Goal: Task Accomplishment & Management: Use online tool/utility

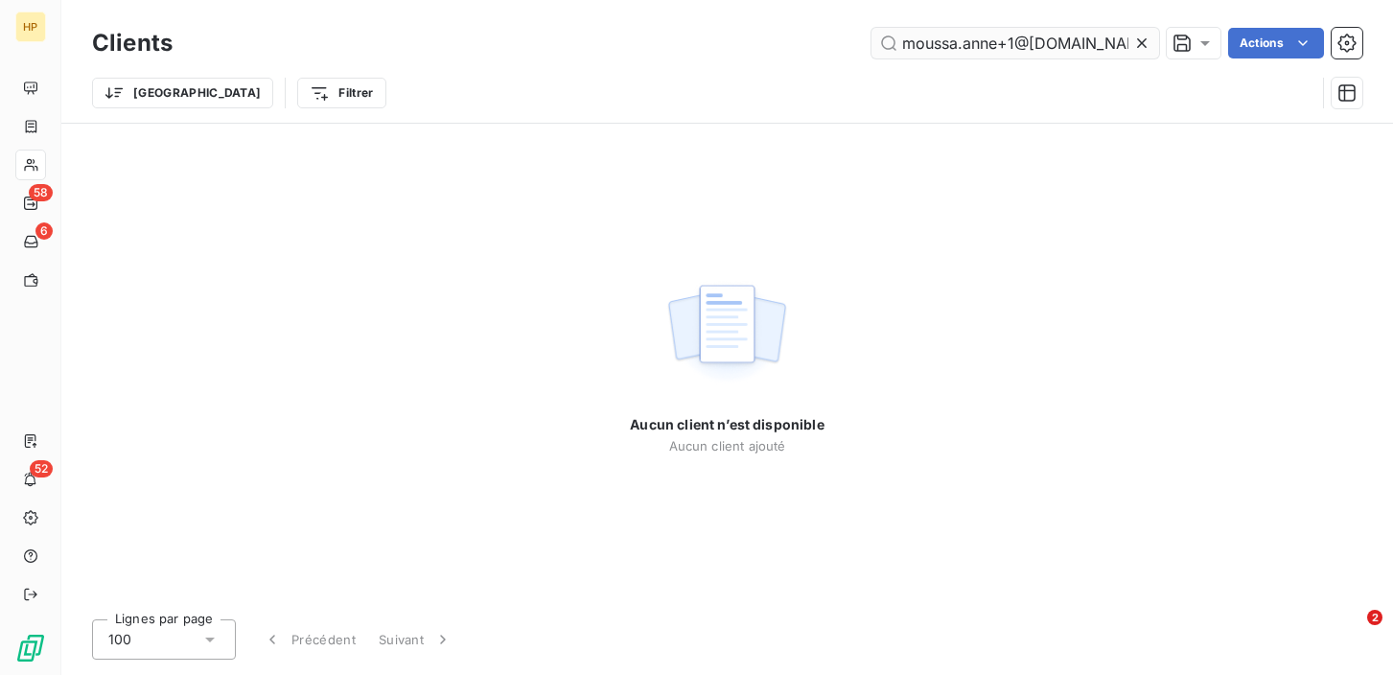
drag, startPoint x: 1108, startPoint y: 39, endPoint x: 897, endPoint y: 37, distance: 210.9
click at [897, 37] on input "moussa.anne+1@[DOMAIN_NAME]" at bounding box center [1015, 43] width 288 height 31
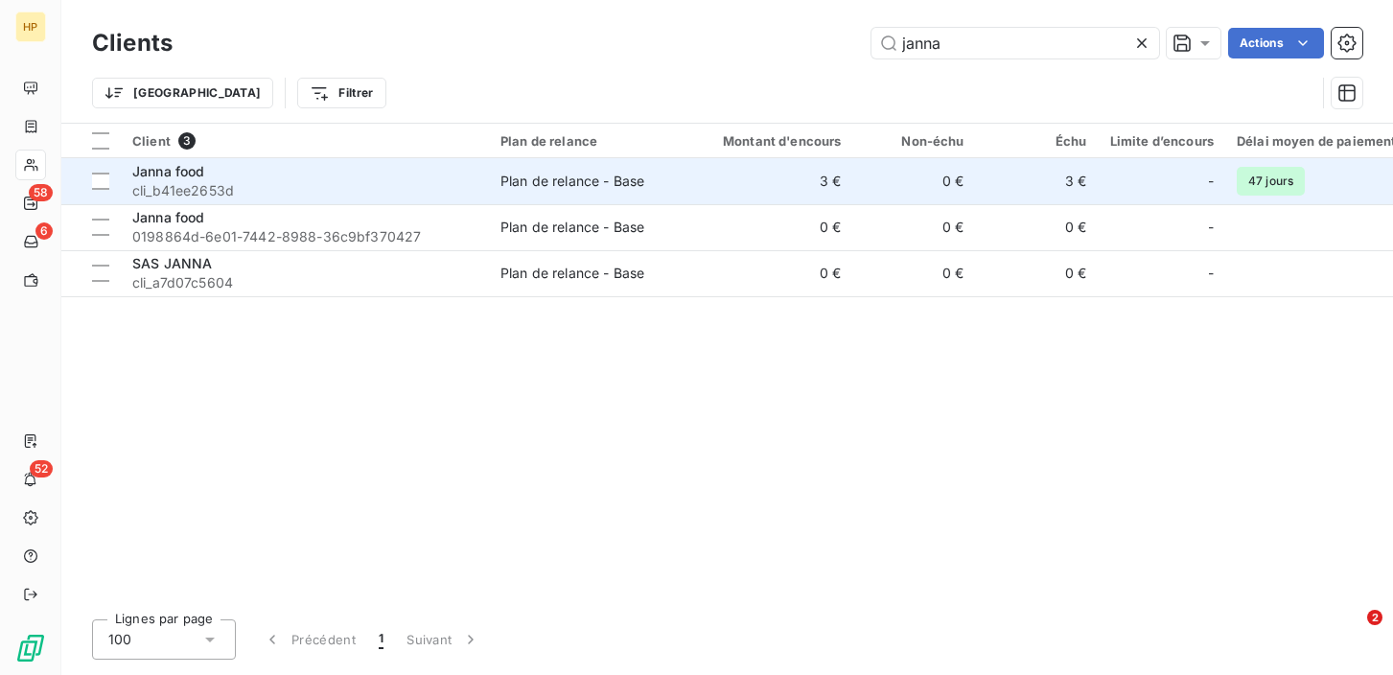
type input "janna"
click at [189, 189] on span "cli_b41ee2653d" at bounding box center [304, 190] width 345 height 19
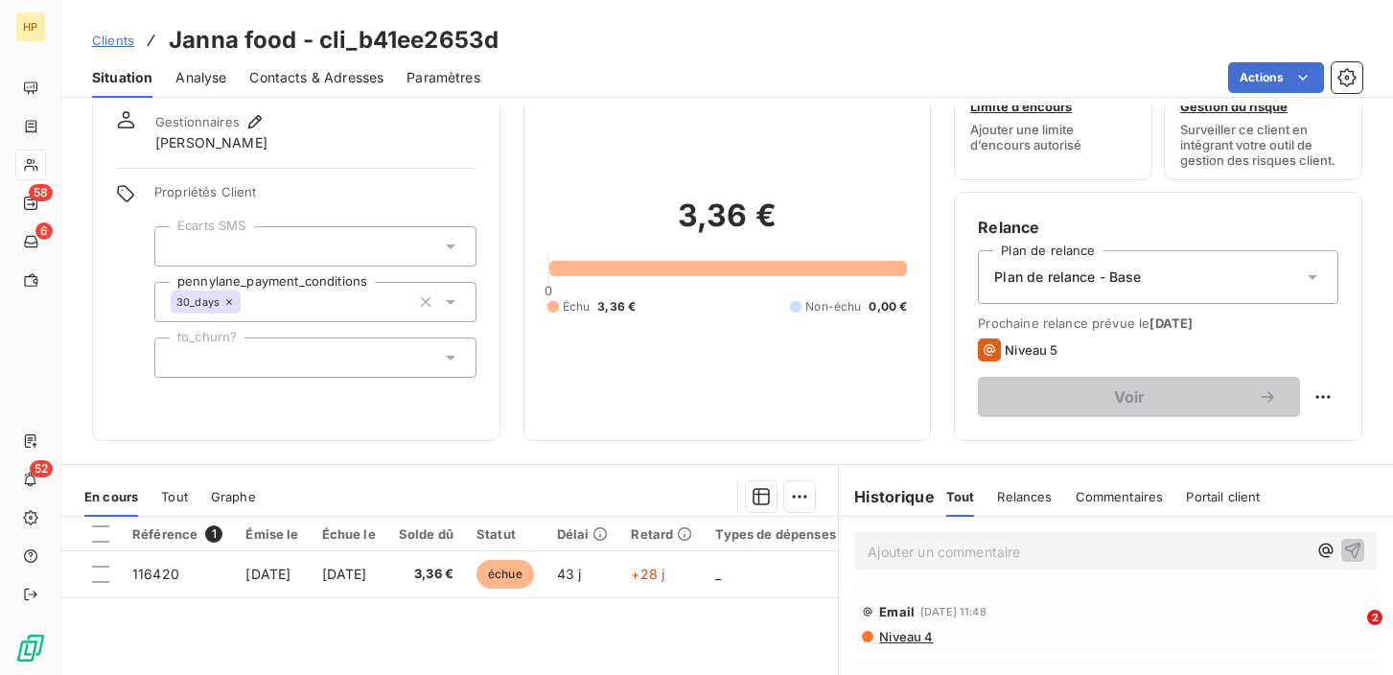
scroll to position [142, 0]
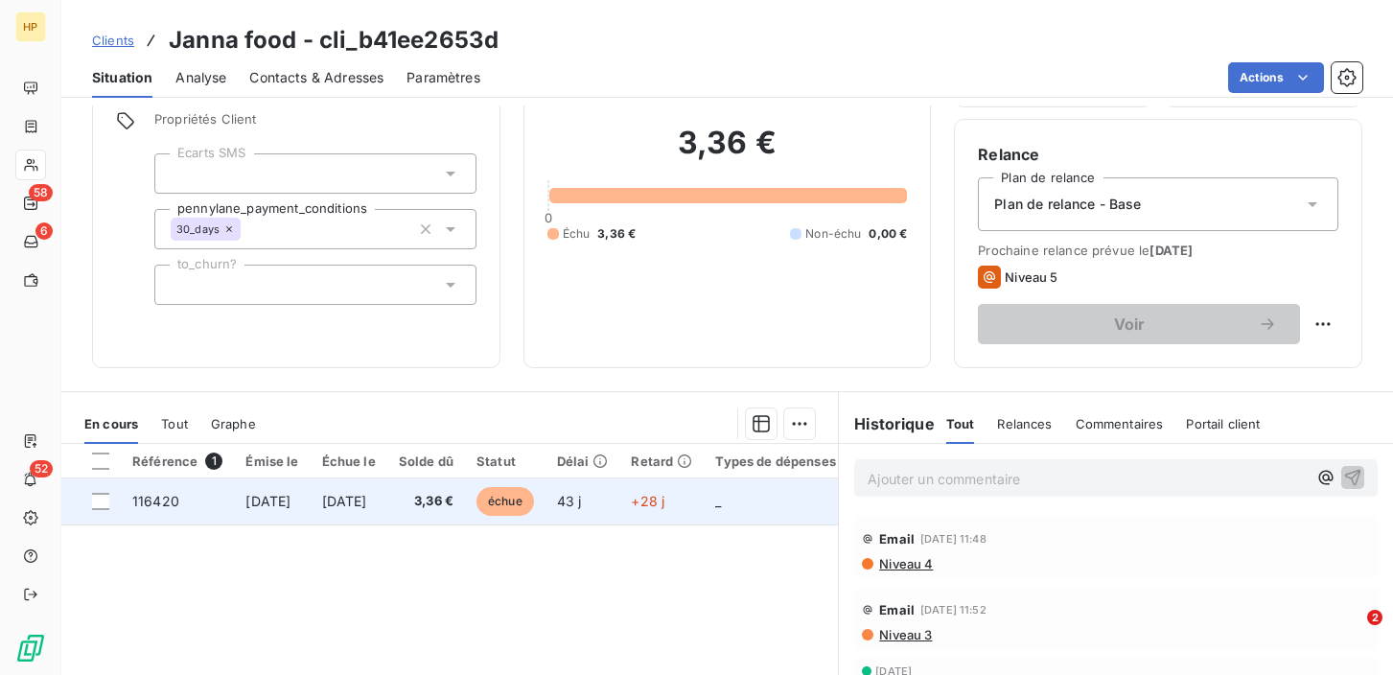
click at [367, 498] on span "[DATE]" at bounding box center [344, 501] width 45 height 16
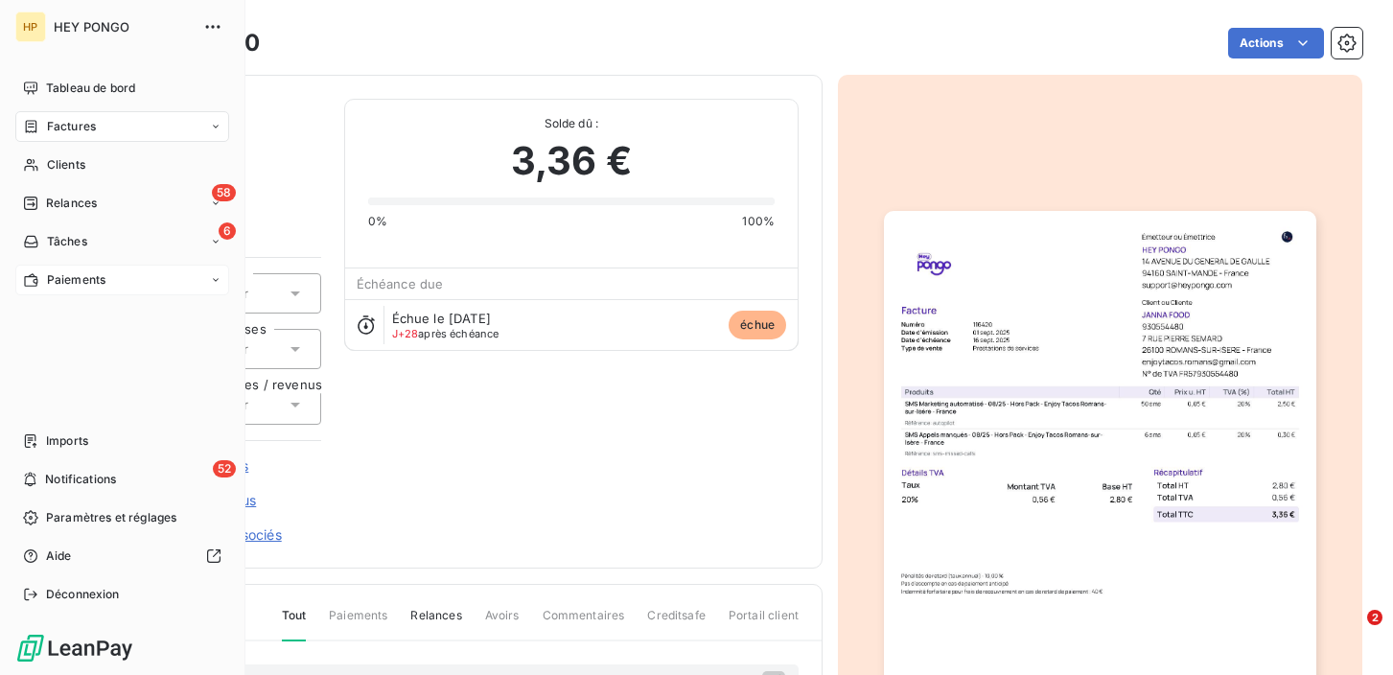
click at [52, 279] on span "Paiements" at bounding box center [76, 279] width 58 height 17
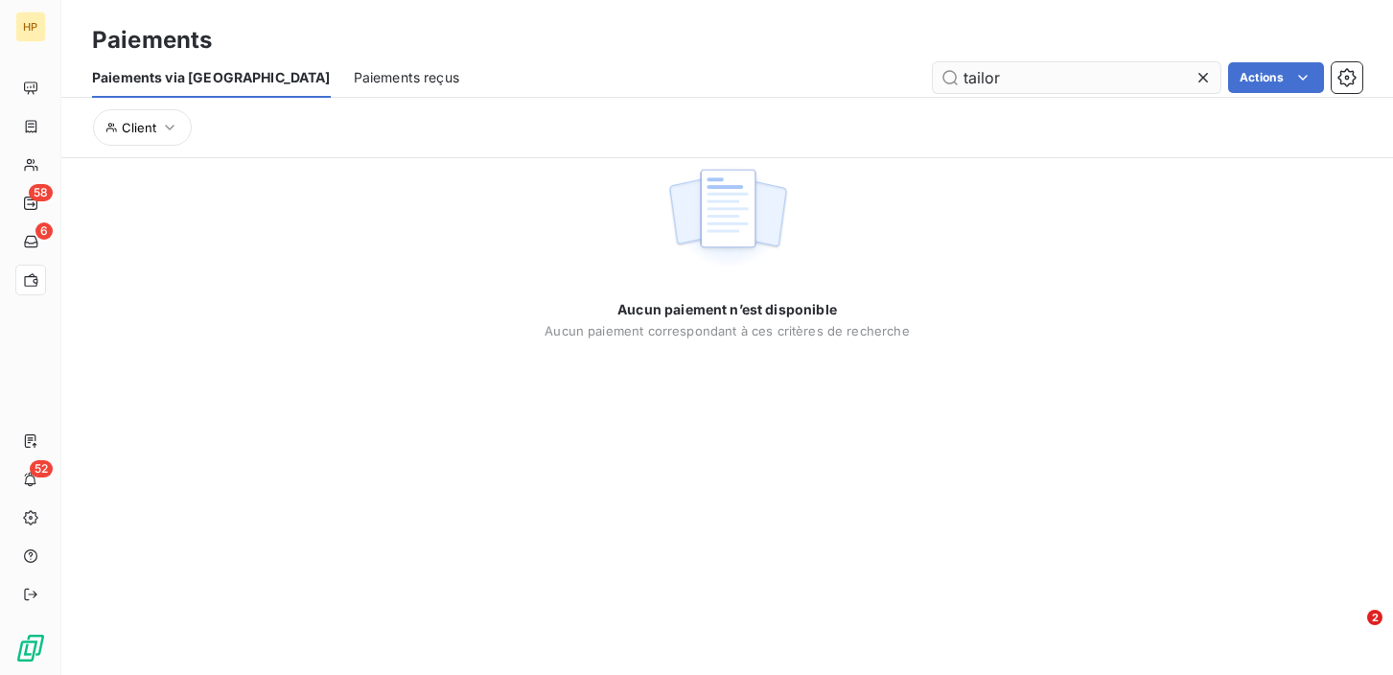
drag, startPoint x: 1015, startPoint y: 74, endPoint x: 955, endPoint y: 73, distance: 60.4
click at [955, 73] on input "tailor" at bounding box center [1077, 77] width 288 height 31
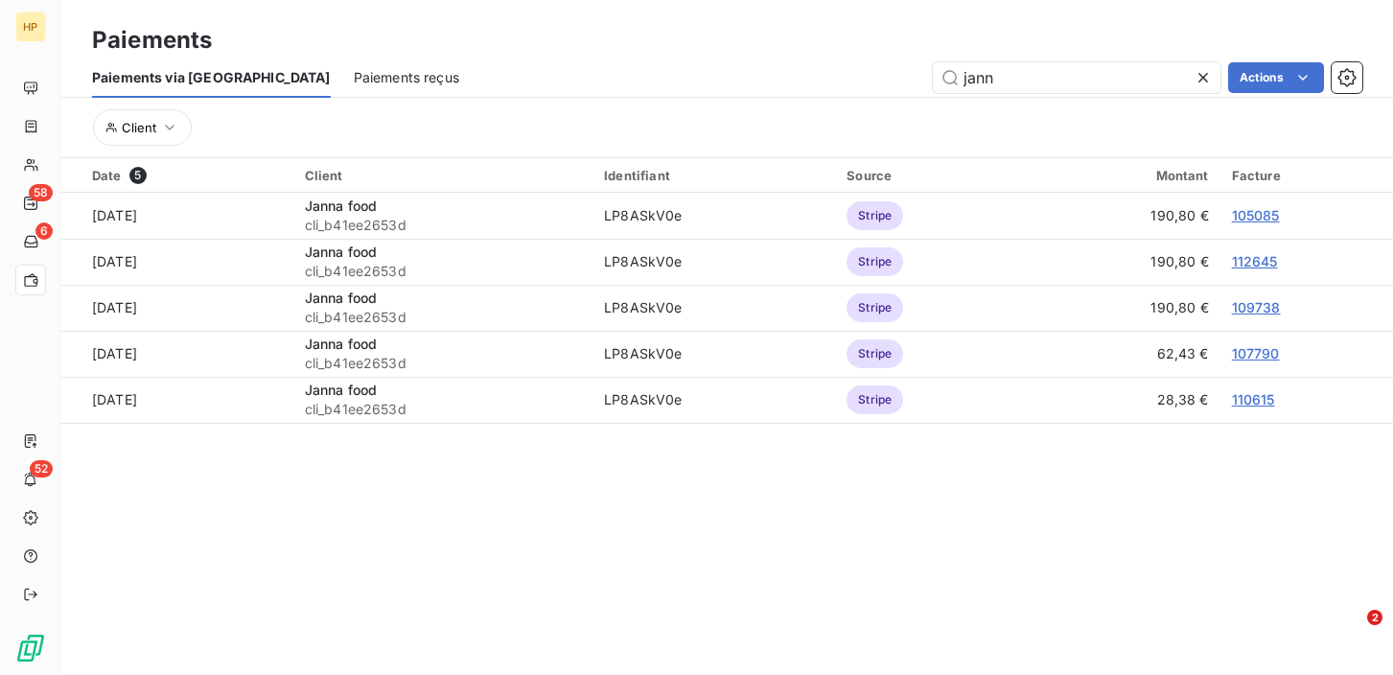
type input "jann"
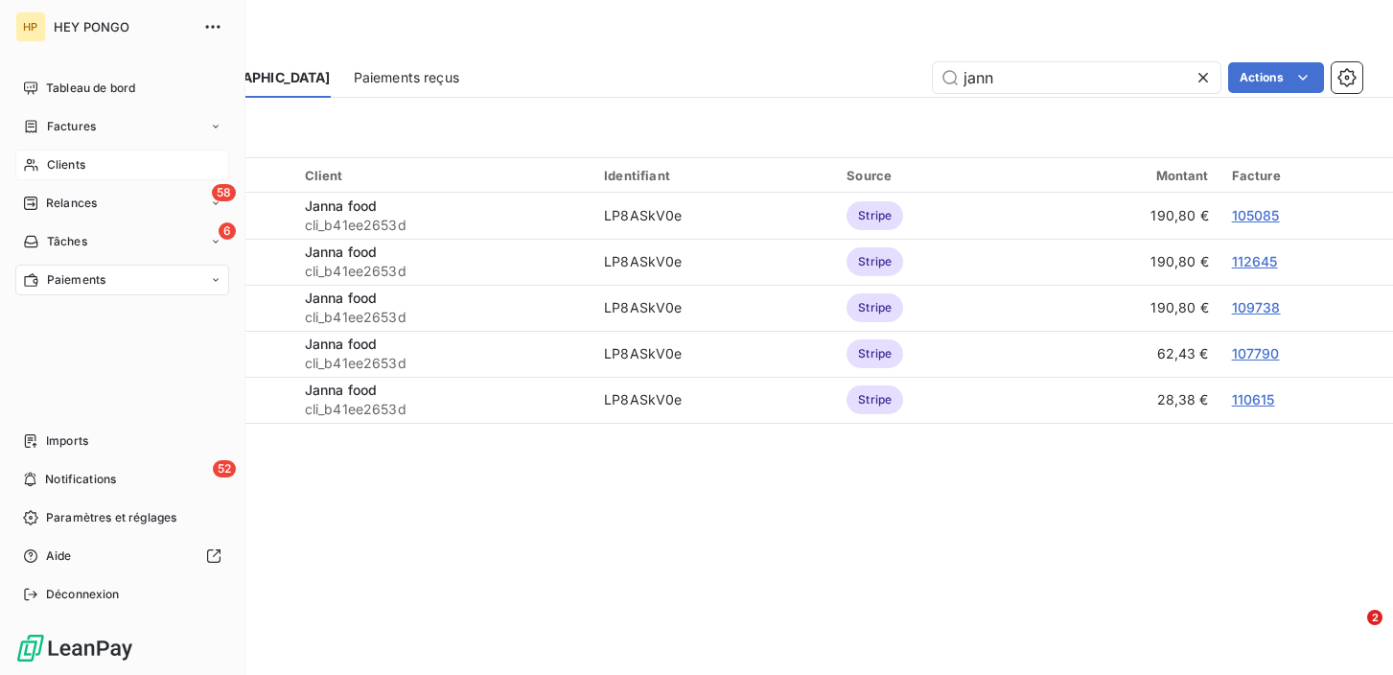
click at [57, 163] on span "Clients" at bounding box center [66, 164] width 38 height 17
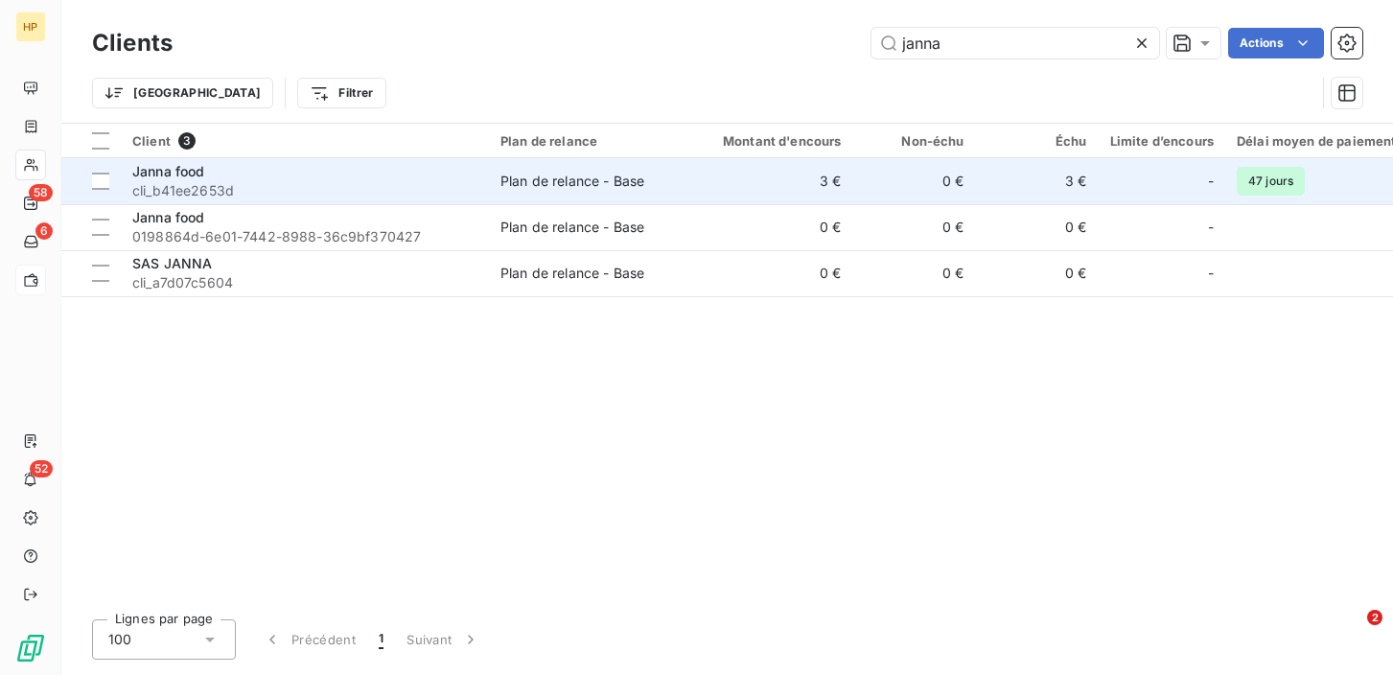
click at [280, 179] on div "Janna food" at bounding box center [304, 171] width 345 height 19
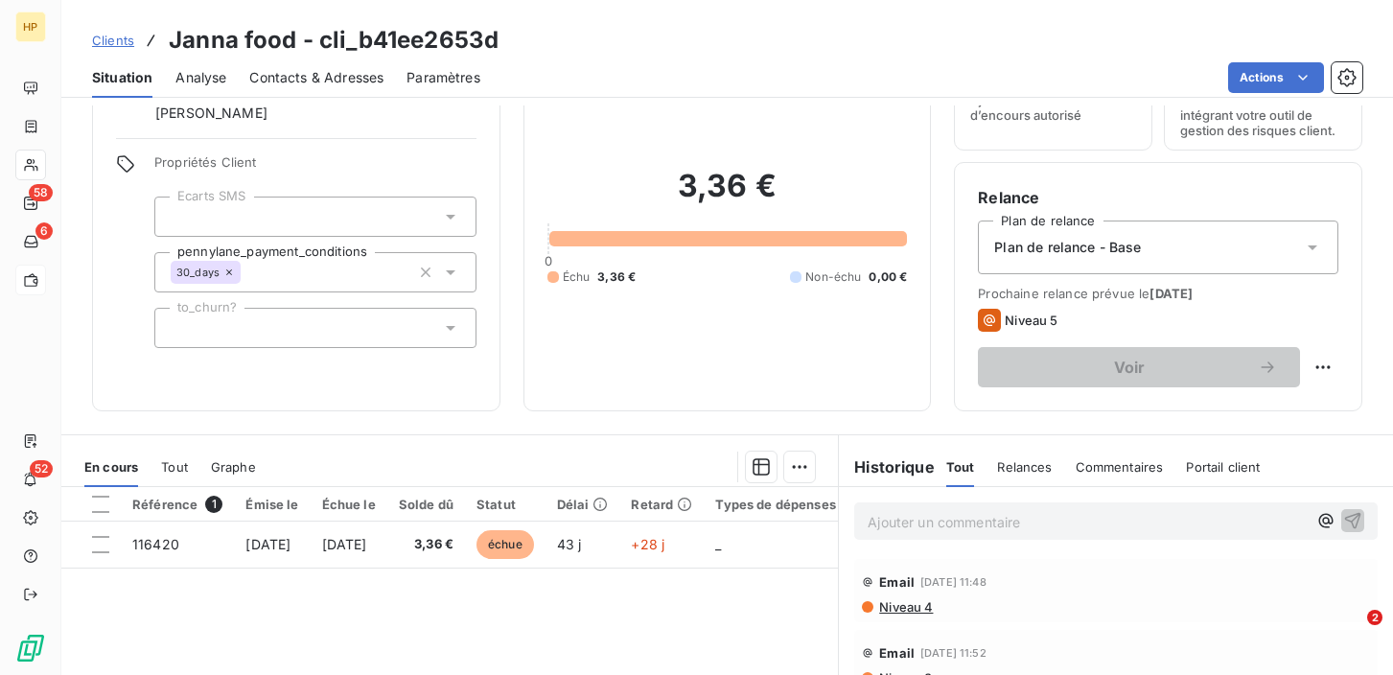
scroll to position [98, 0]
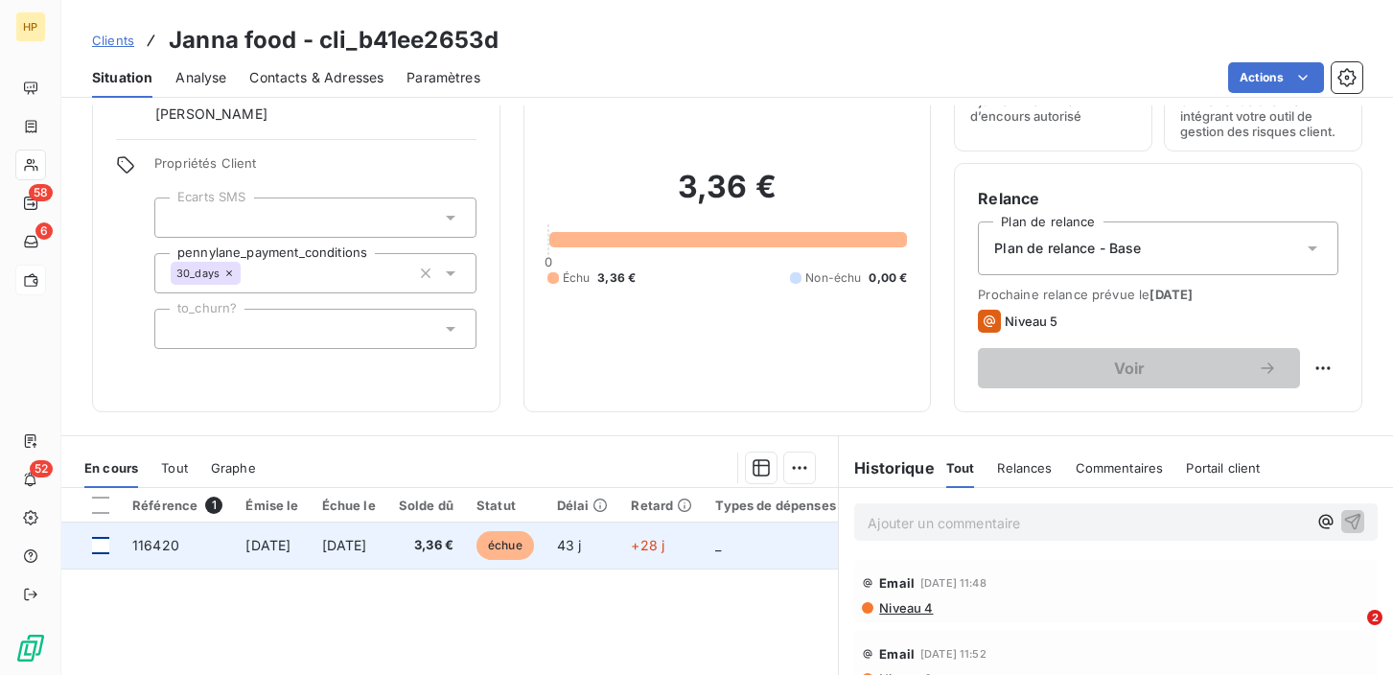
click at [103, 547] on div at bounding box center [100, 545] width 17 height 17
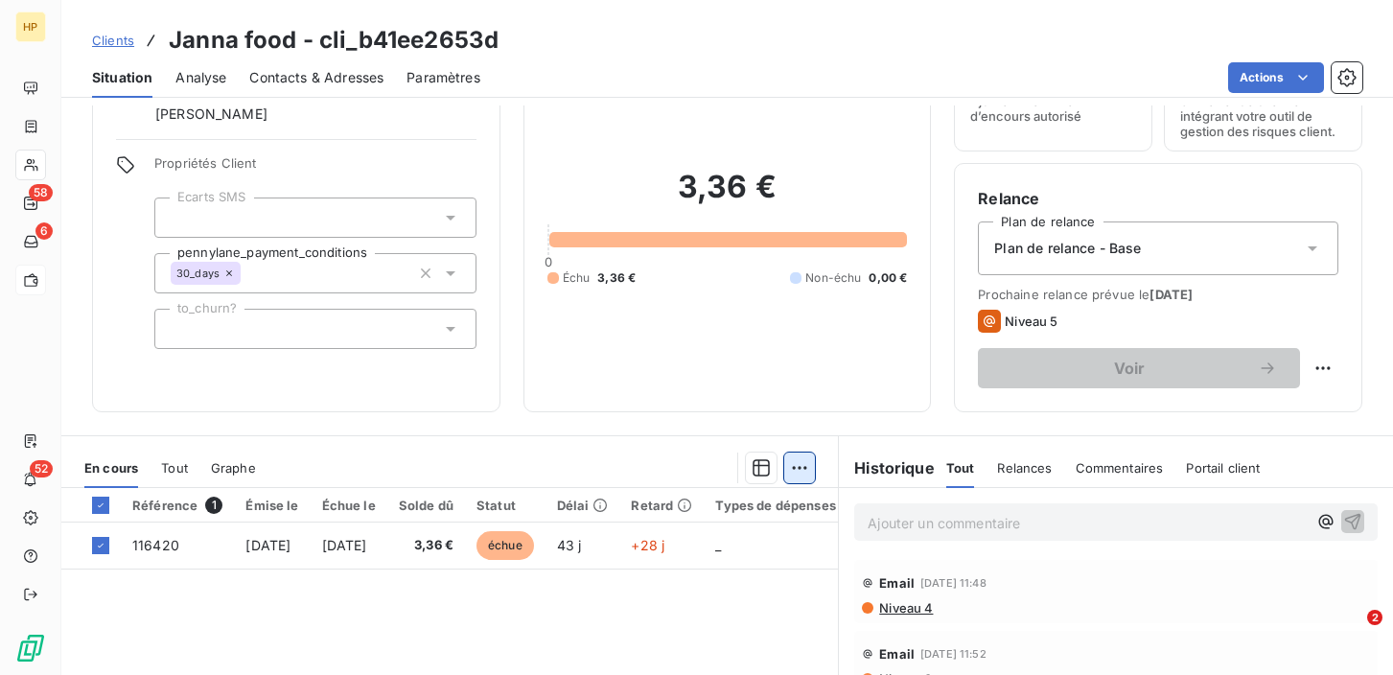
click at [795, 467] on html "HP 58 6 52 Clients Janna food - cli_b41ee2653d Situation Analyse Contacts & Adr…" at bounding box center [696, 337] width 1393 height 675
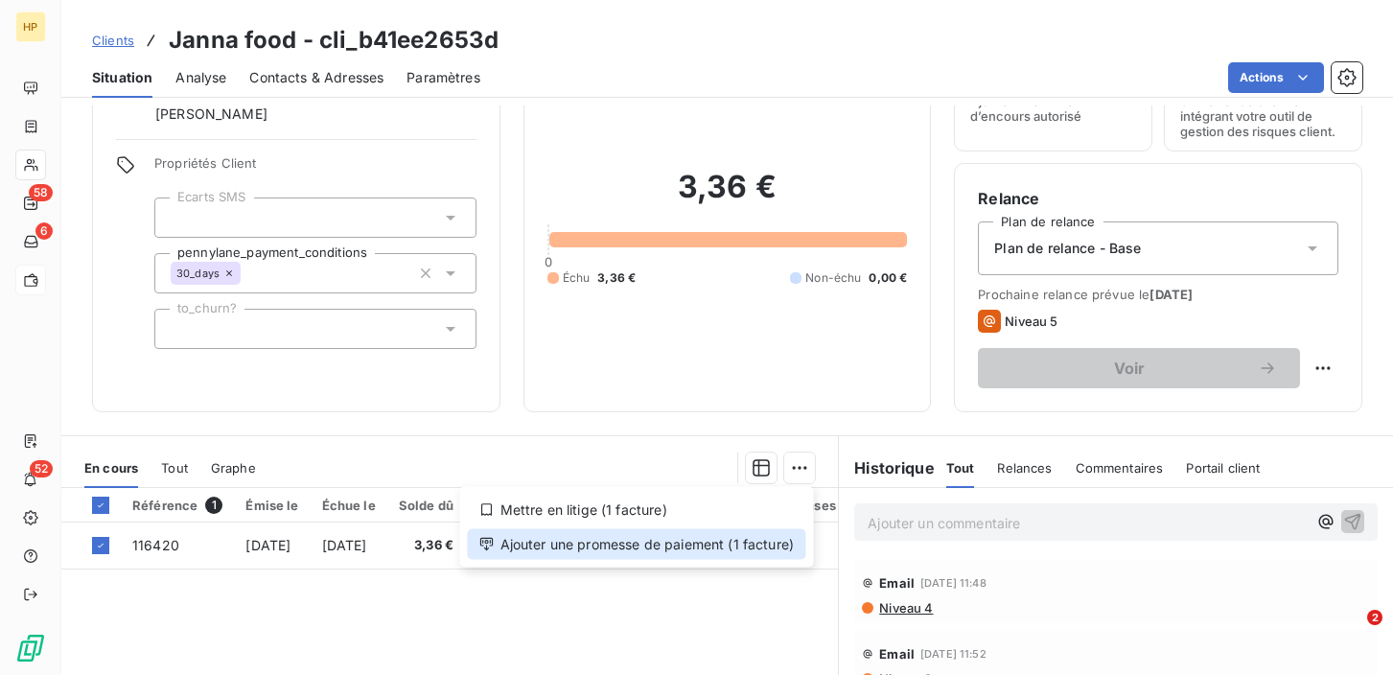
click at [636, 541] on div "Ajouter une promesse de paiement (1 facture)" at bounding box center [637, 544] width 338 height 31
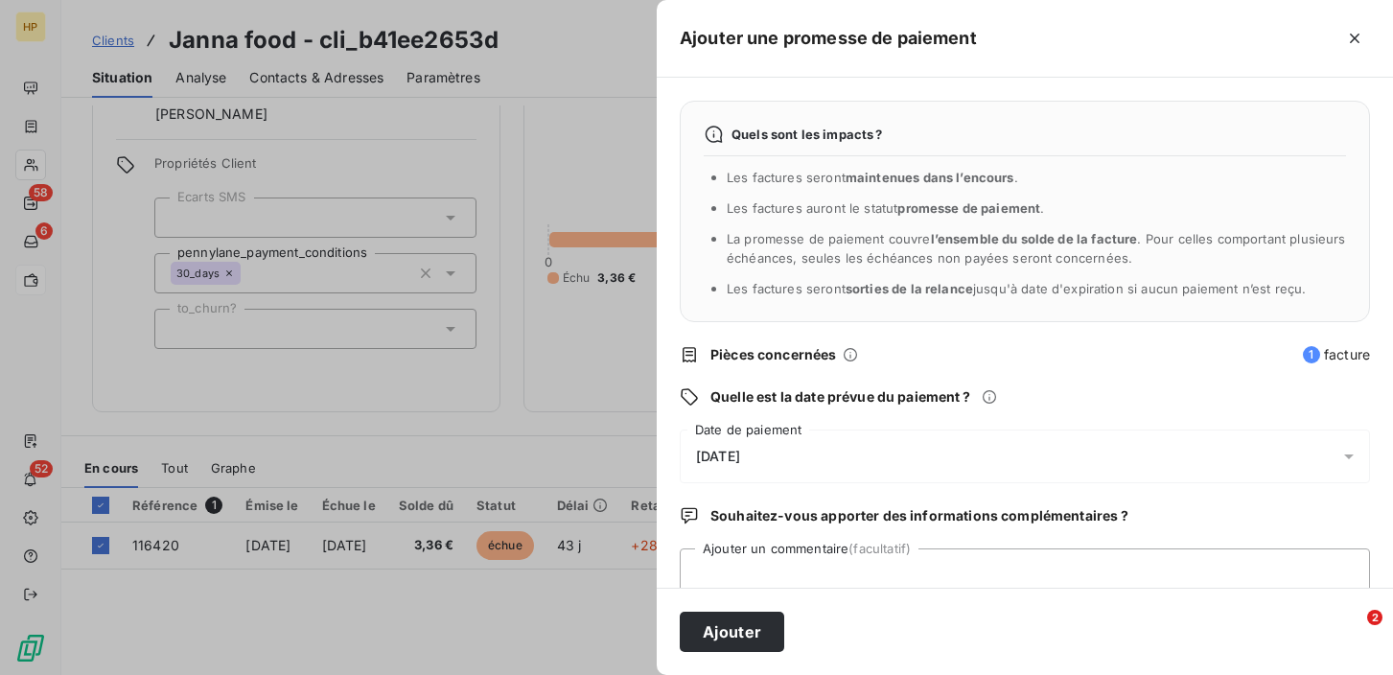
click at [795, 454] on div "[DATE]" at bounding box center [1025, 456] width 690 height 54
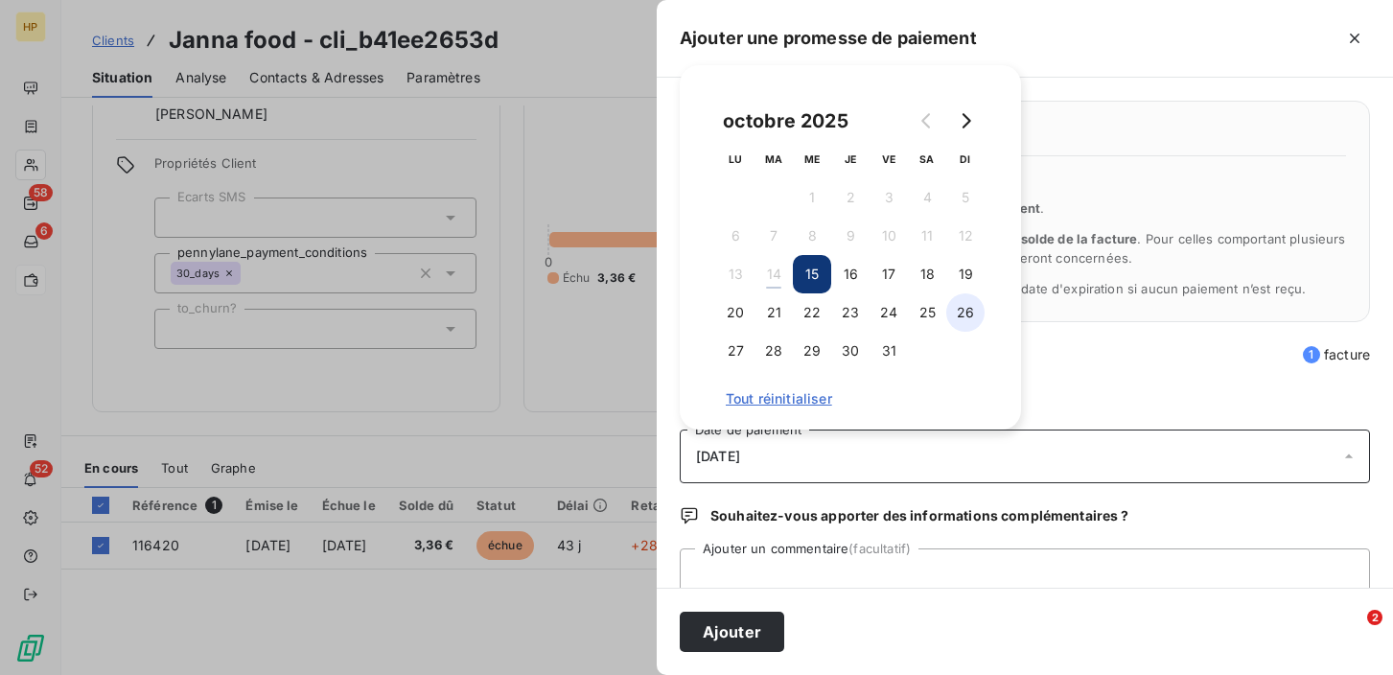
click at [959, 318] on button "26" at bounding box center [965, 312] width 38 height 38
click at [1105, 386] on div "Quels sont les impacts ? Les factures seront maintenues dans l’encours . Les fa…" at bounding box center [1025, 333] width 736 height 510
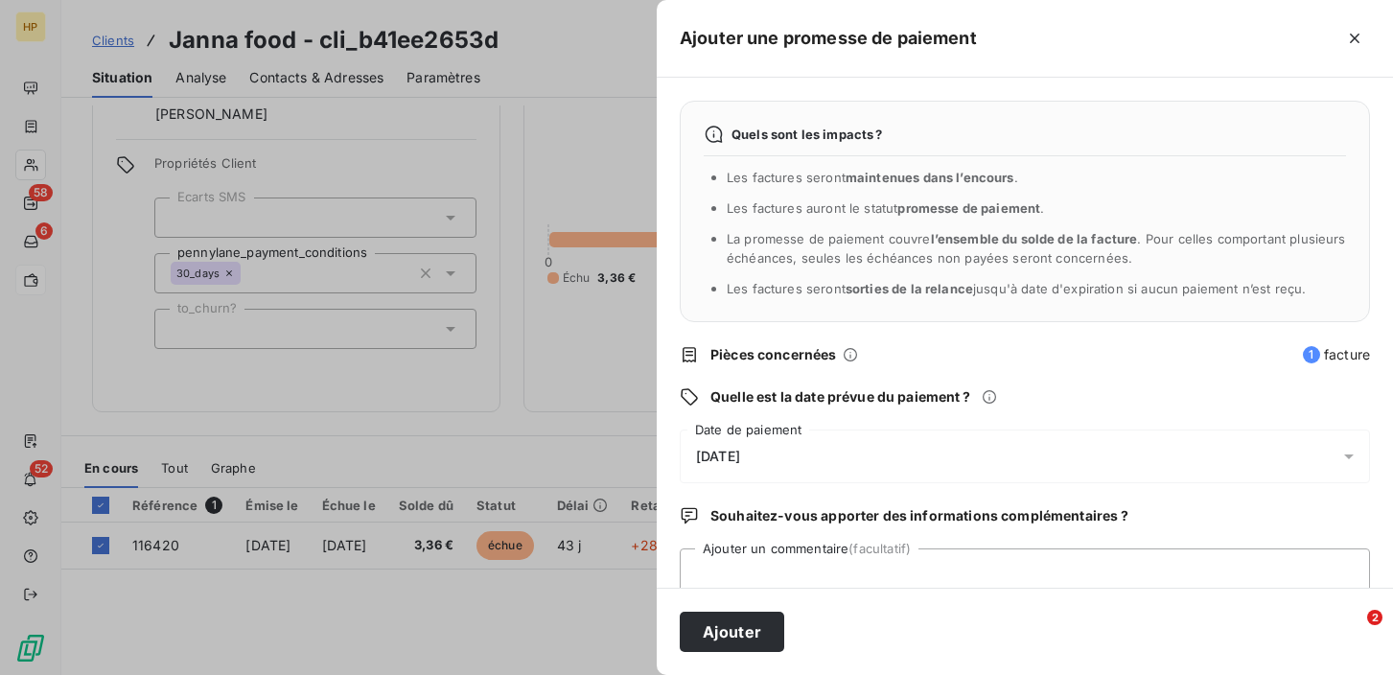
scroll to position [57, 0]
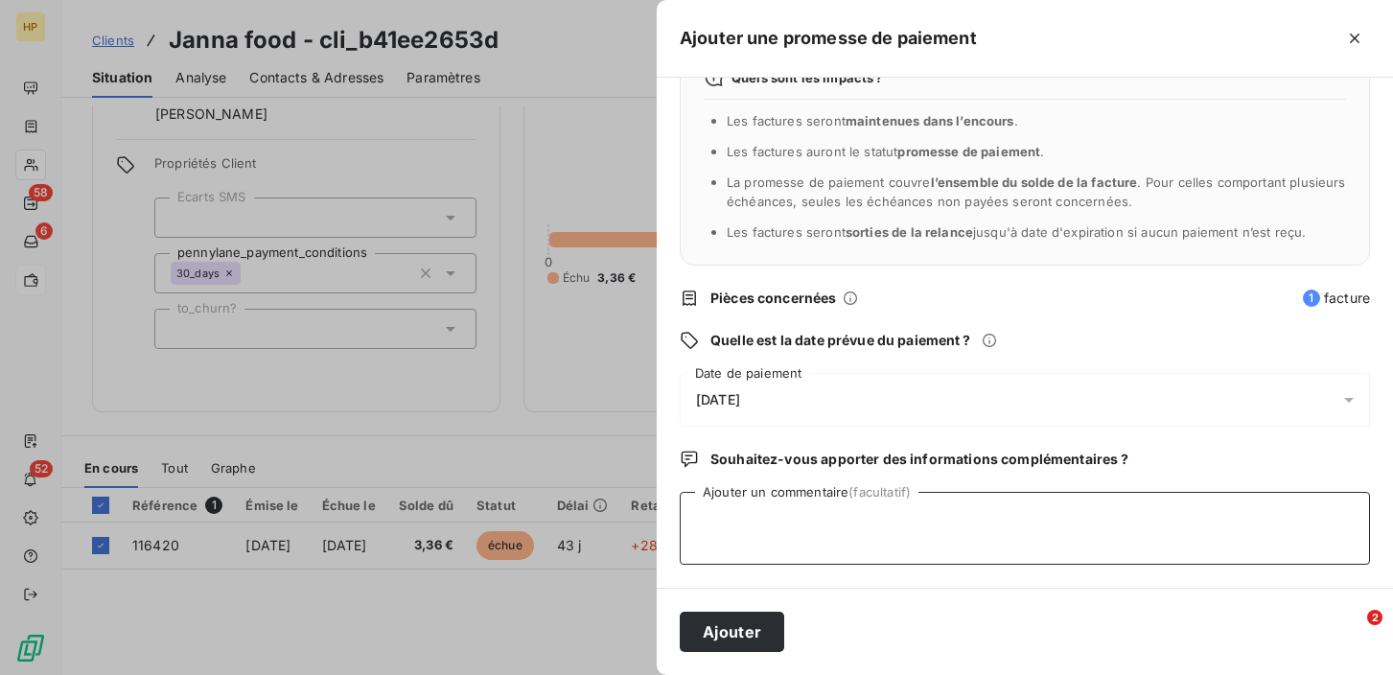
click at [822, 523] on textarea "Ajouter un commentaire (facultatif)" at bounding box center [1025, 528] width 690 height 73
click at [862, 521] on textarea "Tentative de prélèvement sur nouveau mandat" at bounding box center [1025, 528] width 690 height 73
type textarea "Tentative de prélèvement de regul sur nouveau mandat"
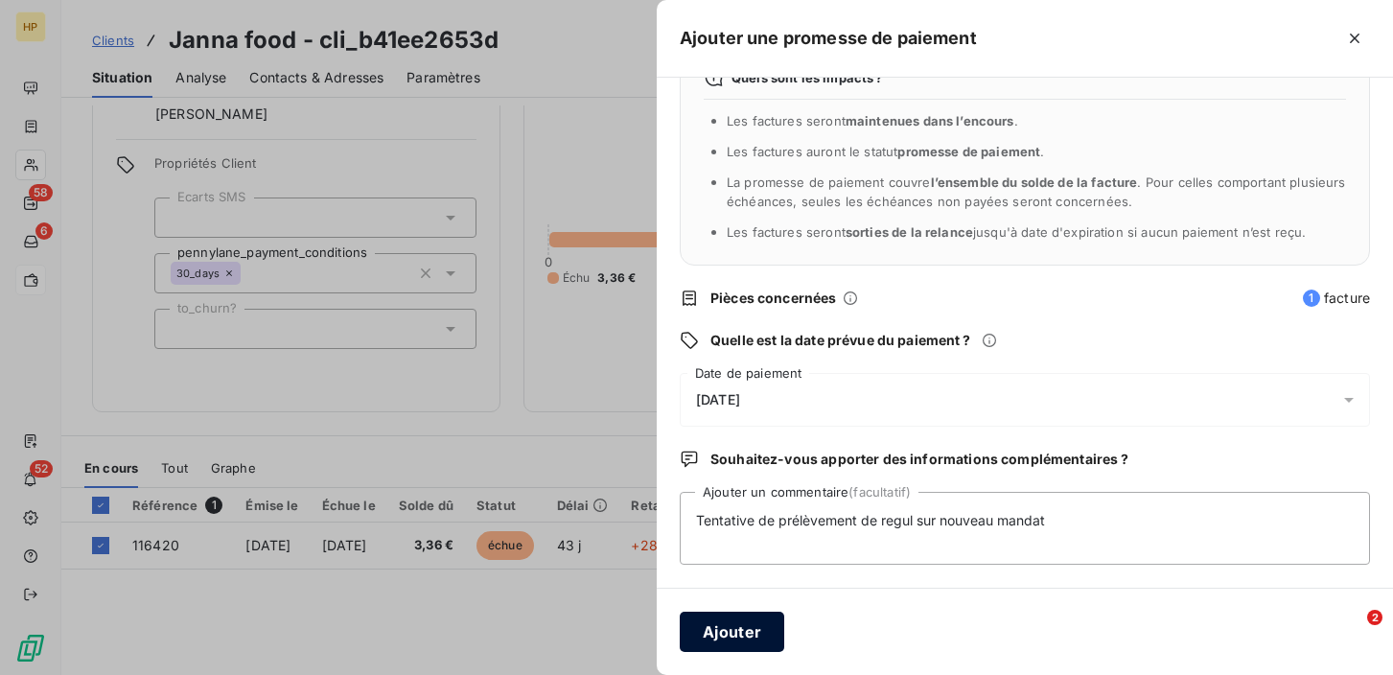
click at [752, 633] on button "Ajouter" at bounding box center [732, 632] width 104 height 40
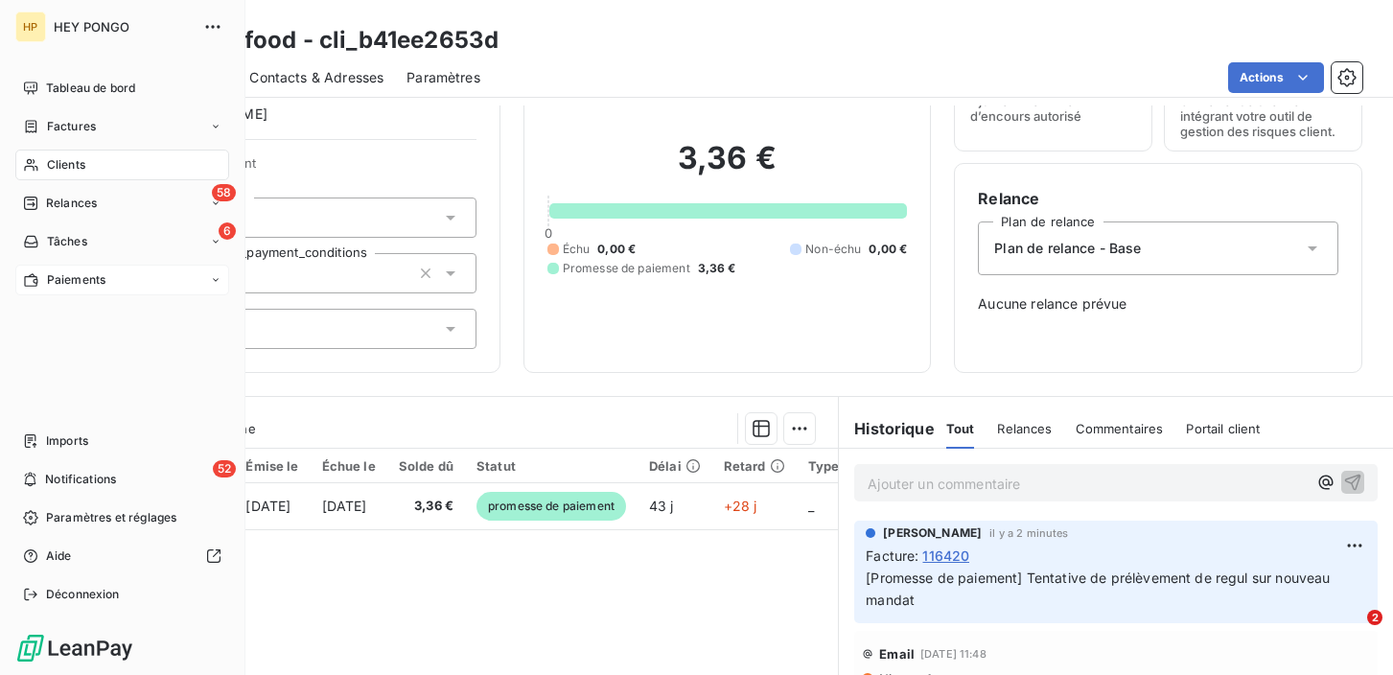
click at [52, 166] on span "Clients" at bounding box center [66, 164] width 38 height 17
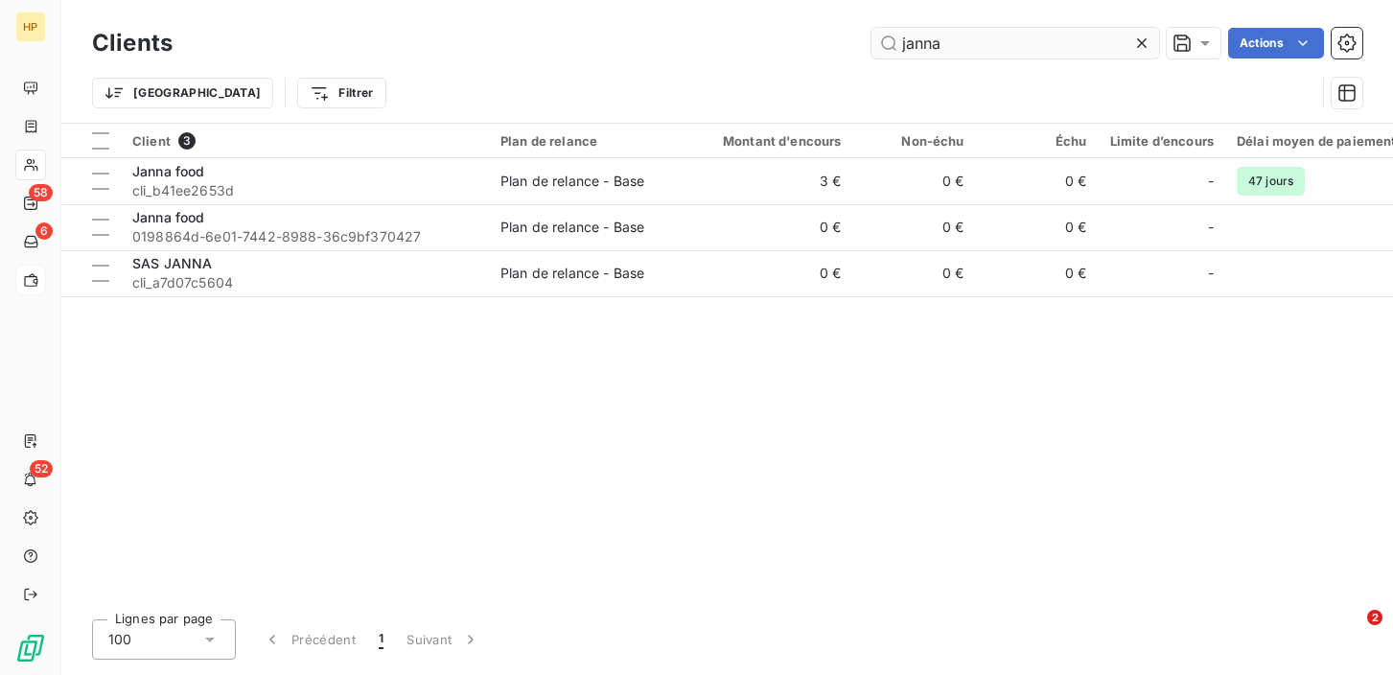
drag, startPoint x: 945, startPoint y: 40, endPoint x: 889, endPoint y: 41, distance: 56.6
click at [889, 41] on input "janna" at bounding box center [1015, 43] width 288 height 31
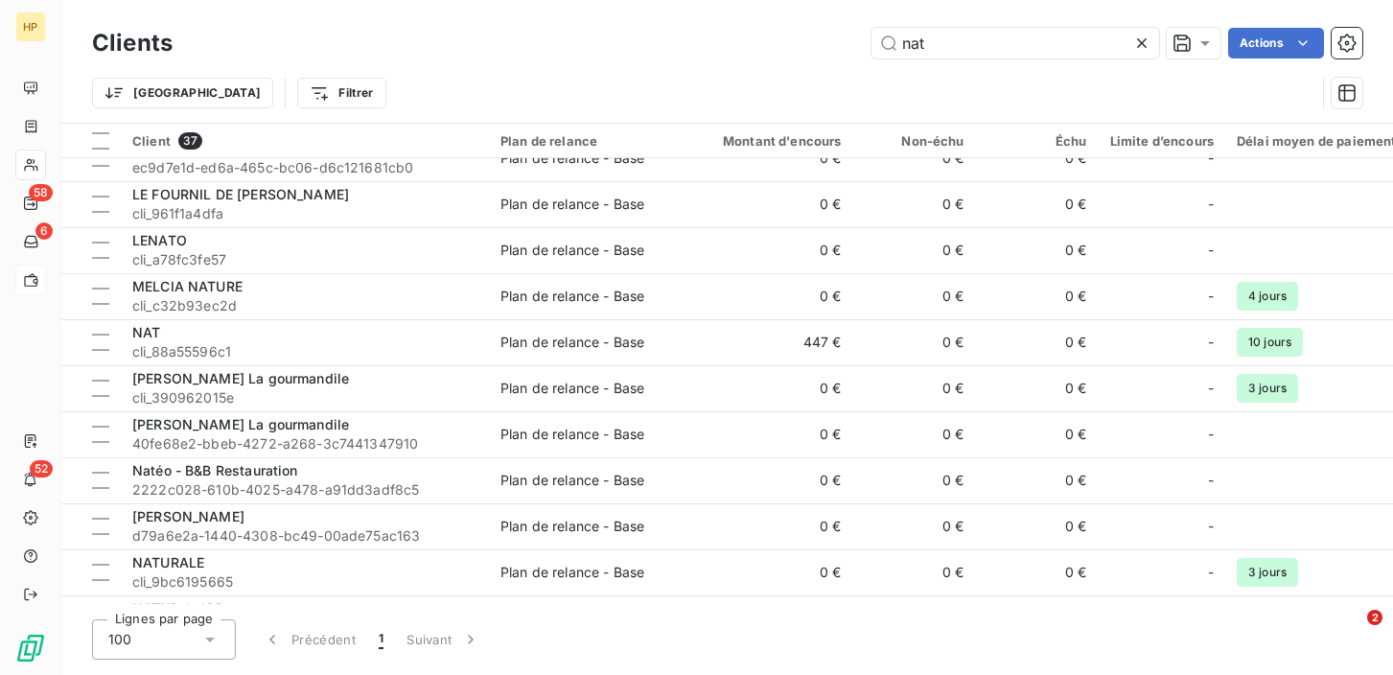
scroll to position [627, 0]
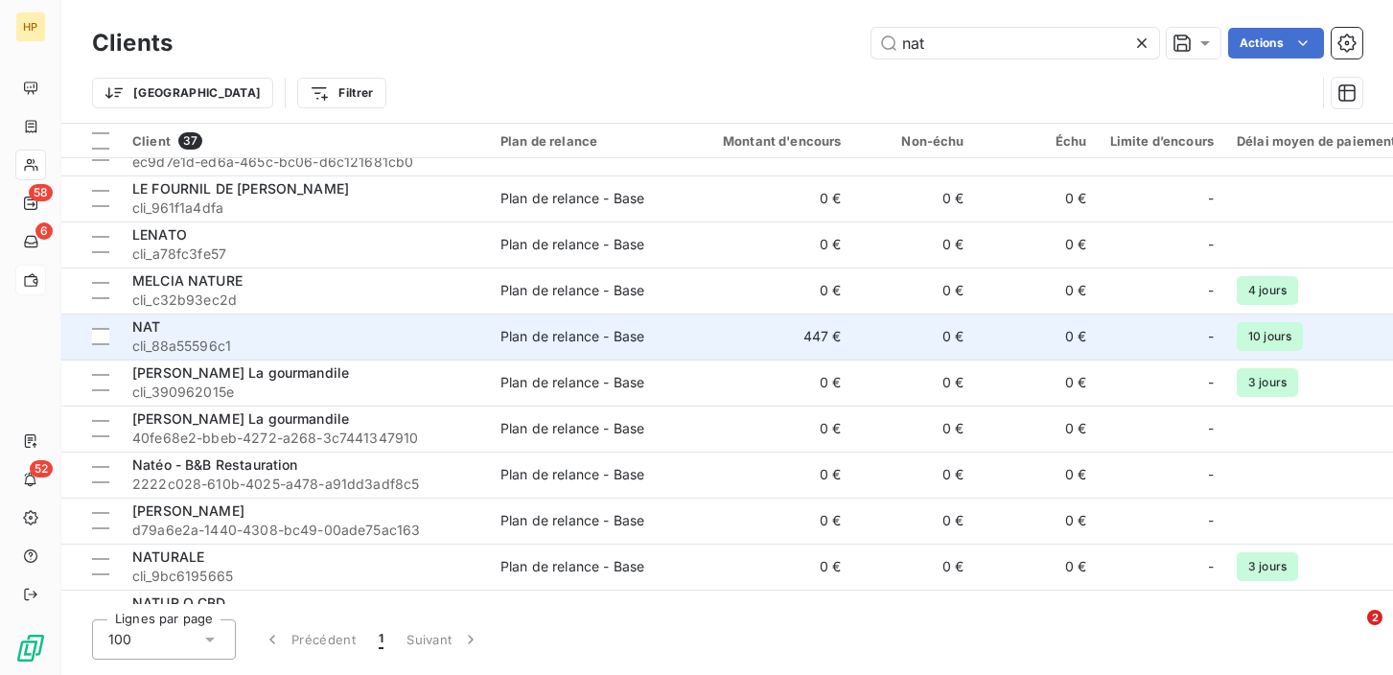
type input "nat"
click at [185, 340] on span "cli_88a55596c1" at bounding box center [304, 345] width 345 height 19
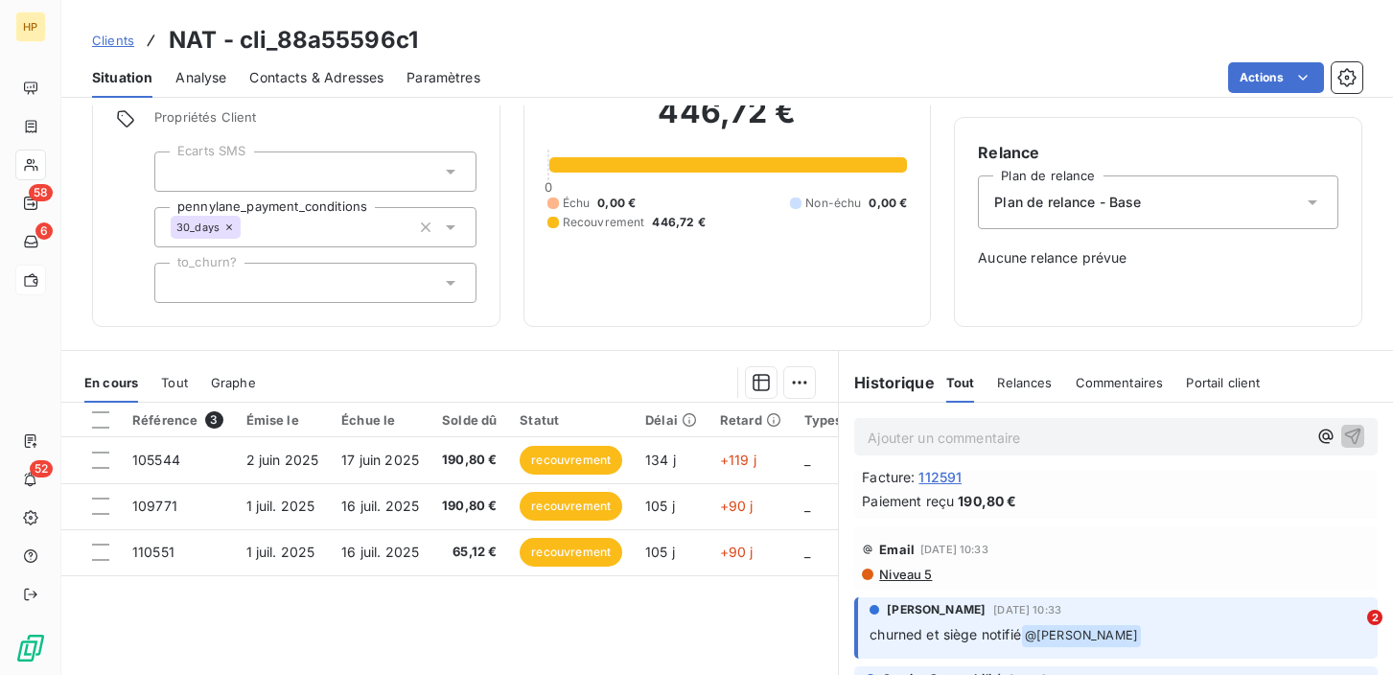
scroll to position [336, 0]
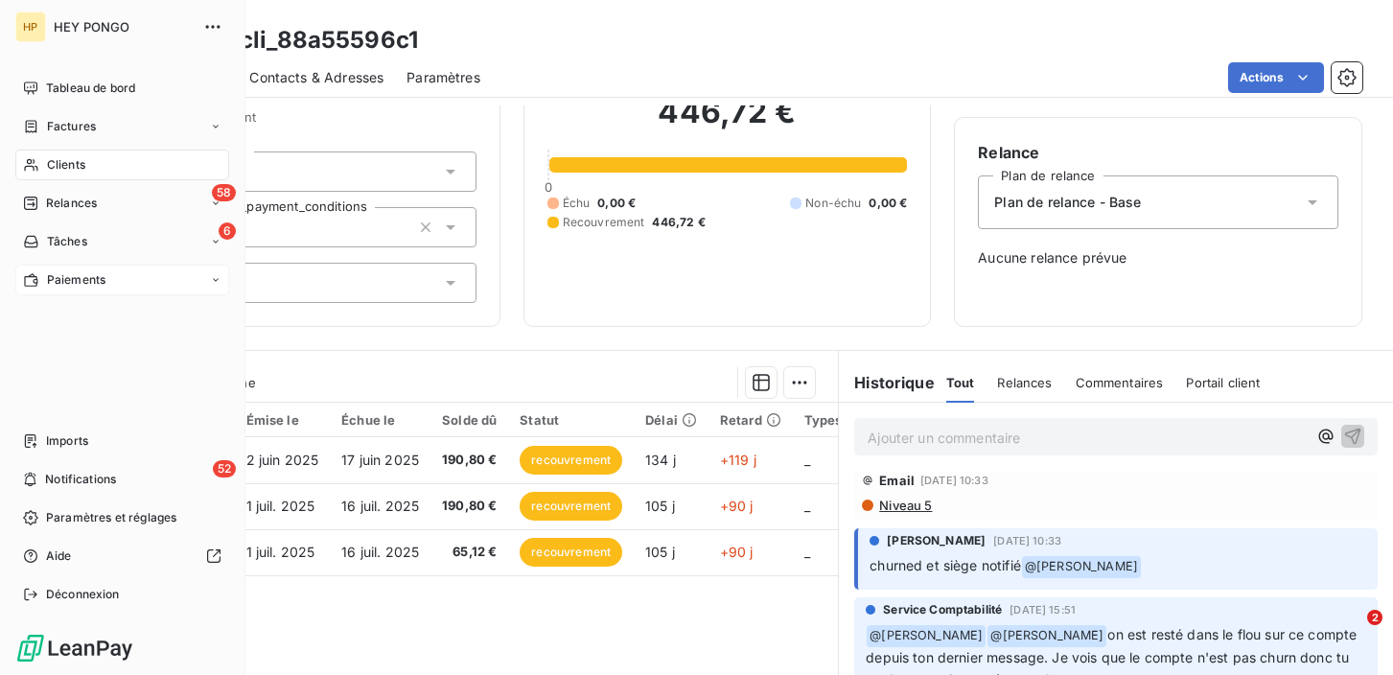
click at [43, 164] on div "Clients" at bounding box center [122, 165] width 214 height 31
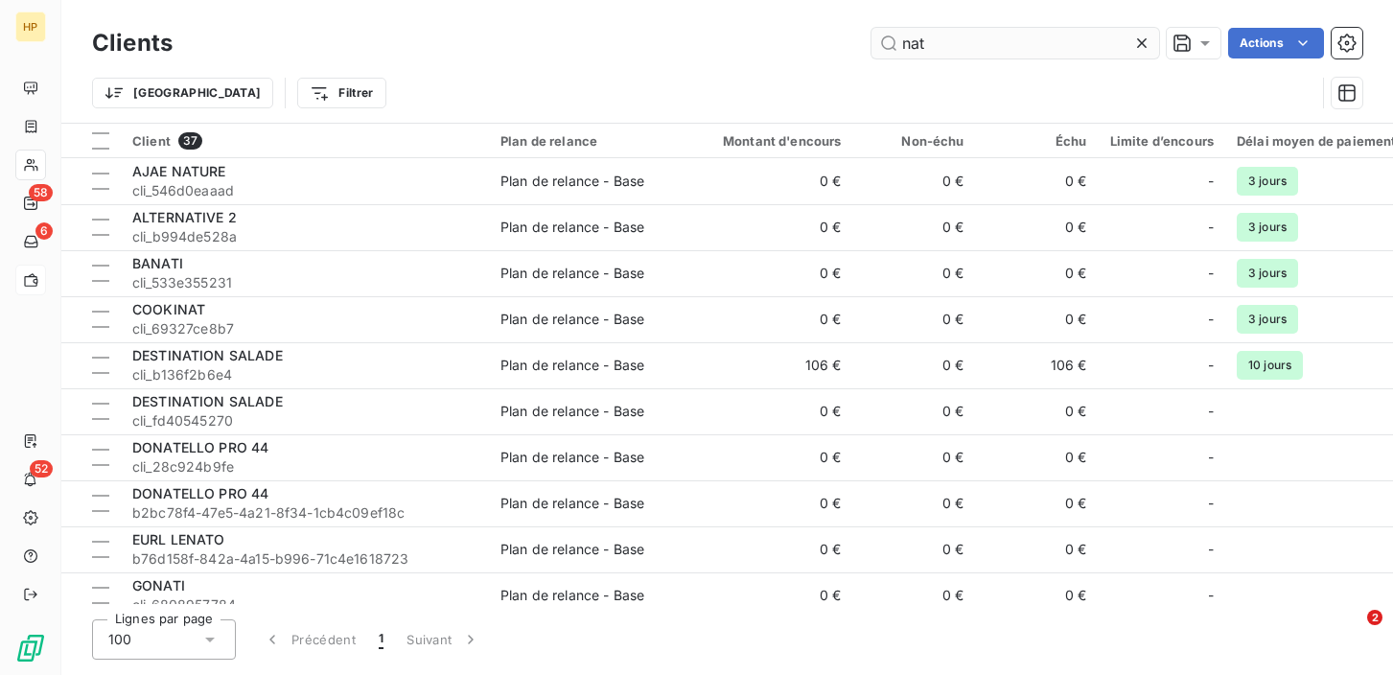
drag, startPoint x: 926, startPoint y: 46, endPoint x: 905, endPoint y: 46, distance: 21.1
click at [905, 46] on input "nat" at bounding box center [1015, 43] width 288 height 31
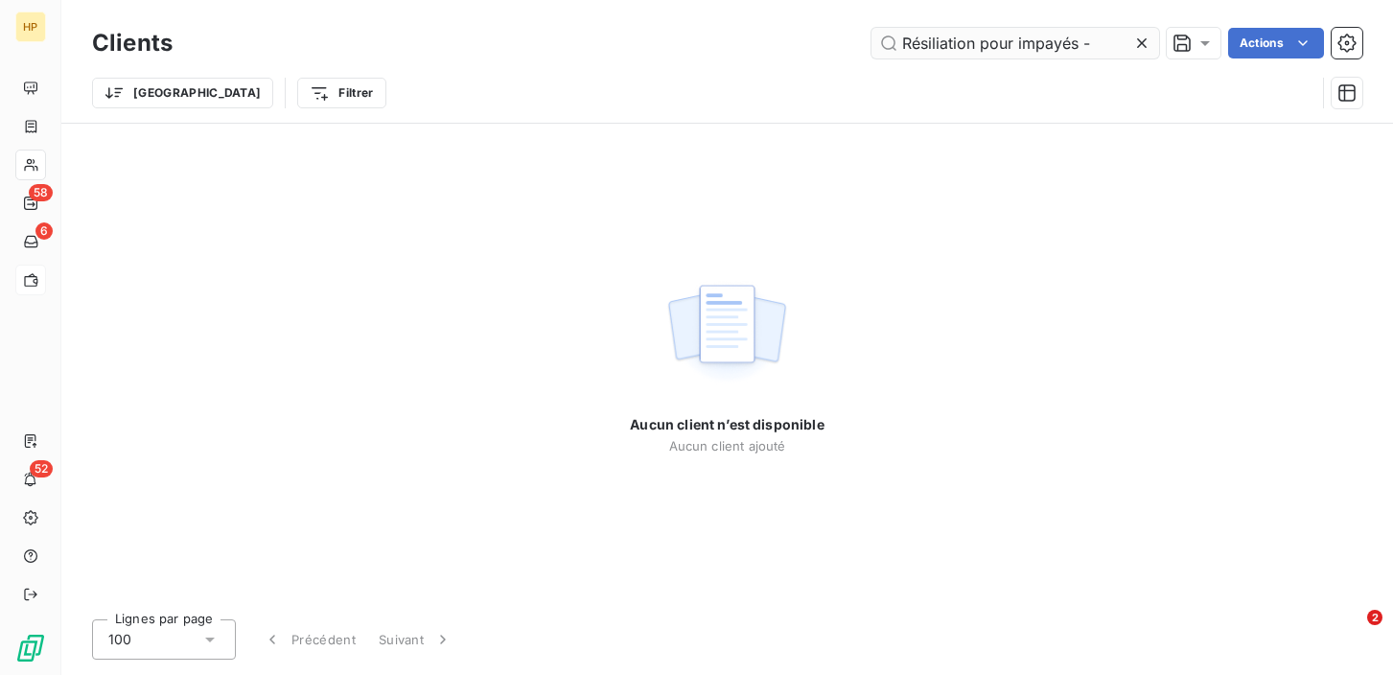
drag, startPoint x: 1095, startPoint y: 42, endPoint x: 893, endPoint y: 44, distance: 201.3
click at [893, 44] on input "Résiliation pour impayés -" at bounding box center [1015, 43] width 288 height 31
click at [930, 42] on input "YR308" at bounding box center [1015, 43] width 288 height 31
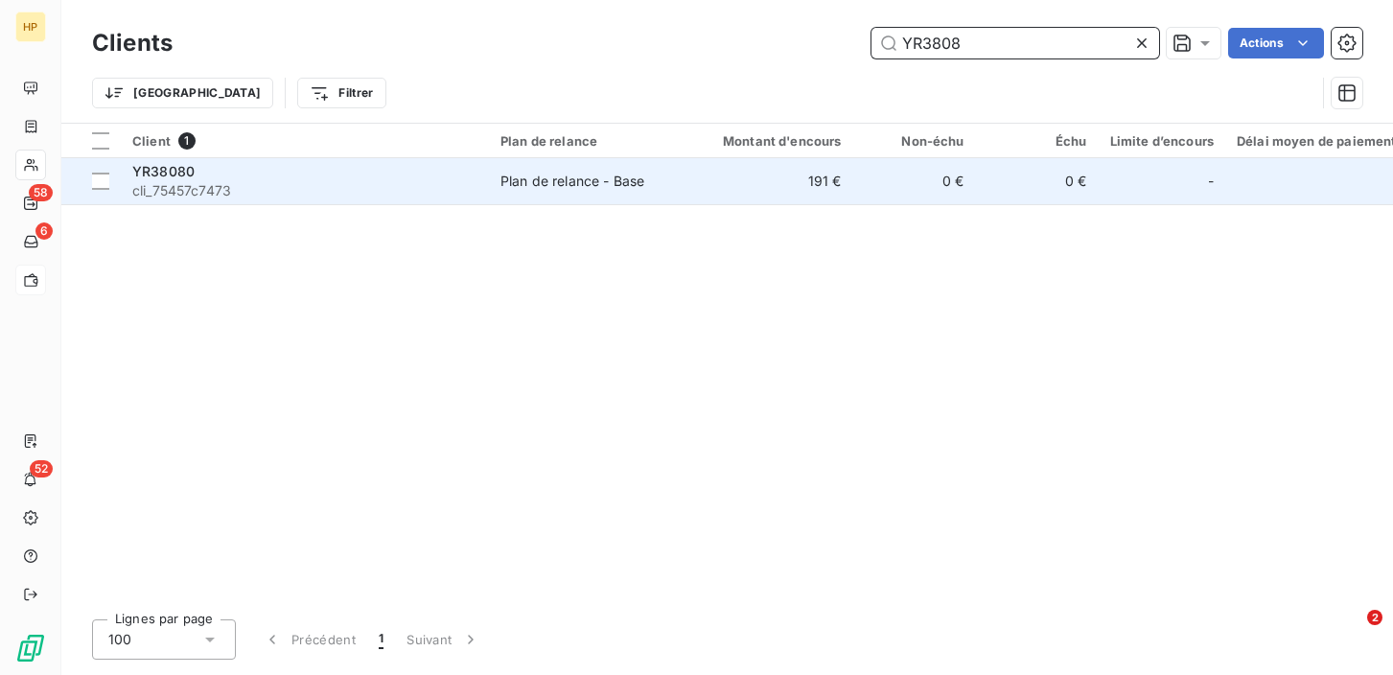
type input "YR3808"
click at [196, 185] on span "cli_75457c7473" at bounding box center [304, 190] width 345 height 19
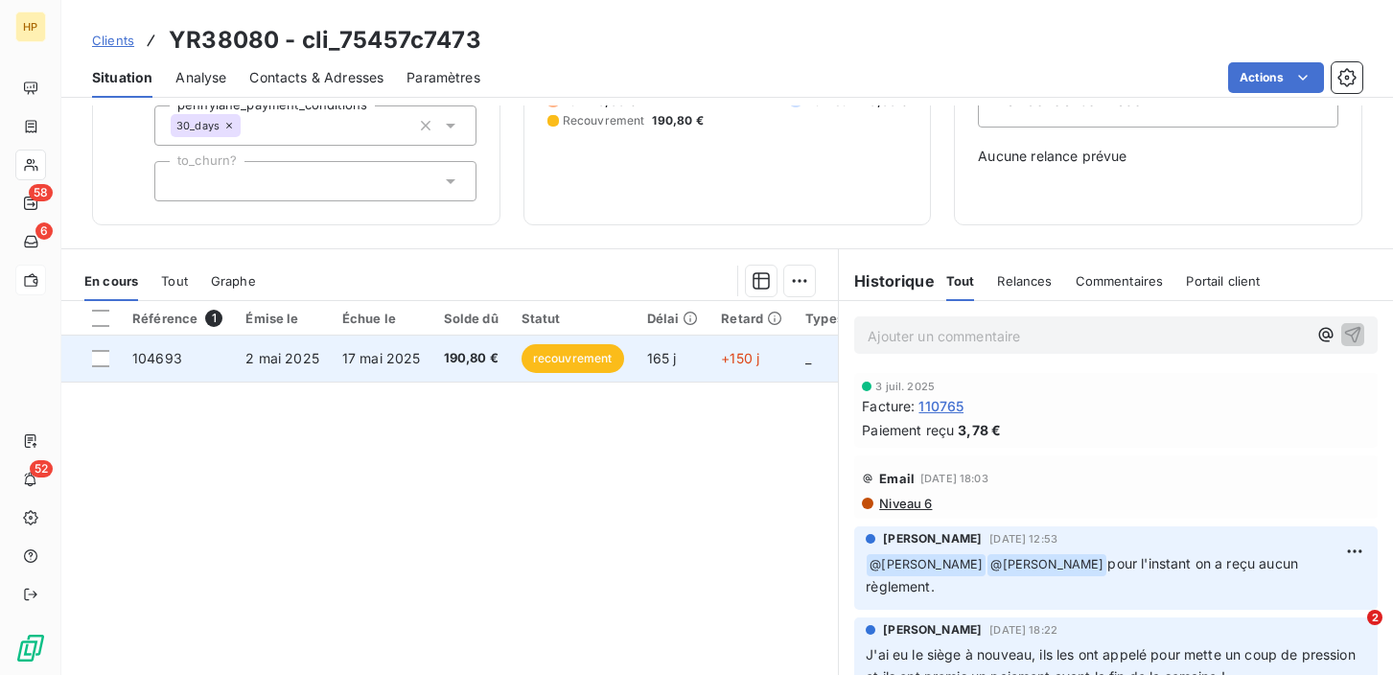
scroll to position [106, 0]
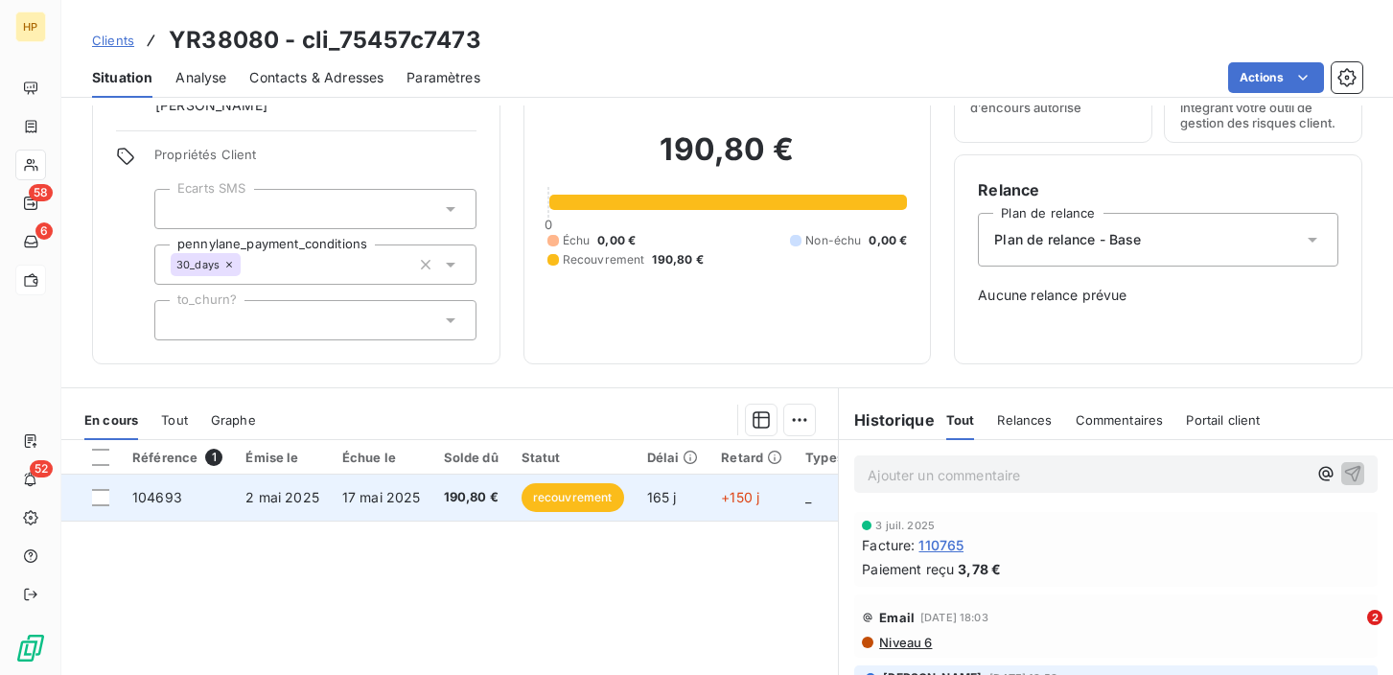
click at [371, 496] on span "17 mai 2025" at bounding box center [381, 497] width 79 height 16
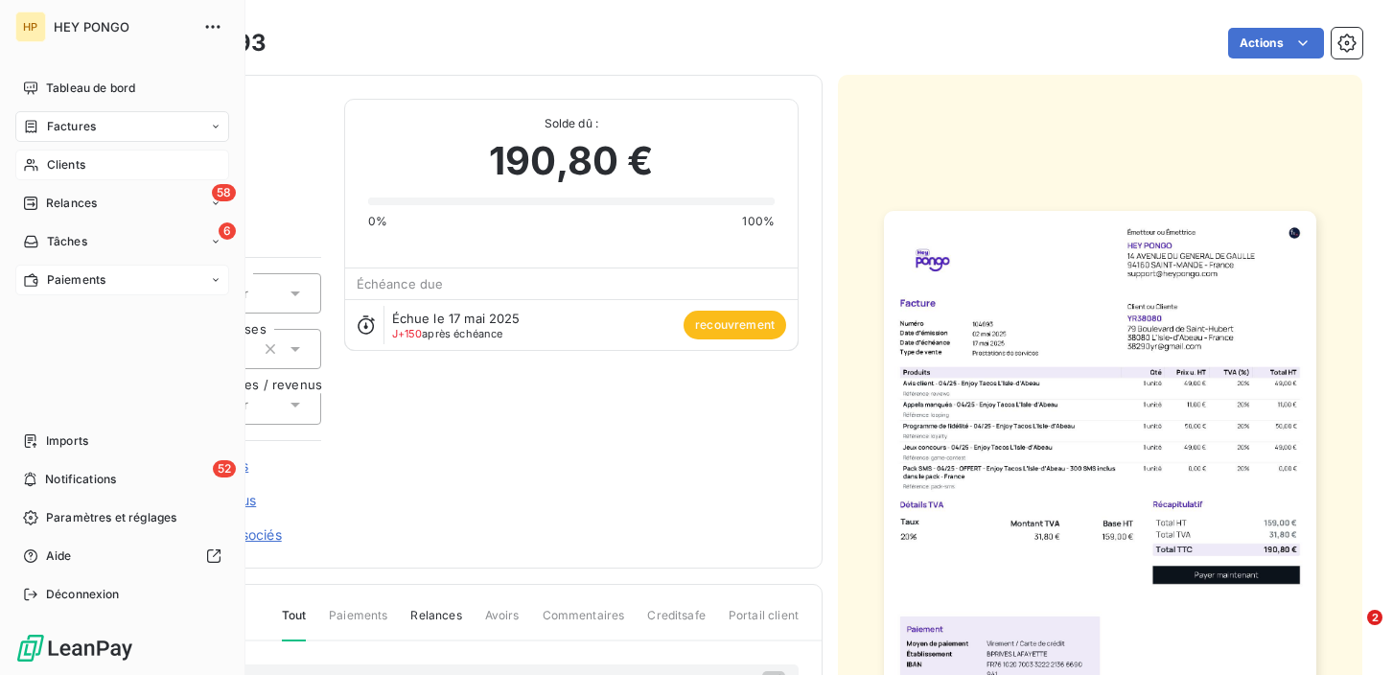
click at [51, 164] on span "Clients" at bounding box center [66, 164] width 38 height 17
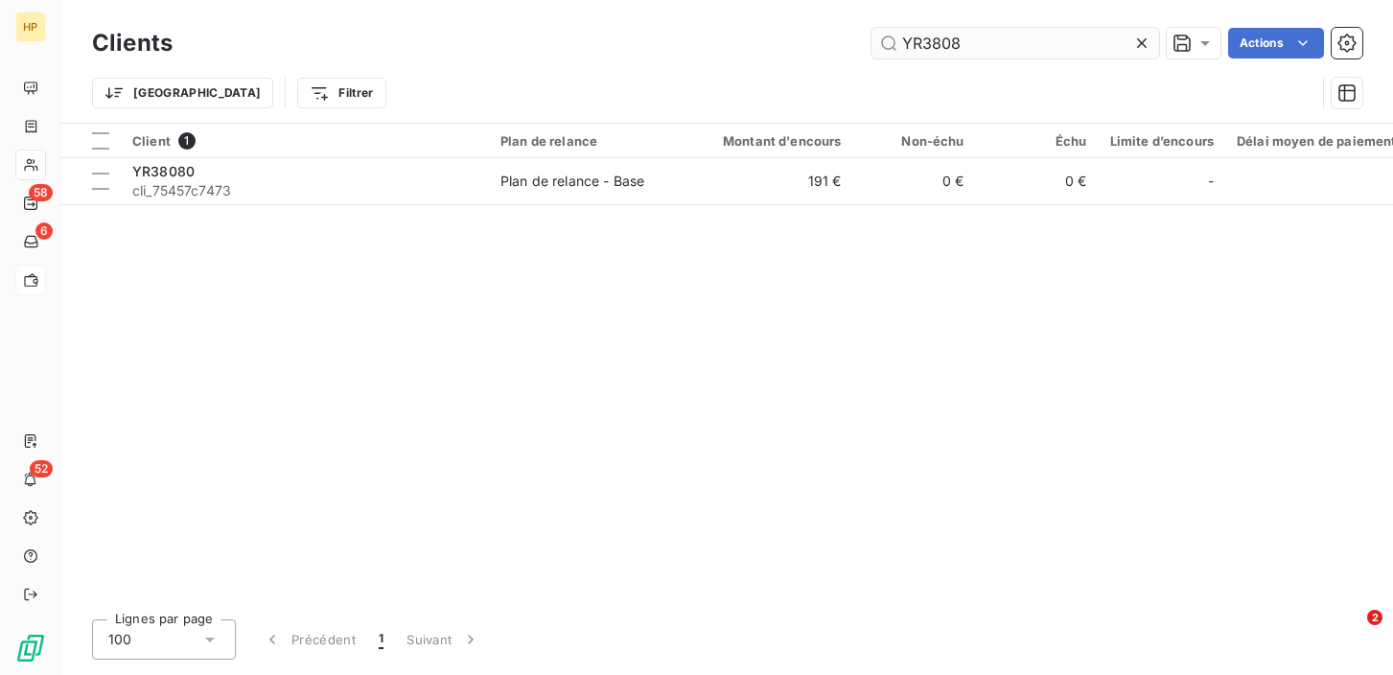
drag, startPoint x: 971, startPoint y: 43, endPoint x: 900, endPoint y: 42, distance: 70.9
click at [900, 42] on input "YR3808" at bounding box center [1015, 43] width 288 height 31
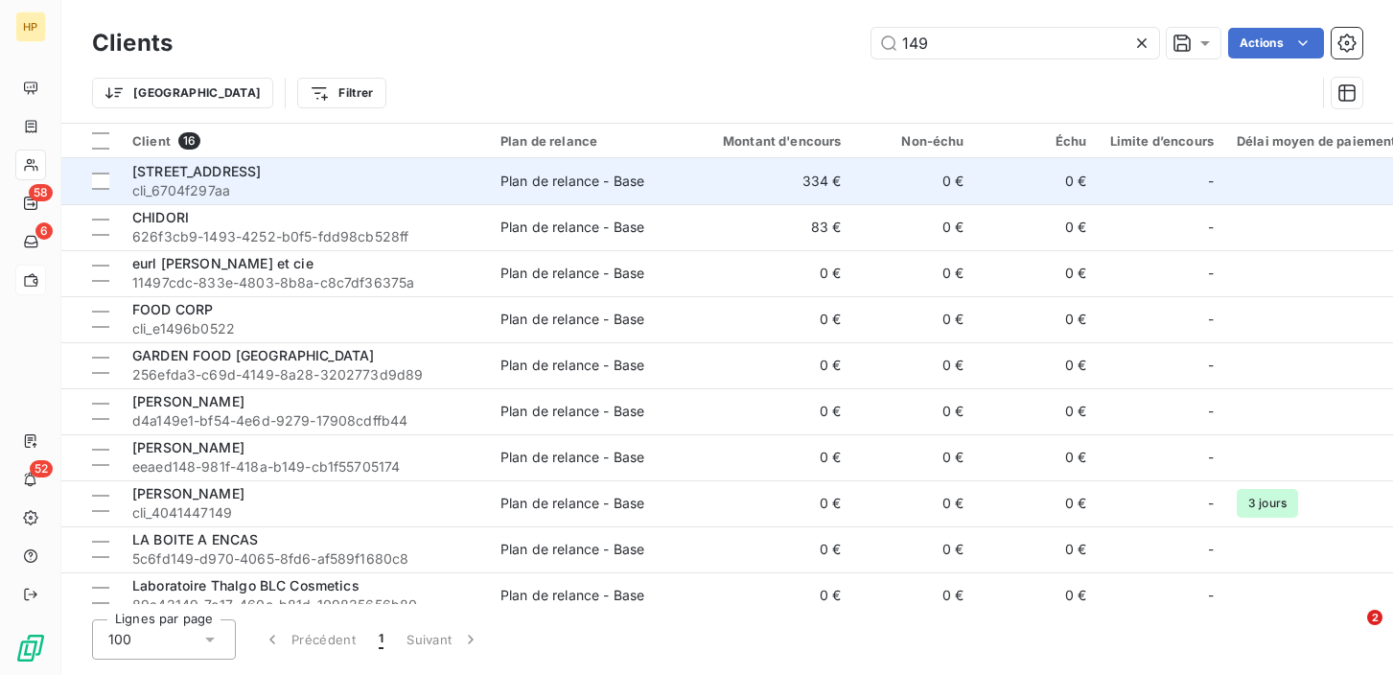
type input "149"
click at [233, 181] on span "cli_6704f297aa" at bounding box center [304, 190] width 345 height 19
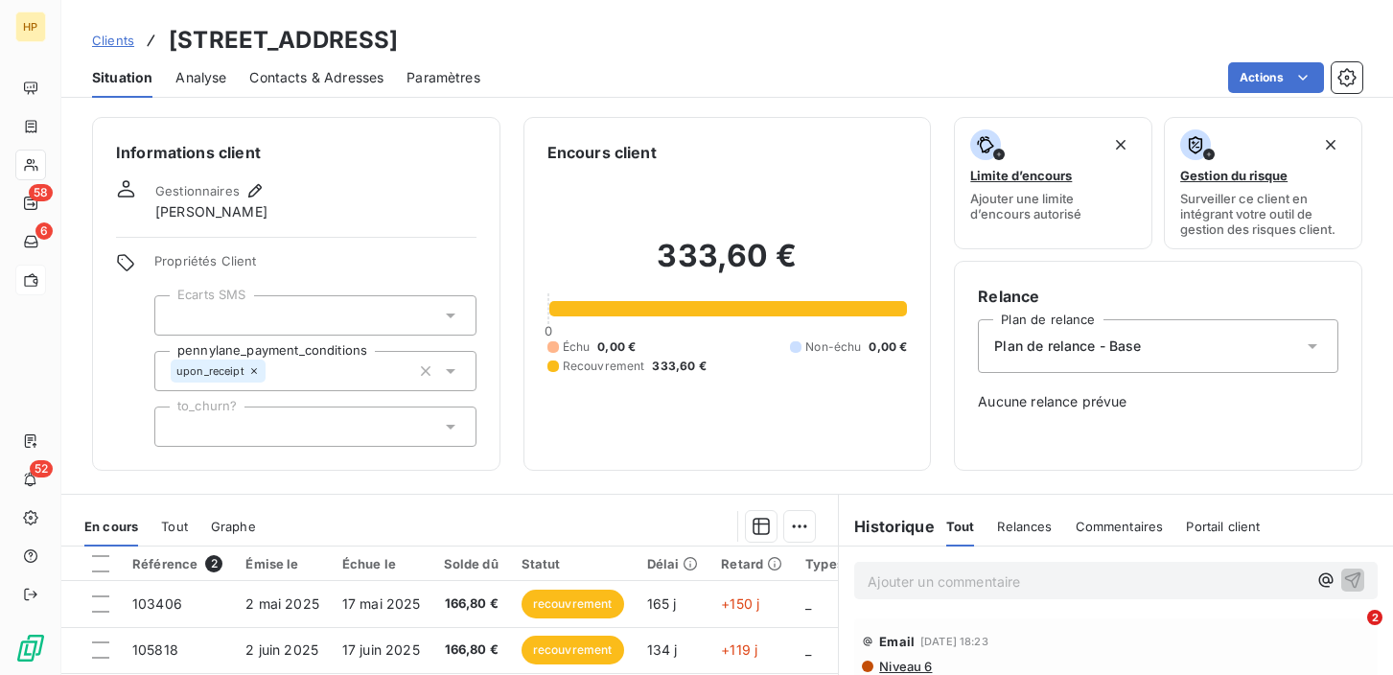
scroll to position [78, 0]
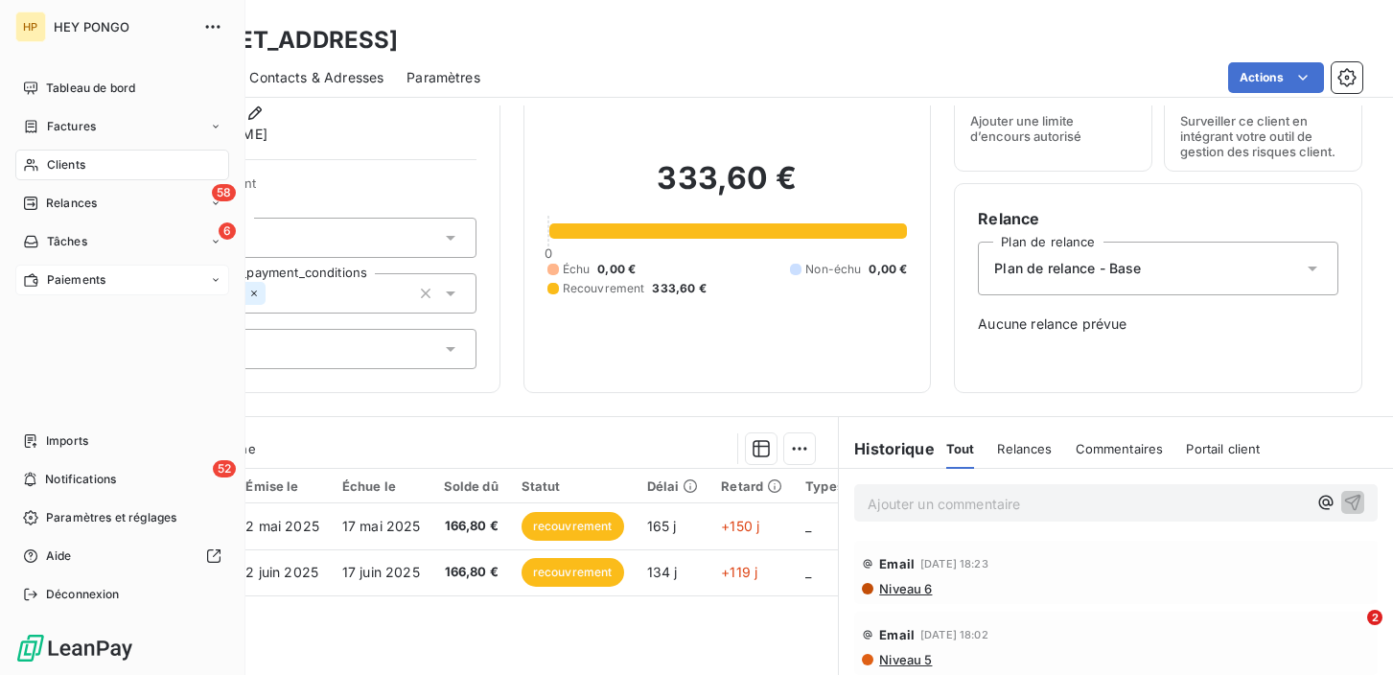
click at [35, 161] on icon at bounding box center [30, 165] width 13 height 12
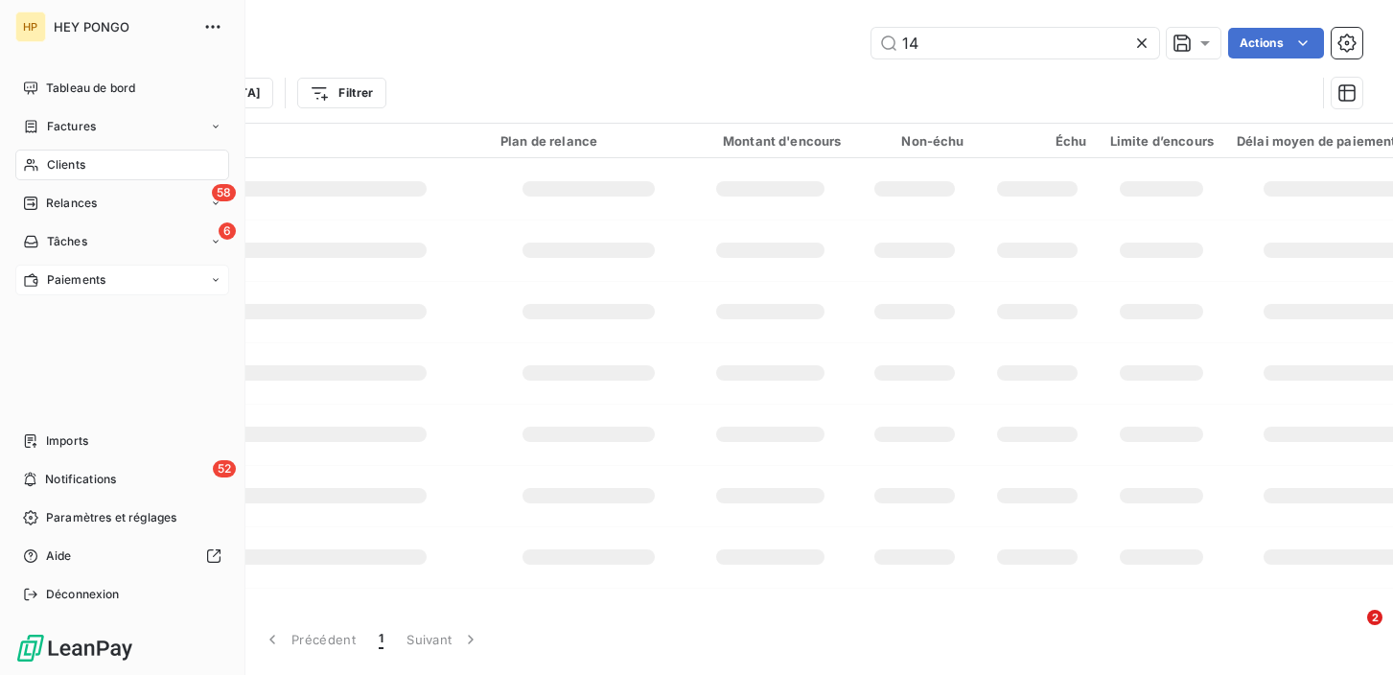
type input "1"
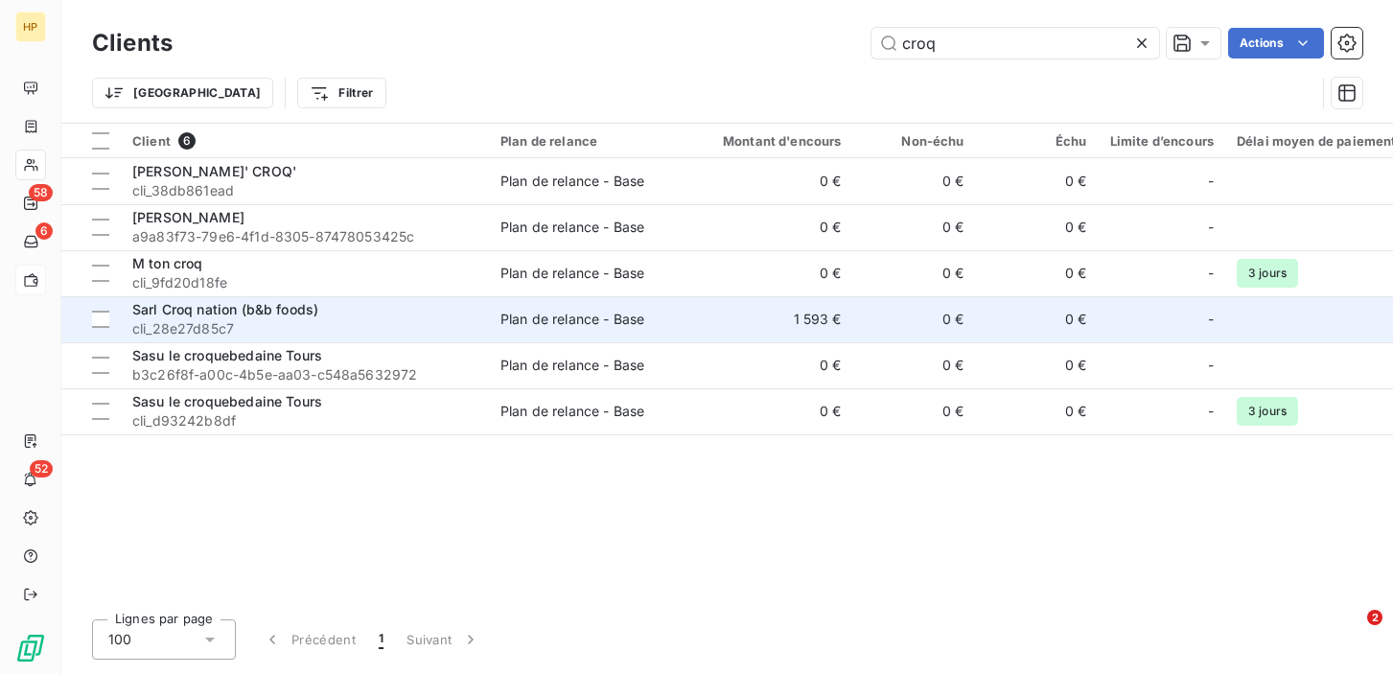
type input "croq"
click at [214, 322] on span "cli_28e27d85c7" at bounding box center [304, 328] width 345 height 19
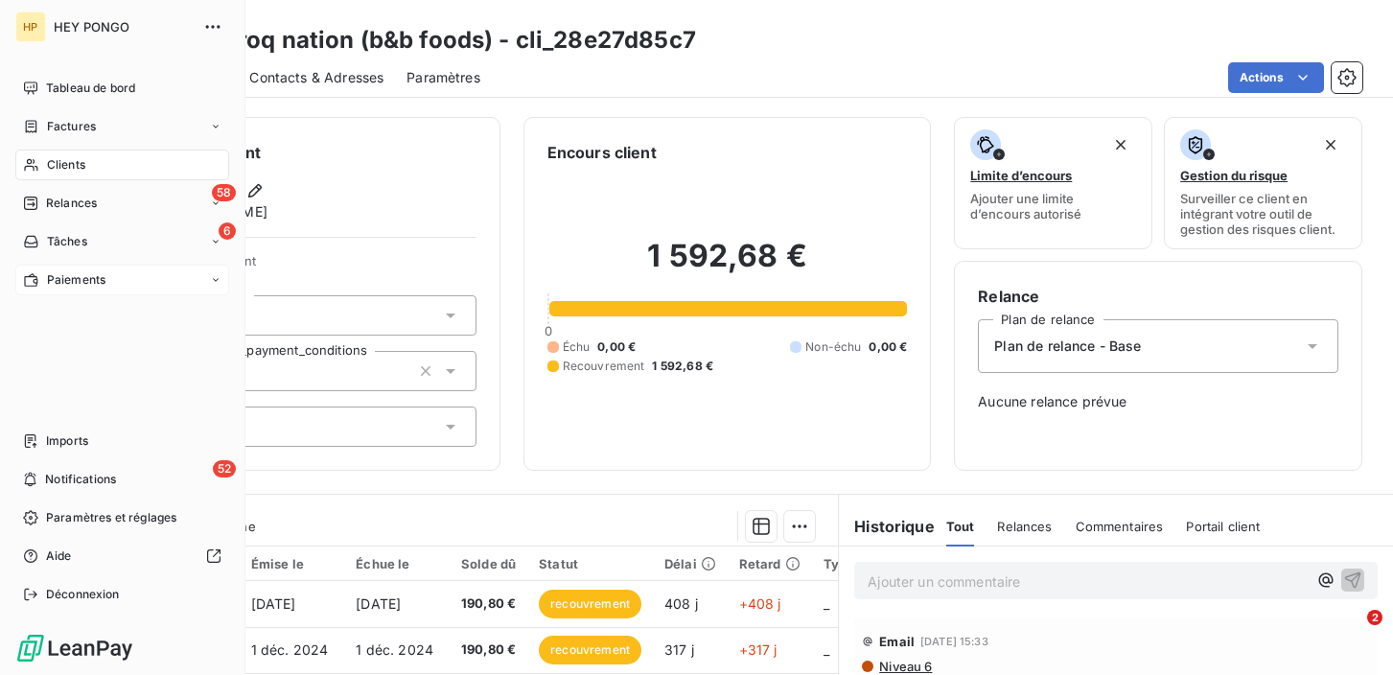
click at [47, 161] on span "Clients" at bounding box center [66, 164] width 38 height 17
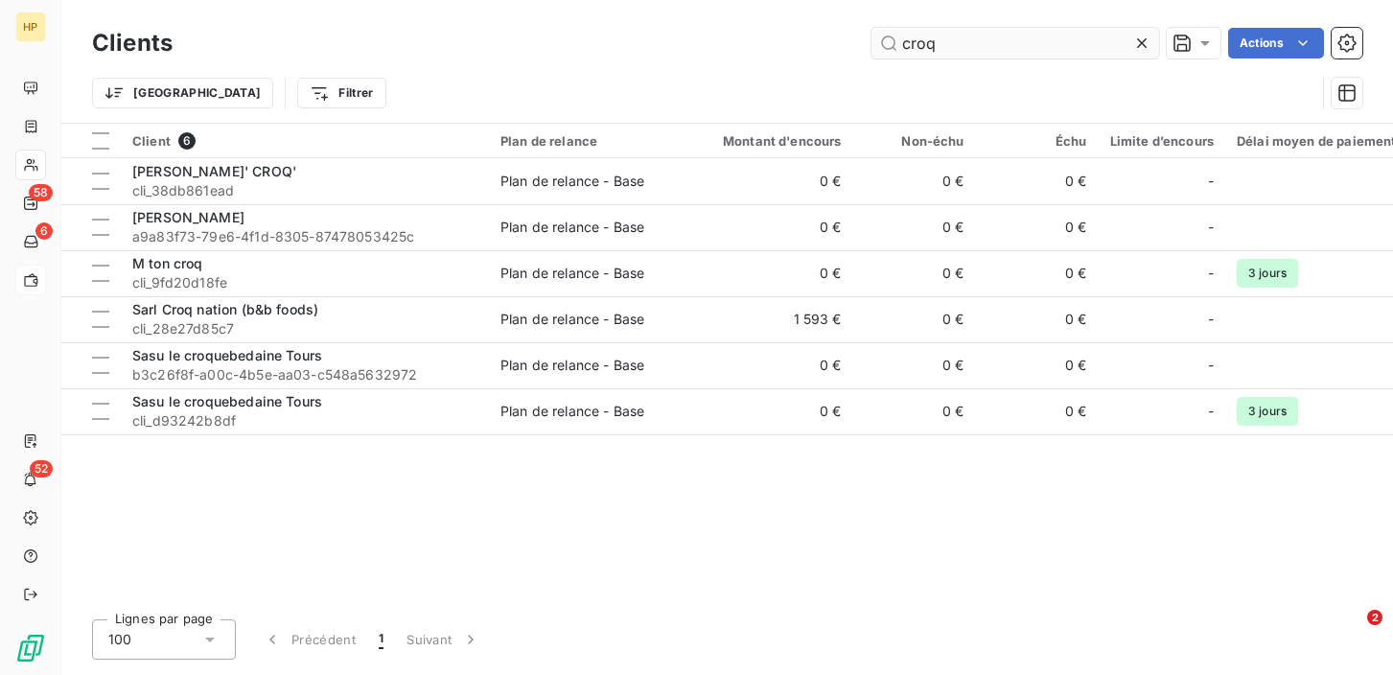
drag, startPoint x: 938, startPoint y: 42, endPoint x: 892, endPoint y: 39, distance: 45.1
click at [892, 39] on input "croq" at bounding box center [1015, 43] width 288 height 31
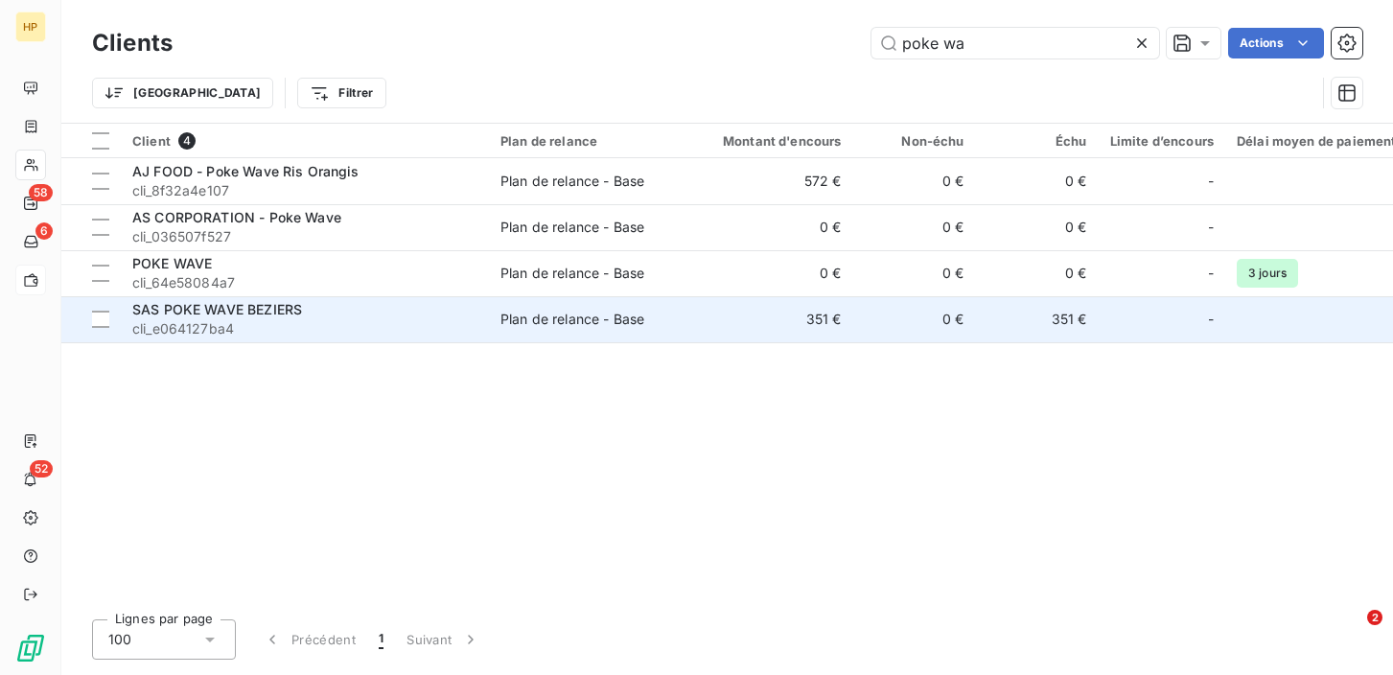
type input "poke wa"
click at [248, 322] on span "cli_e064127ba4" at bounding box center [304, 328] width 345 height 19
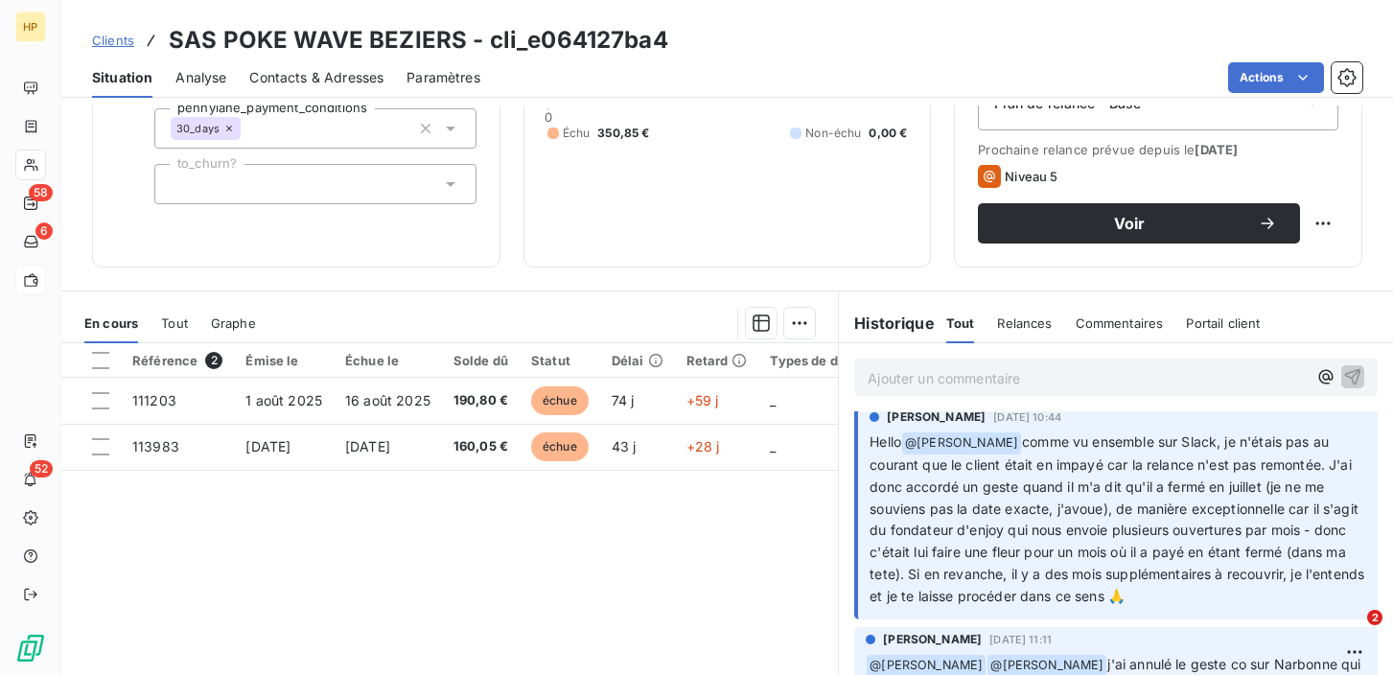
scroll to position [3, 0]
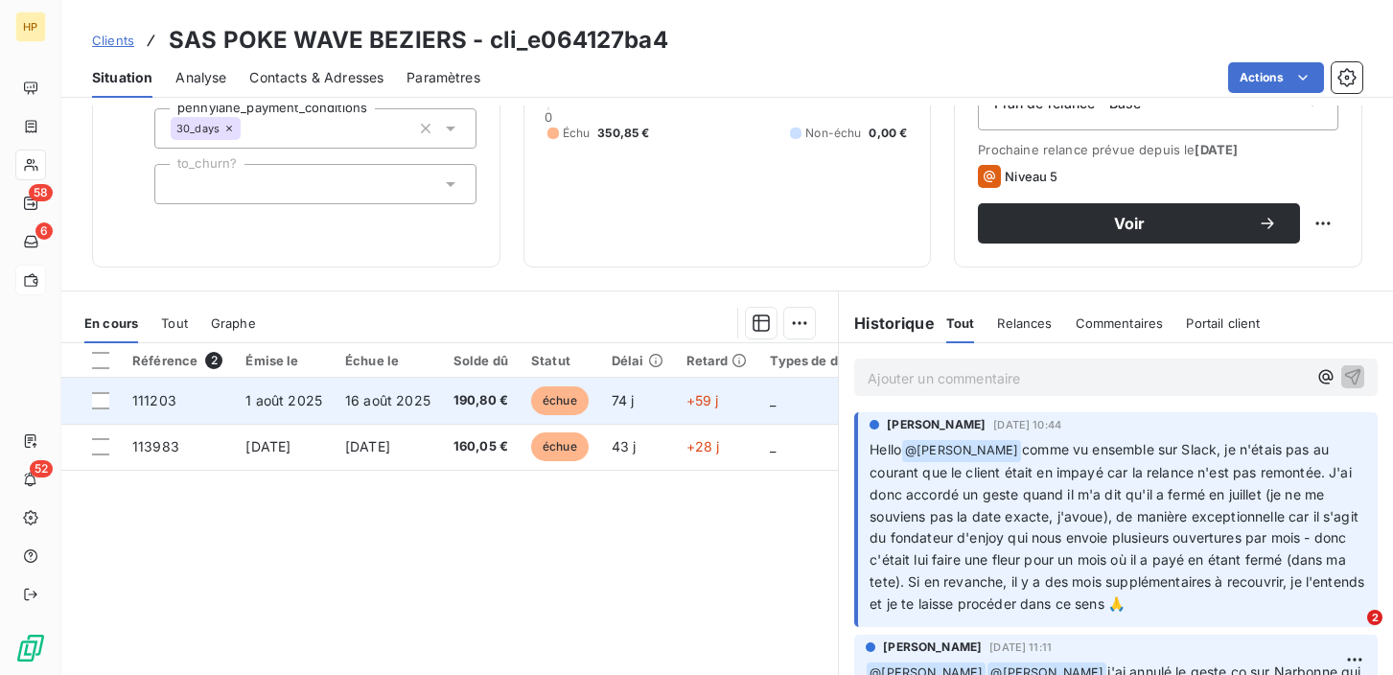
click at [375, 406] on span "16 août 2025" at bounding box center [387, 400] width 85 height 16
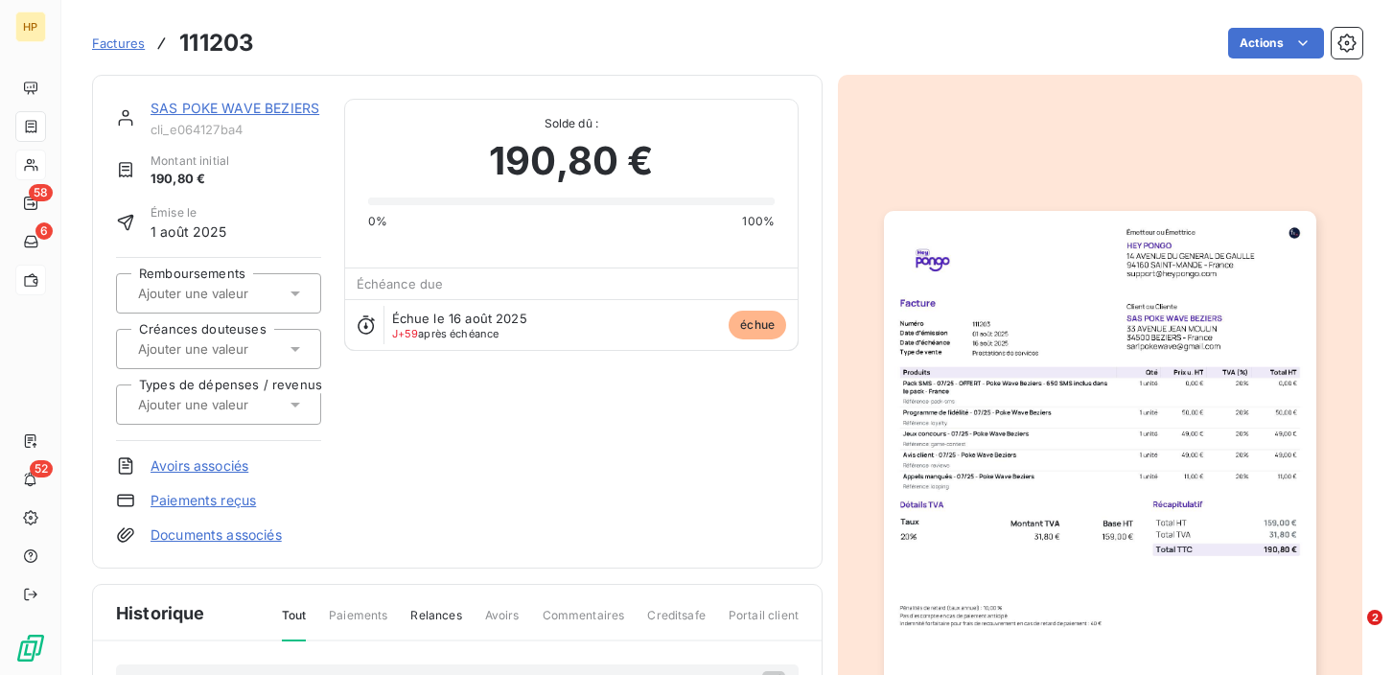
click at [219, 107] on link "SAS POKE WAVE BEZIERS" at bounding box center [235, 108] width 169 height 16
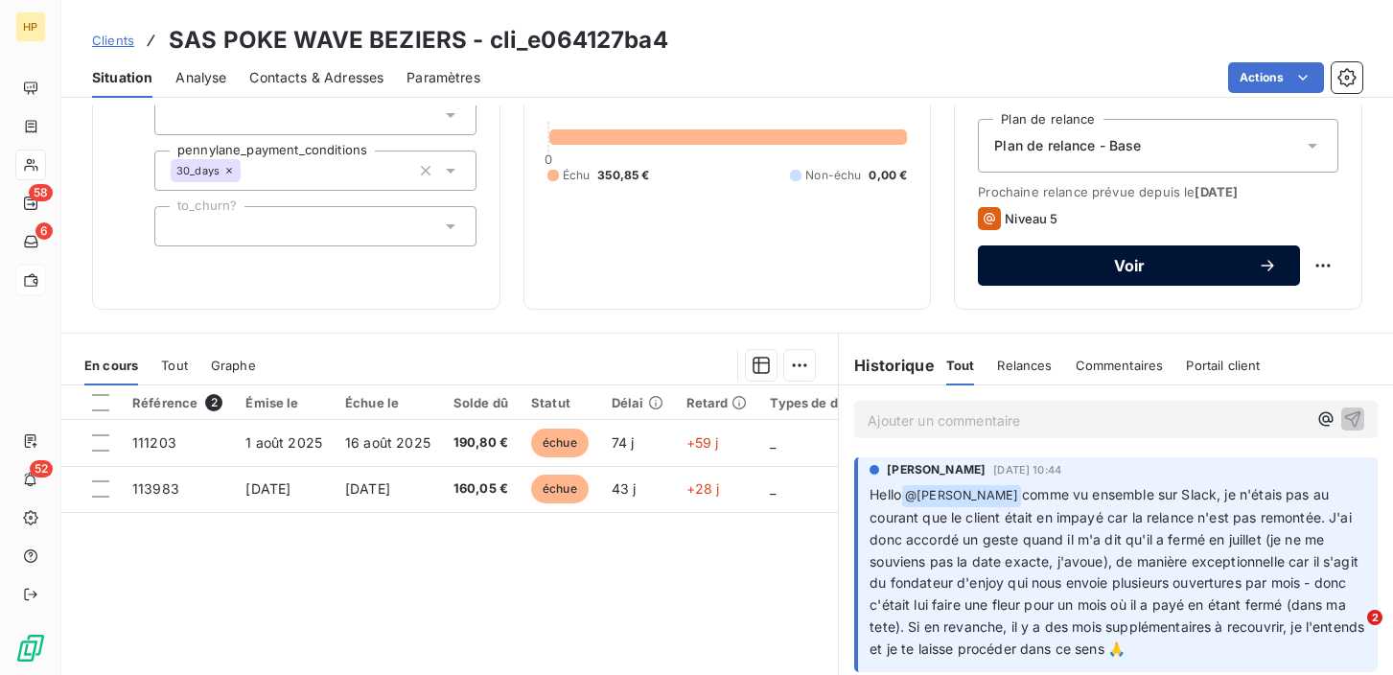
click at [1101, 268] on span "Voir" at bounding box center [1129, 265] width 257 height 15
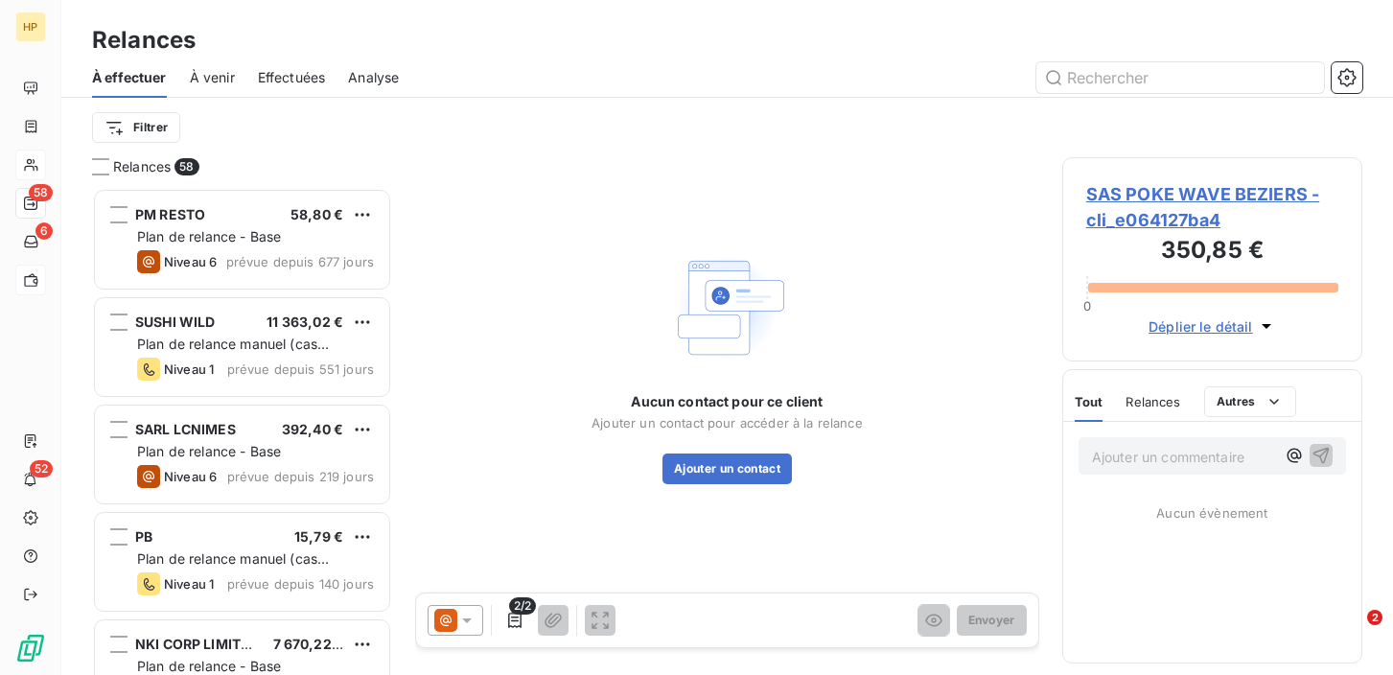
scroll to position [487, 300]
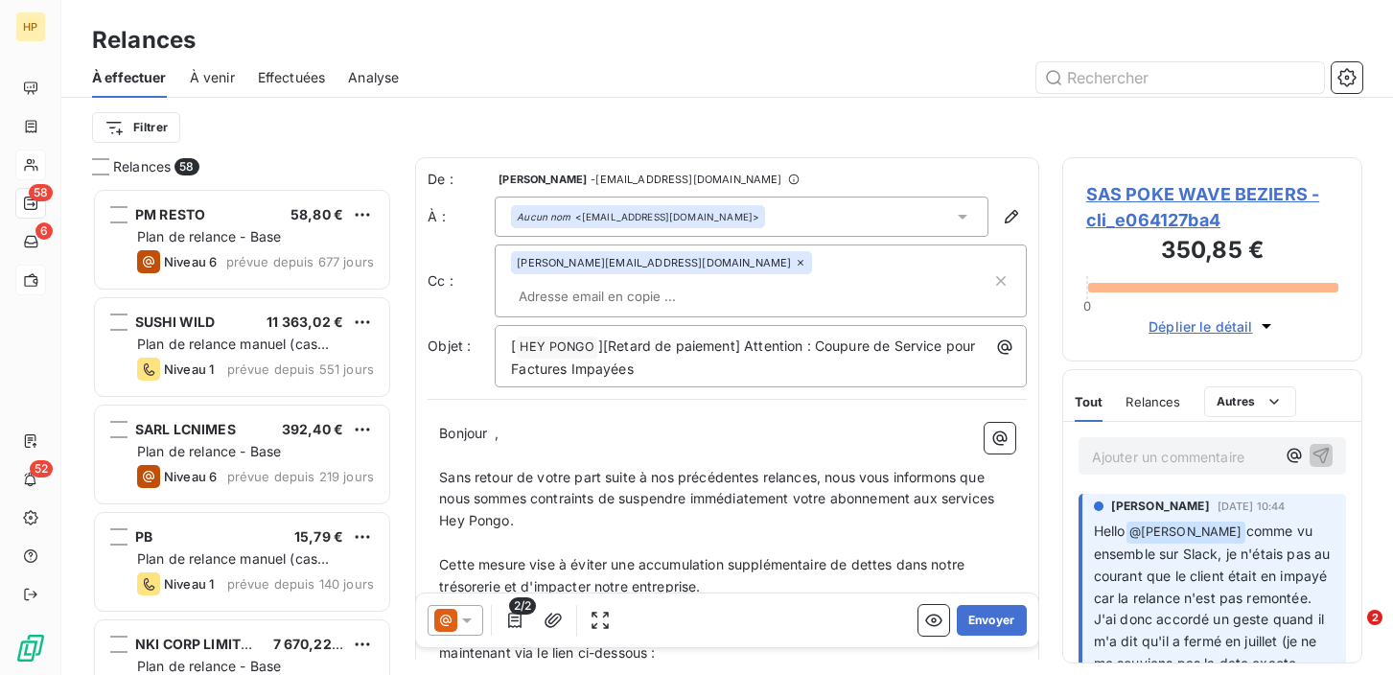
click at [498, 425] on span "," at bounding box center [497, 433] width 4 height 16
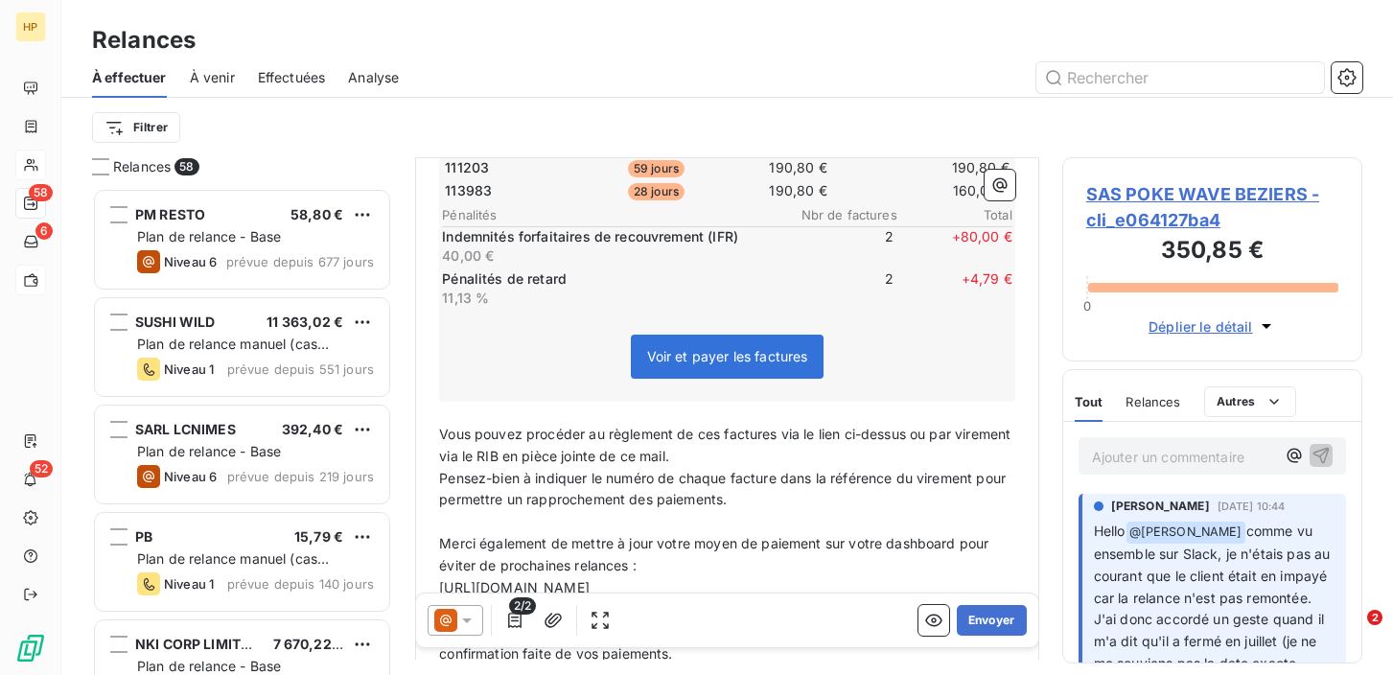
scroll to position [0, 0]
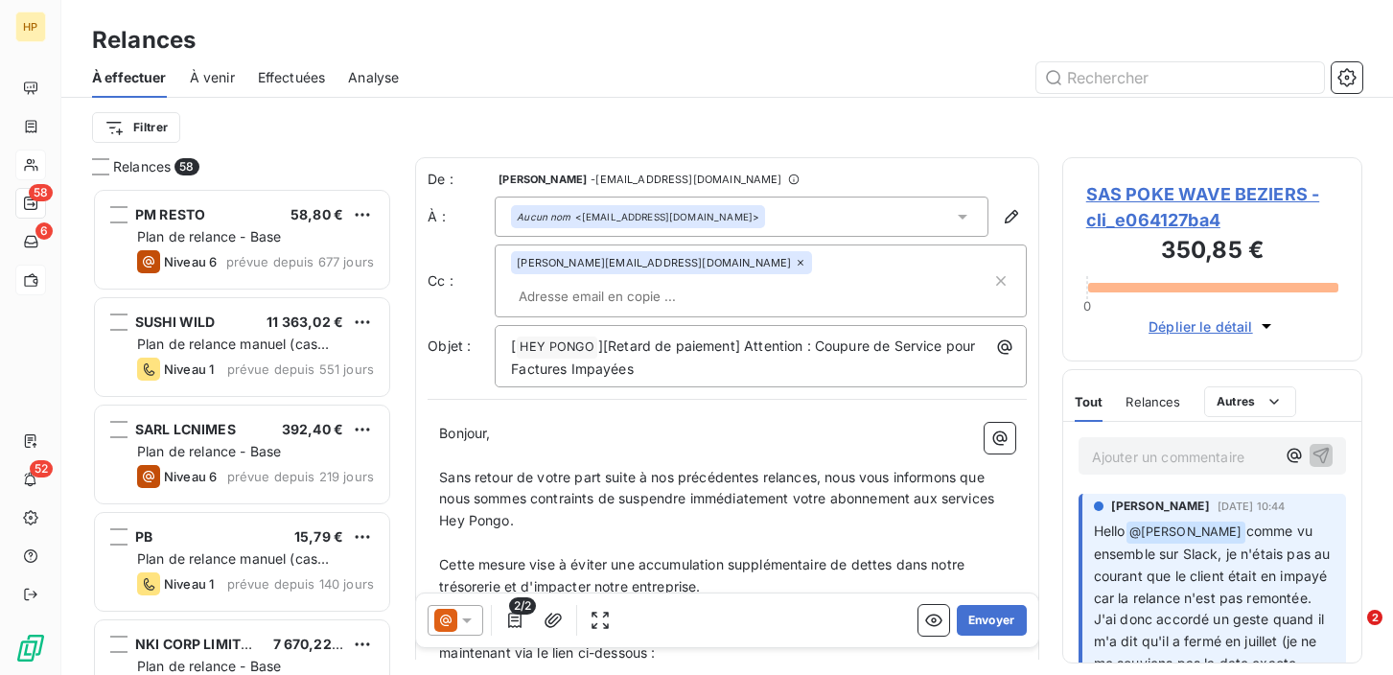
click at [1100, 190] on span "SAS POKE WAVE BEZIERS - cli_e064127ba4" at bounding box center [1212, 207] width 252 height 52
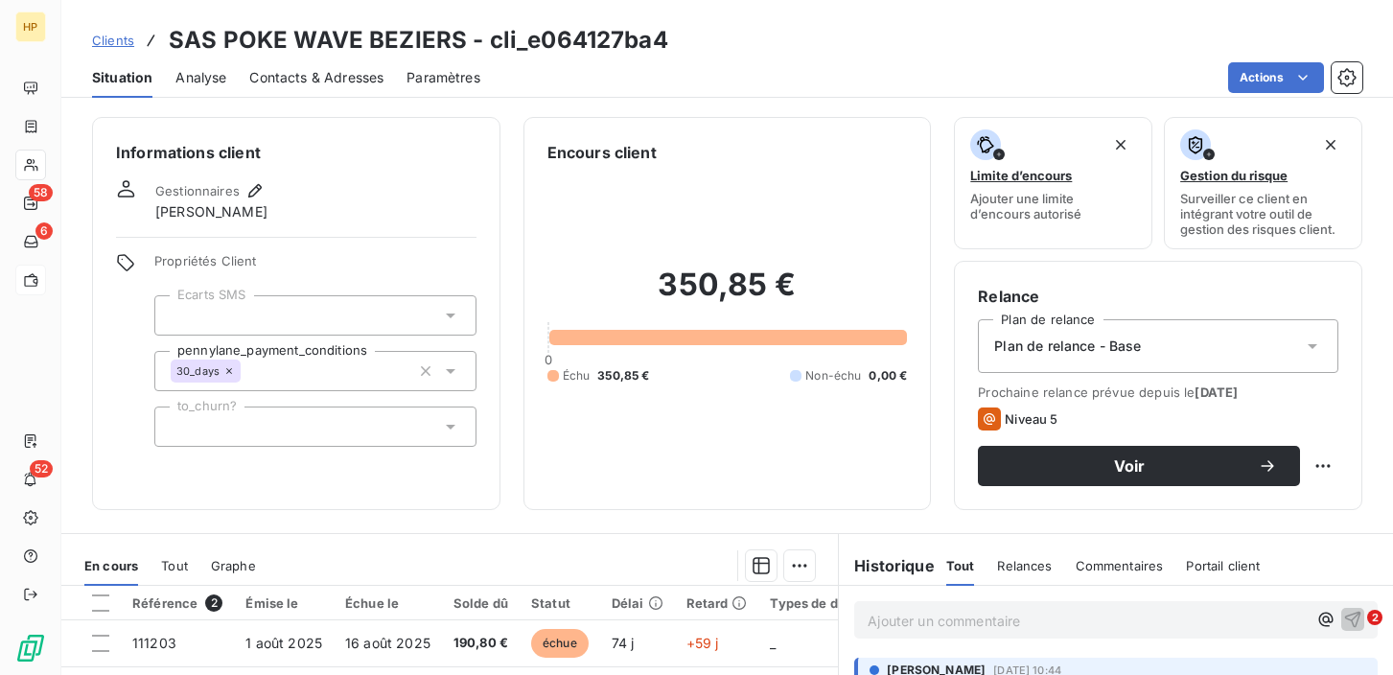
scroll to position [89, 0]
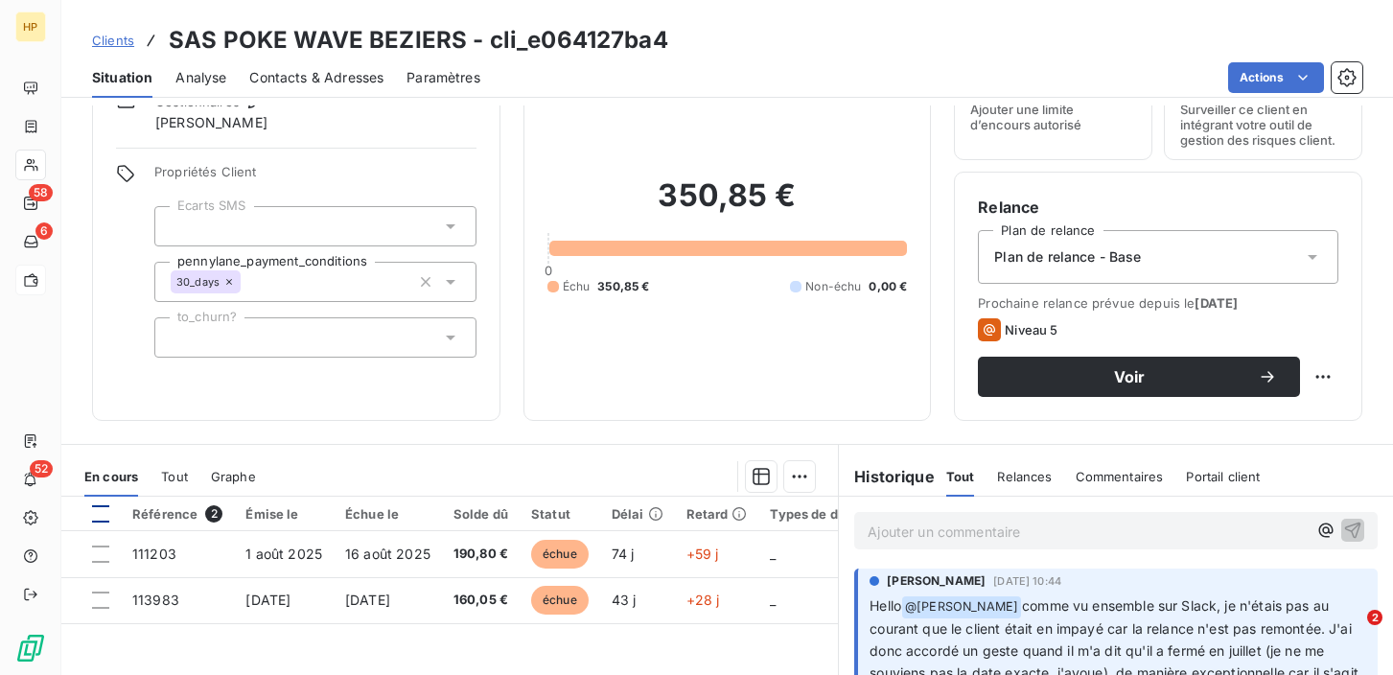
click at [99, 517] on div at bounding box center [100, 513] width 17 height 17
click at [804, 481] on html "HP 58 6 52 Clients SAS POKE WAVE BEZIERS - cli_e064127ba4 Situation Analyse Con…" at bounding box center [696, 337] width 1393 height 675
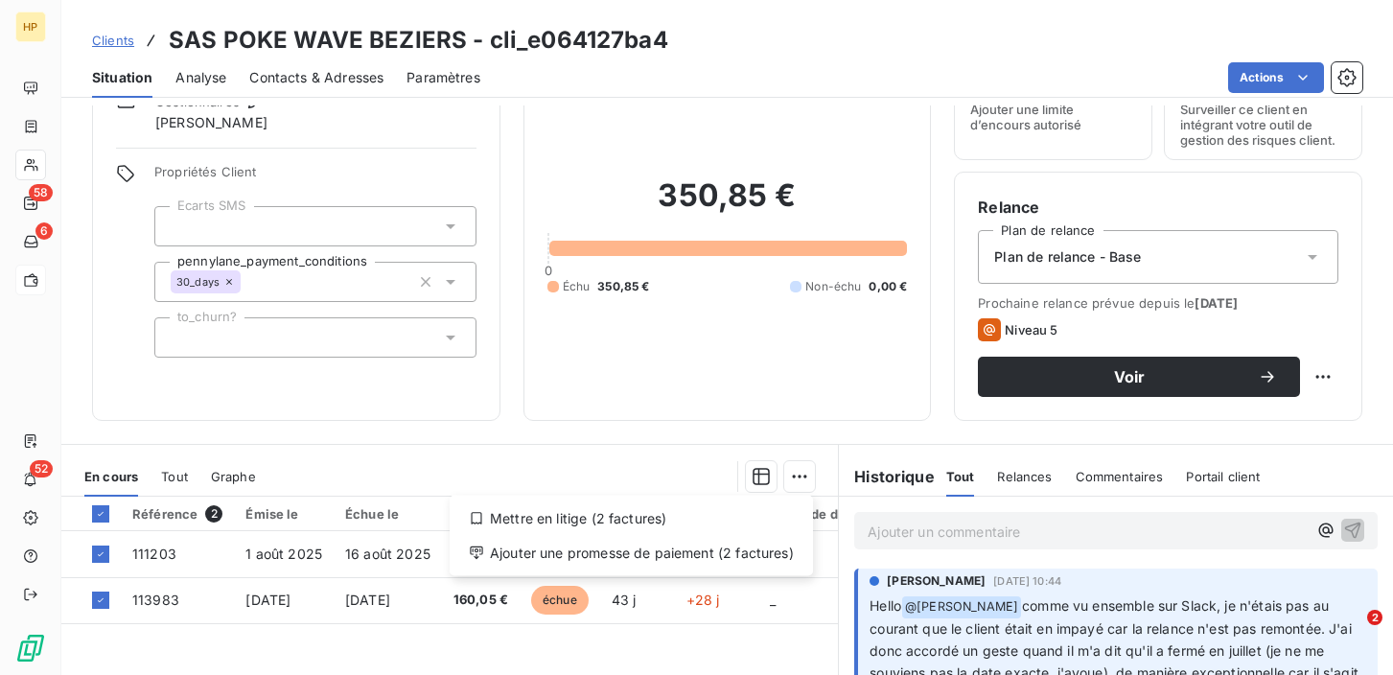
click at [351, 552] on html "HP 58 6 52 Clients SAS POKE WAVE BEZIERS - cli_e064127ba4 Situation Analyse Con…" at bounding box center [696, 337] width 1393 height 675
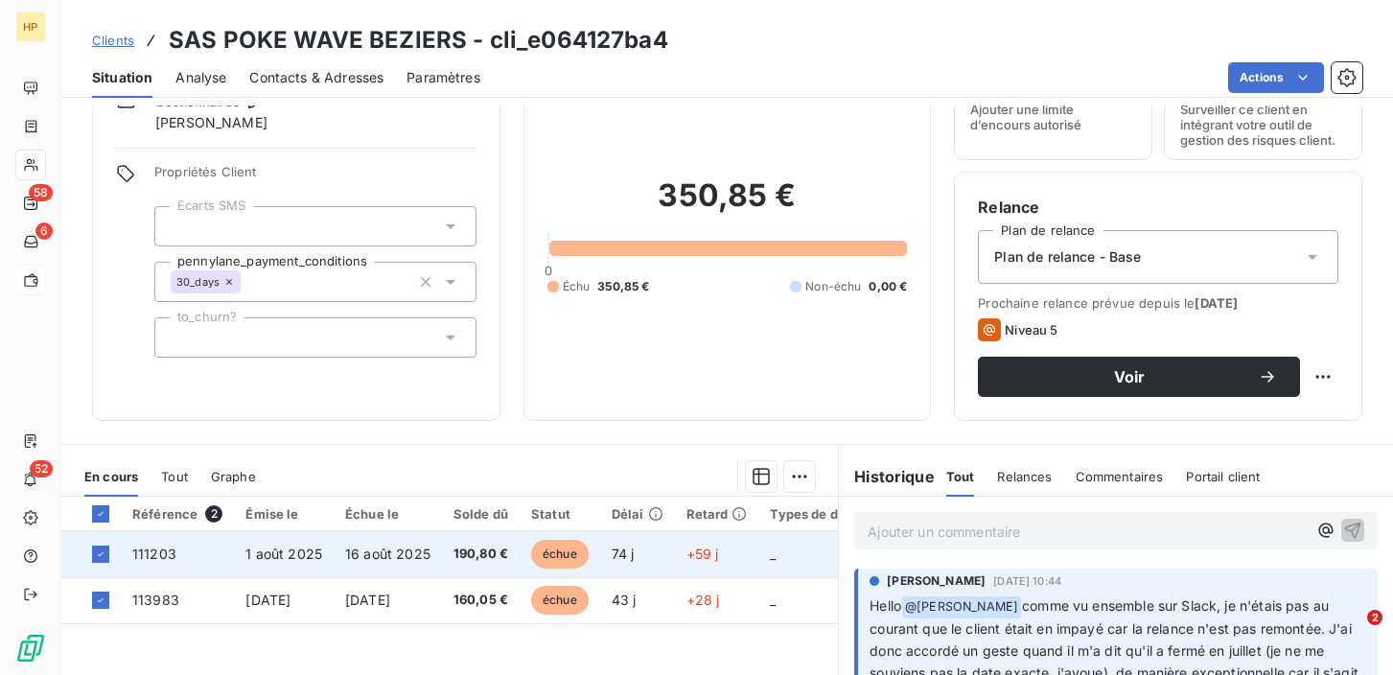
click at [336, 556] on td "16 août 2025" at bounding box center [388, 554] width 108 height 46
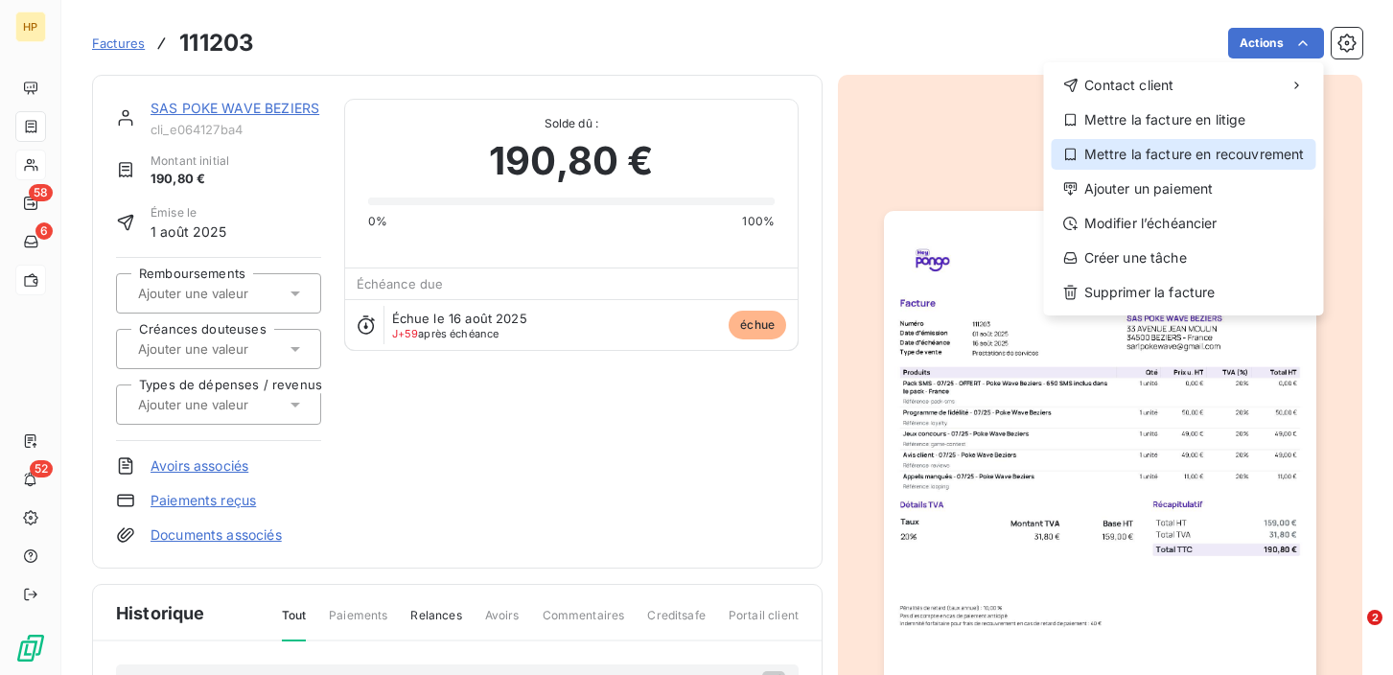
click at [1202, 162] on div "Mettre la facture en recouvrement" at bounding box center [1184, 154] width 265 height 31
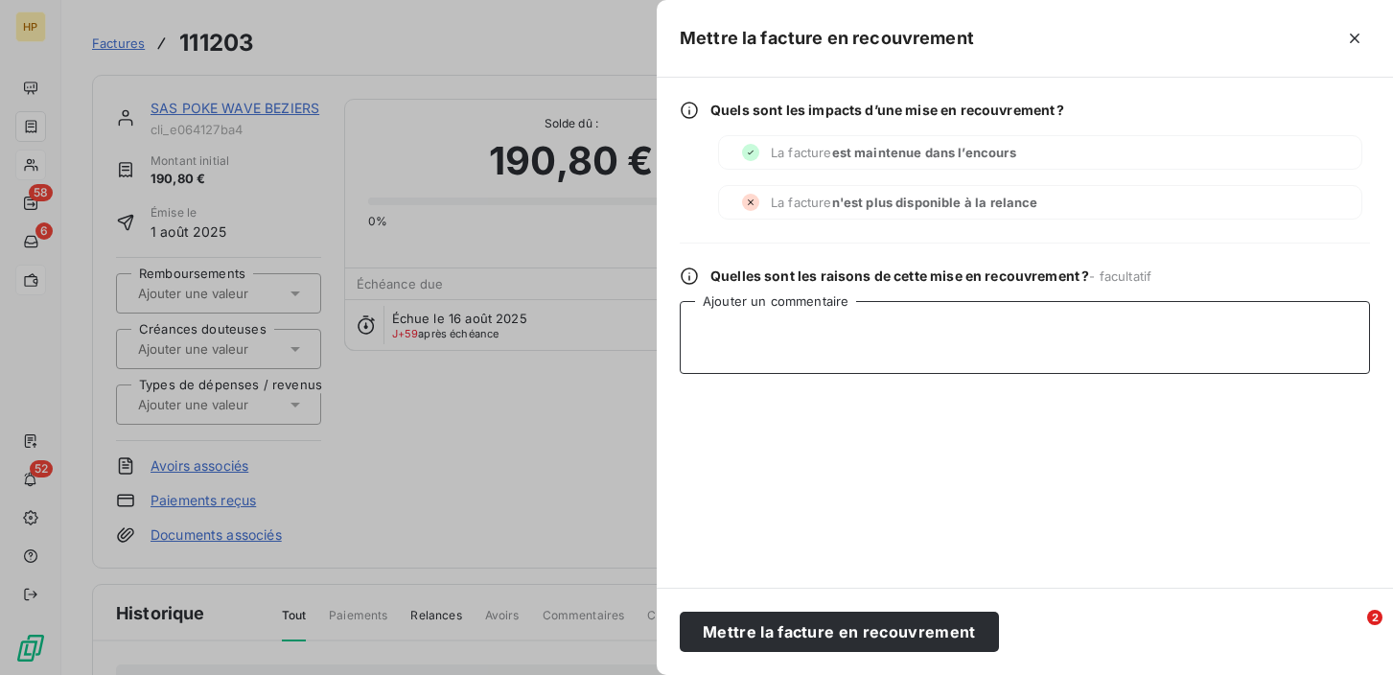
click at [753, 331] on textarea "Ajouter un commentaire" at bounding box center [1025, 337] width 690 height 73
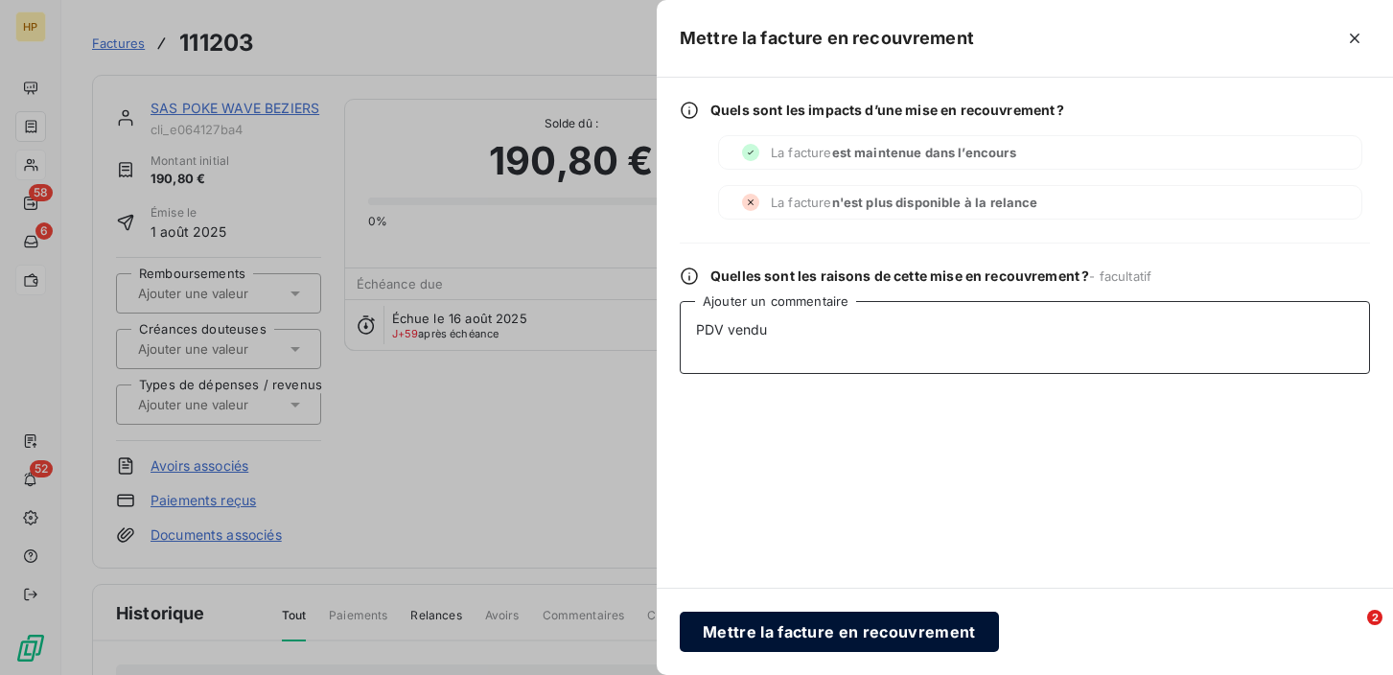
type textarea "PDV vendu"
click at [763, 632] on button "Mettre la facture en recouvrement" at bounding box center [839, 632] width 319 height 40
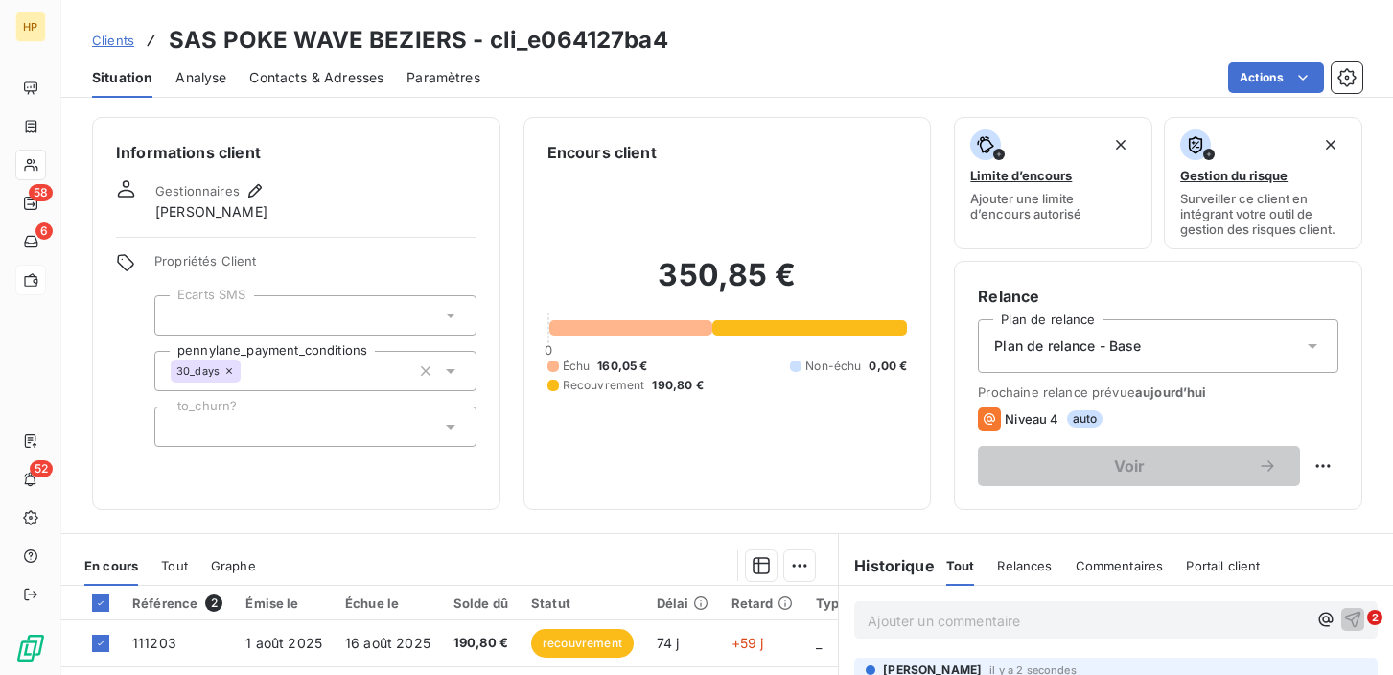
scroll to position [110, 0]
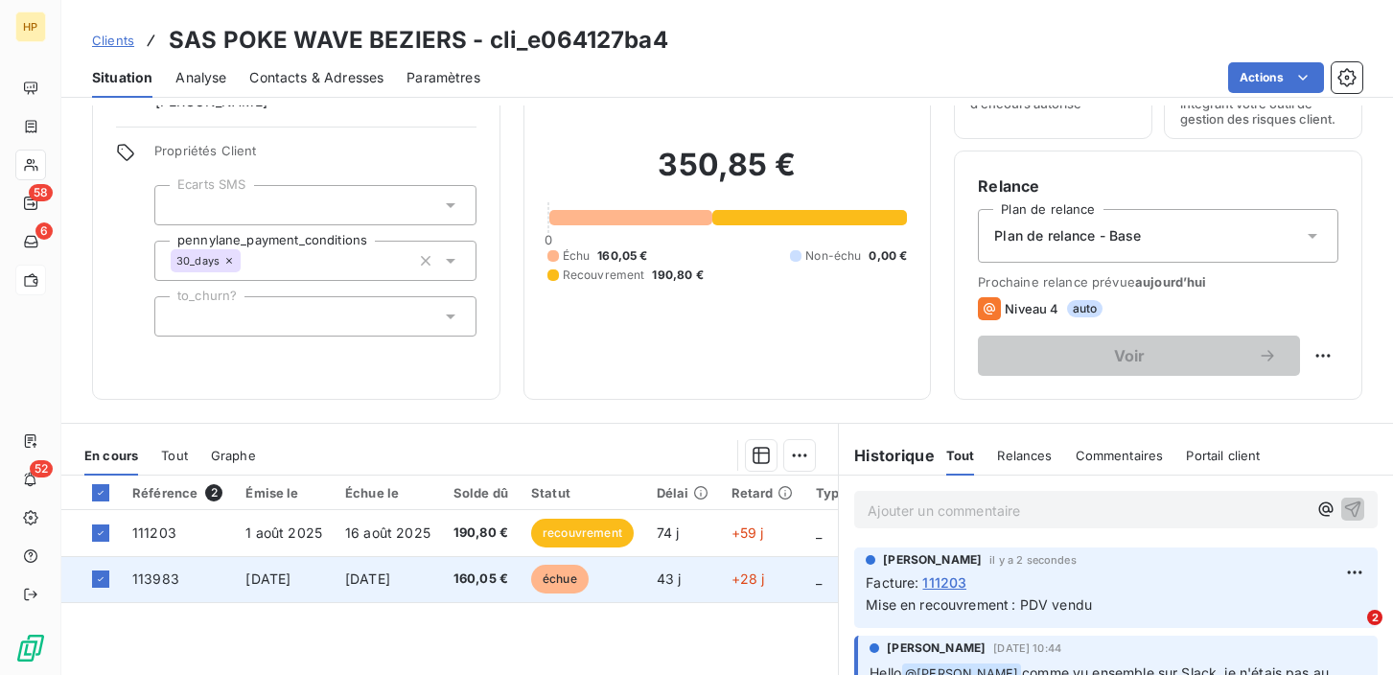
click at [390, 582] on span "[DATE]" at bounding box center [367, 578] width 45 height 16
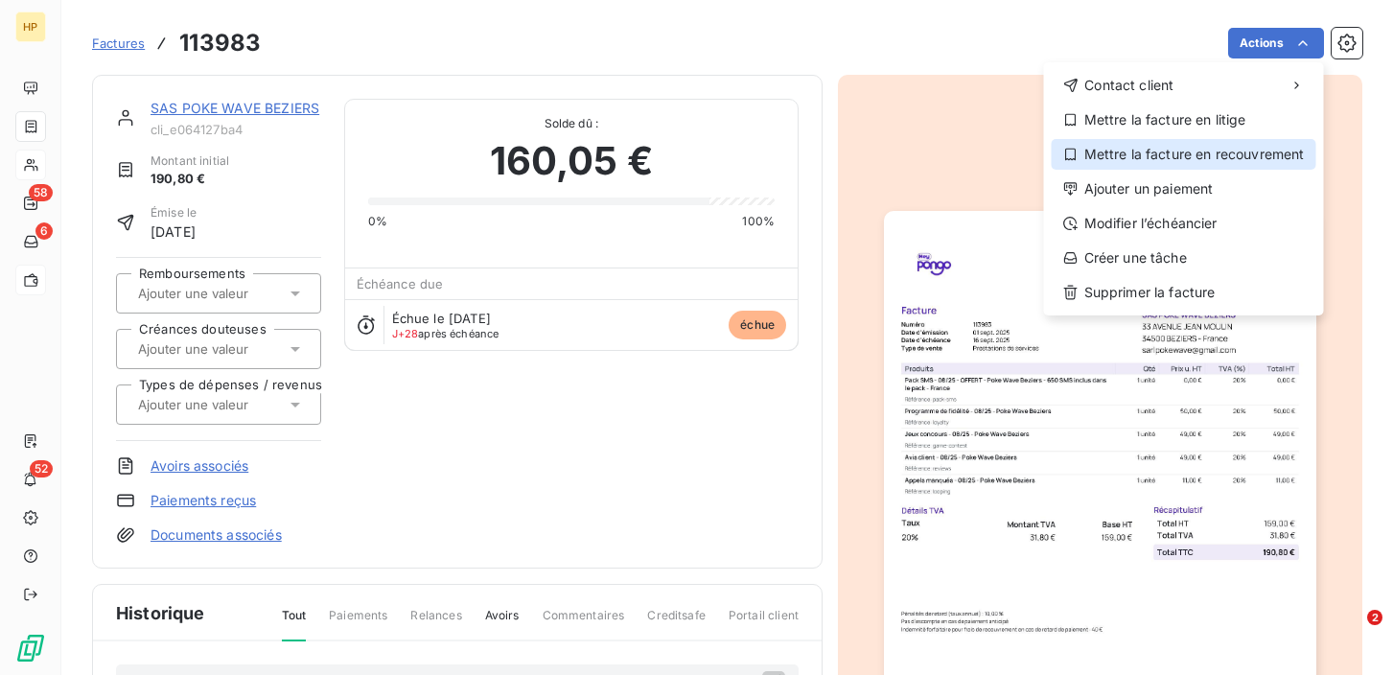
click at [1172, 159] on div "Mettre la facture en recouvrement" at bounding box center [1184, 154] width 265 height 31
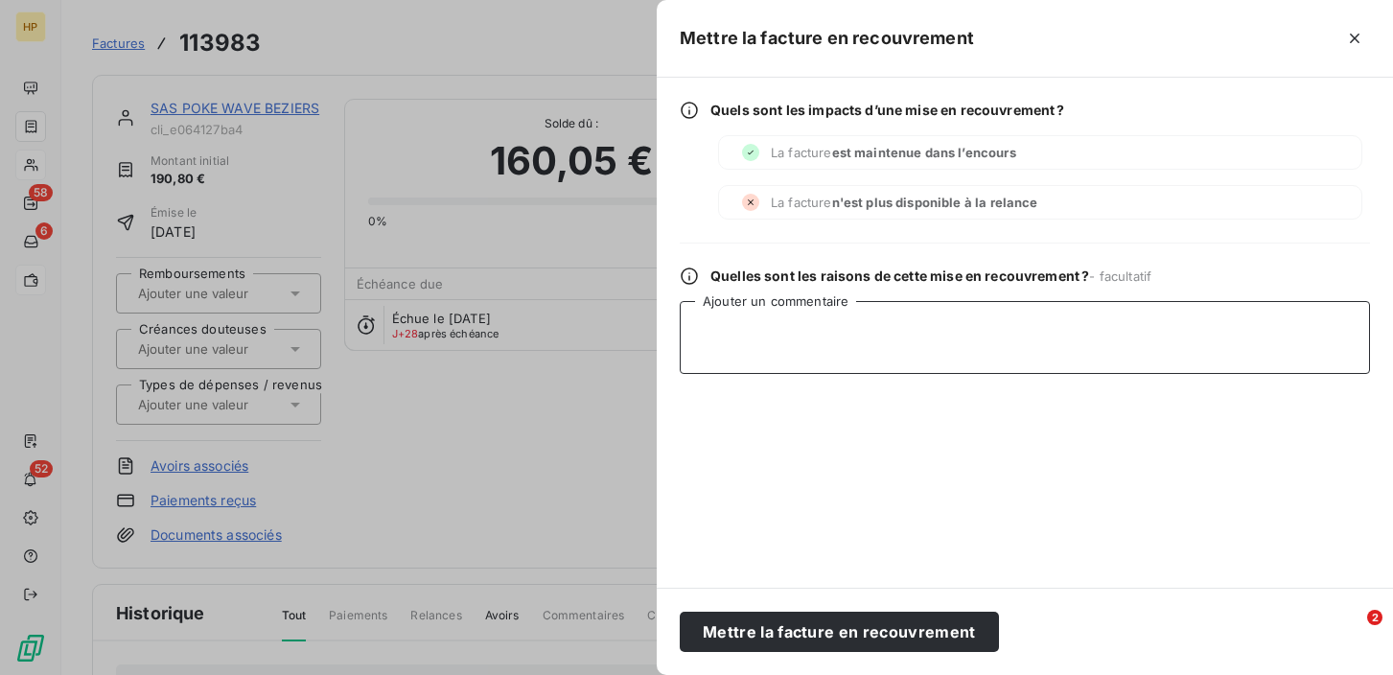
click at [859, 334] on textarea "Ajouter un commentaire" at bounding box center [1025, 337] width 690 height 73
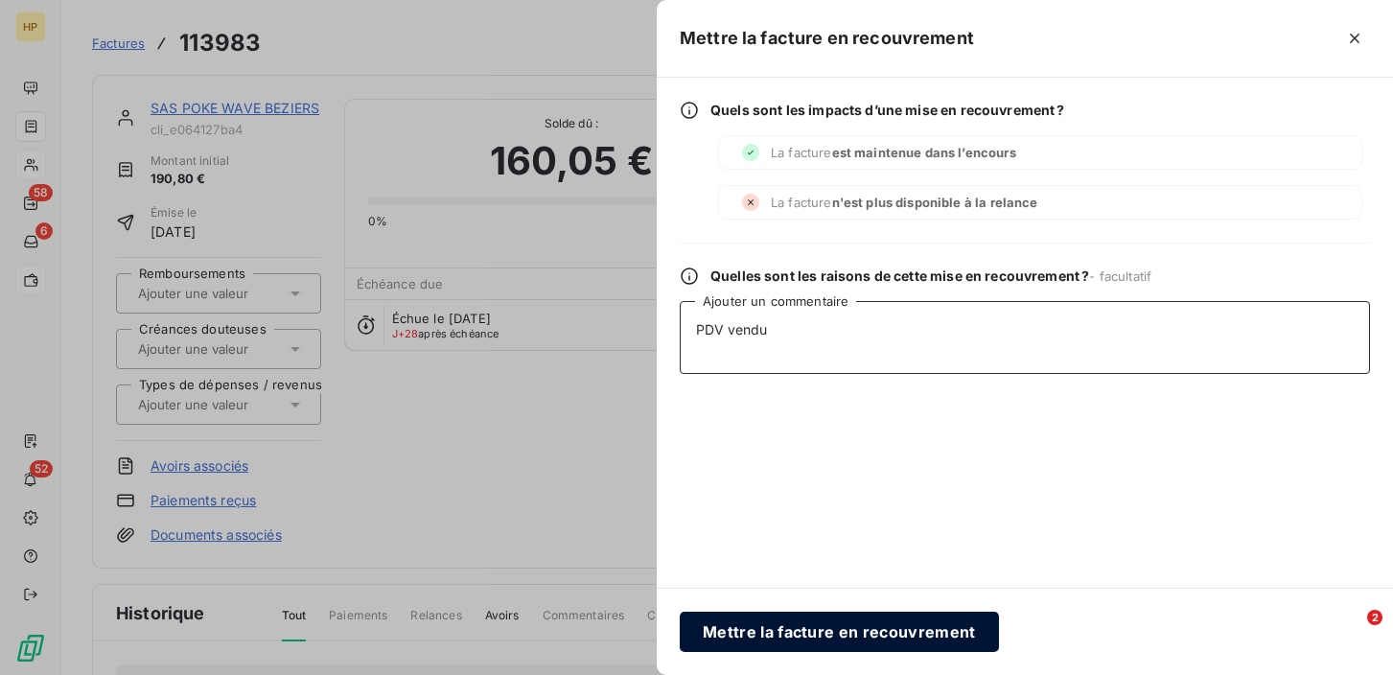
type textarea "PDV vendu"
click at [846, 636] on button "Mettre la facture en recouvrement" at bounding box center [839, 632] width 319 height 40
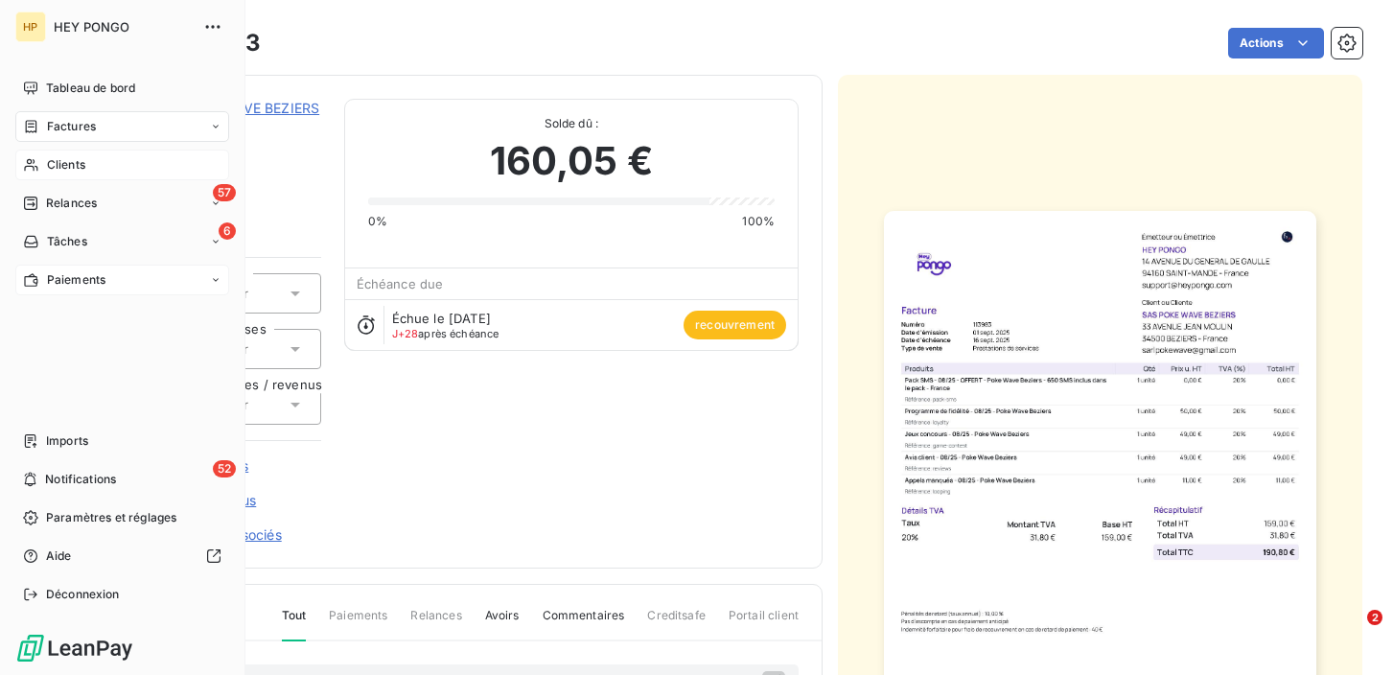
click at [56, 159] on span "Clients" at bounding box center [66, 164] width 38 height 17
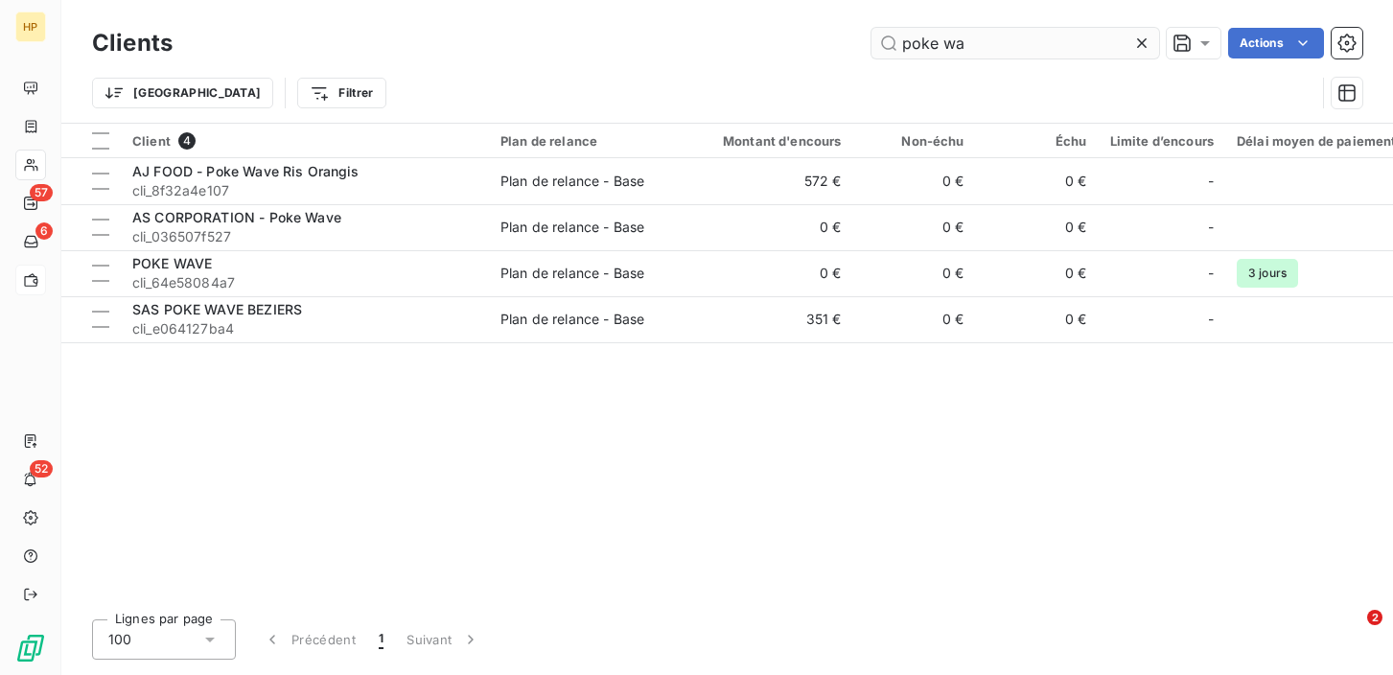
drag, startPoint x: 968, startPoint y: 49, endPoint x: 894, endPoint y: 44, distance: 74.0
click at [894, 44] on input "poke wa" at bounding box center [1015, 43] width 288 height 31
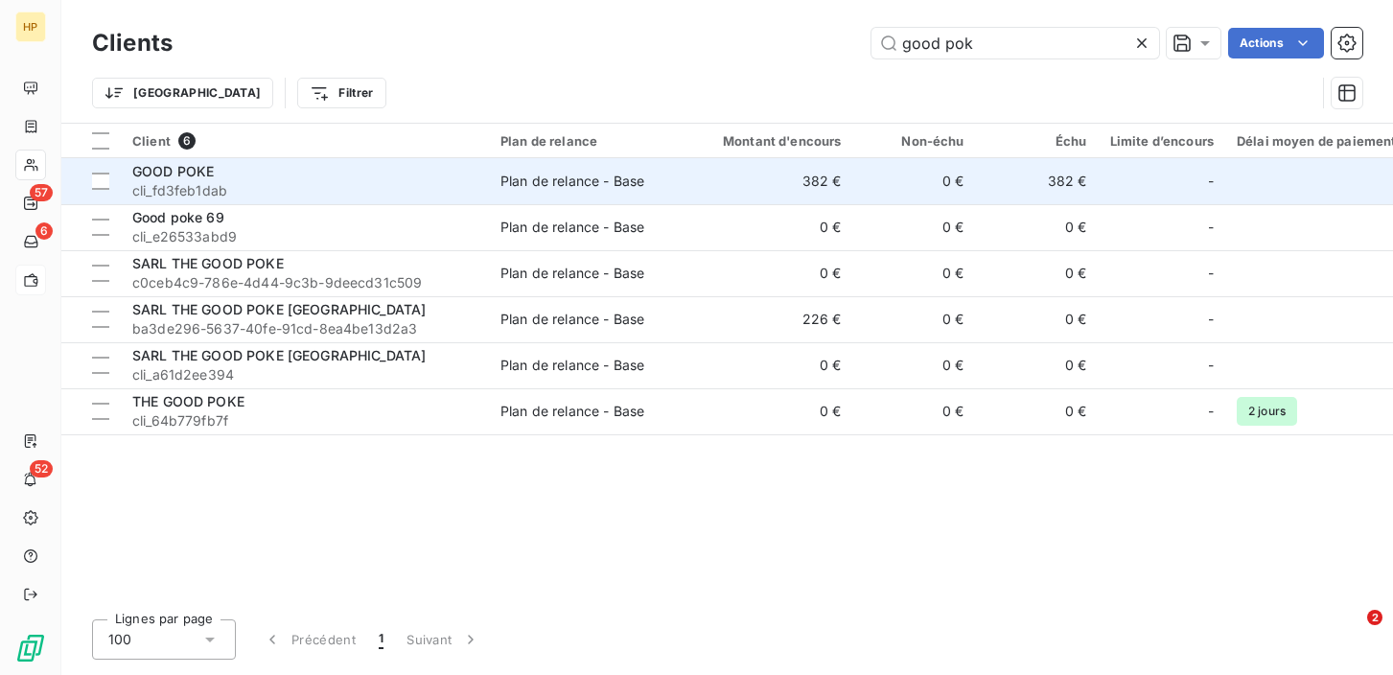
type input "good pok"
click at [182, 190] on span "cli_fd3feb1dab" at bounding box center [304, 190] width 345 height 19
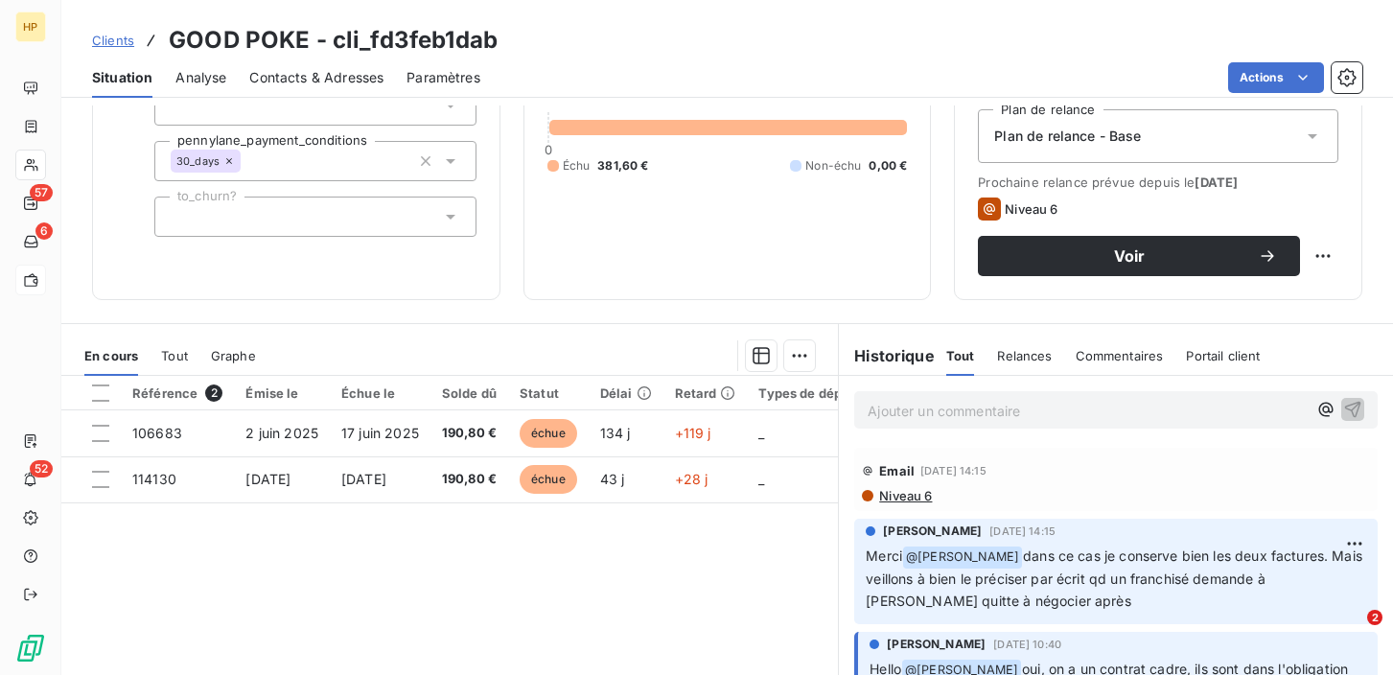
scroll to position [213, 0]
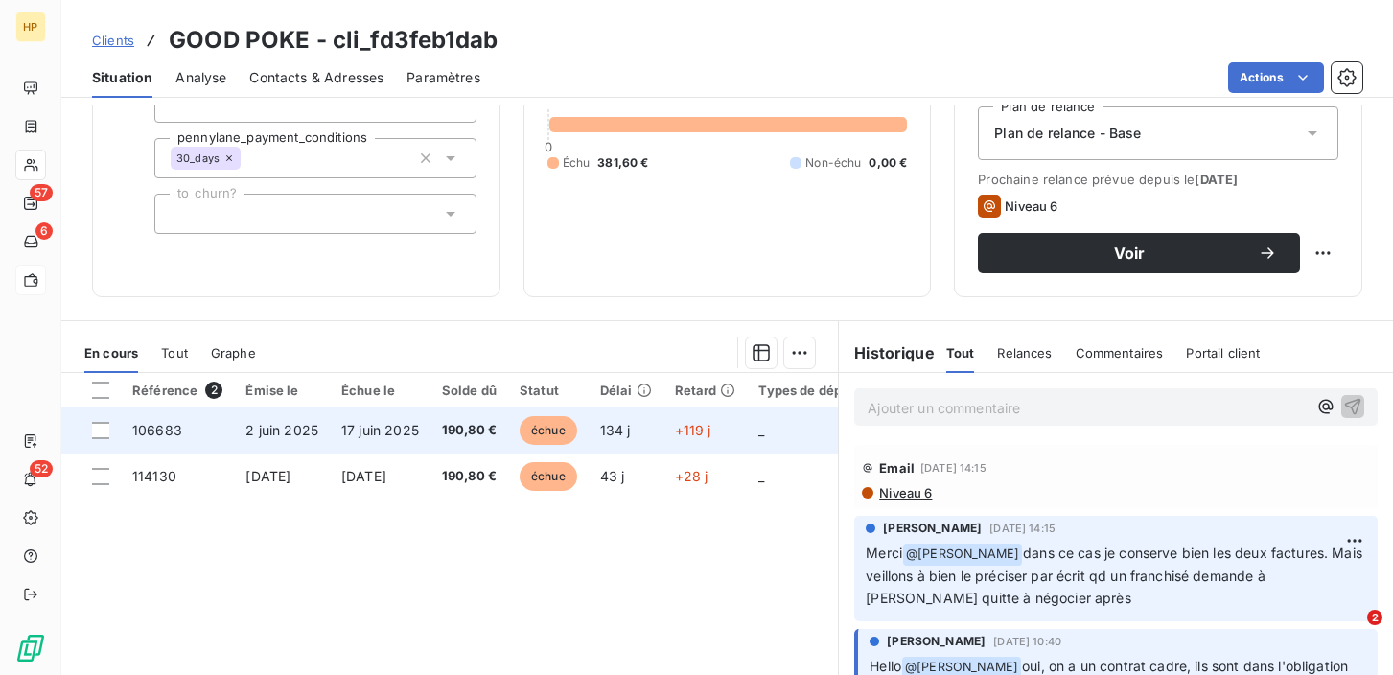
click at [269, 431] on span "2 juin 2025" at bounding box center [281, 430] width 73 height 16
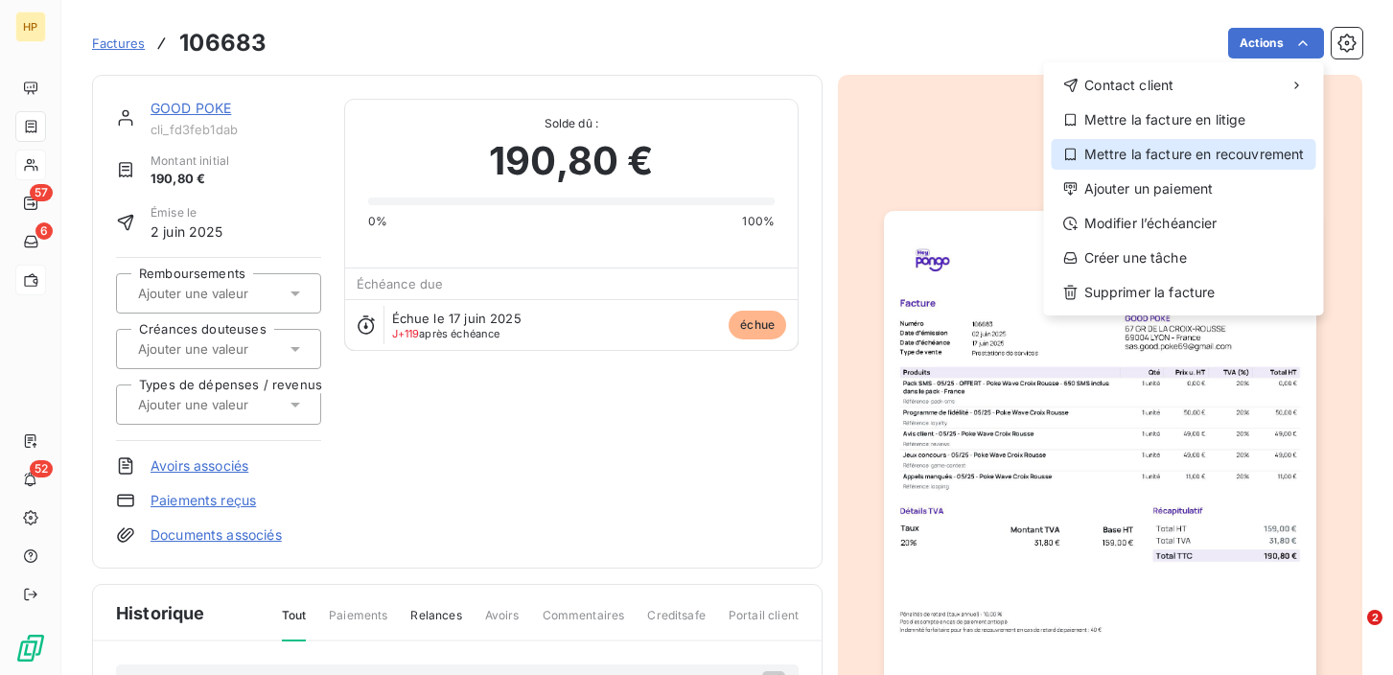
click at [1204, 150] on div "Mettre la facture en recouvrement" at bounding box center [1184, 154] width 265 height 31
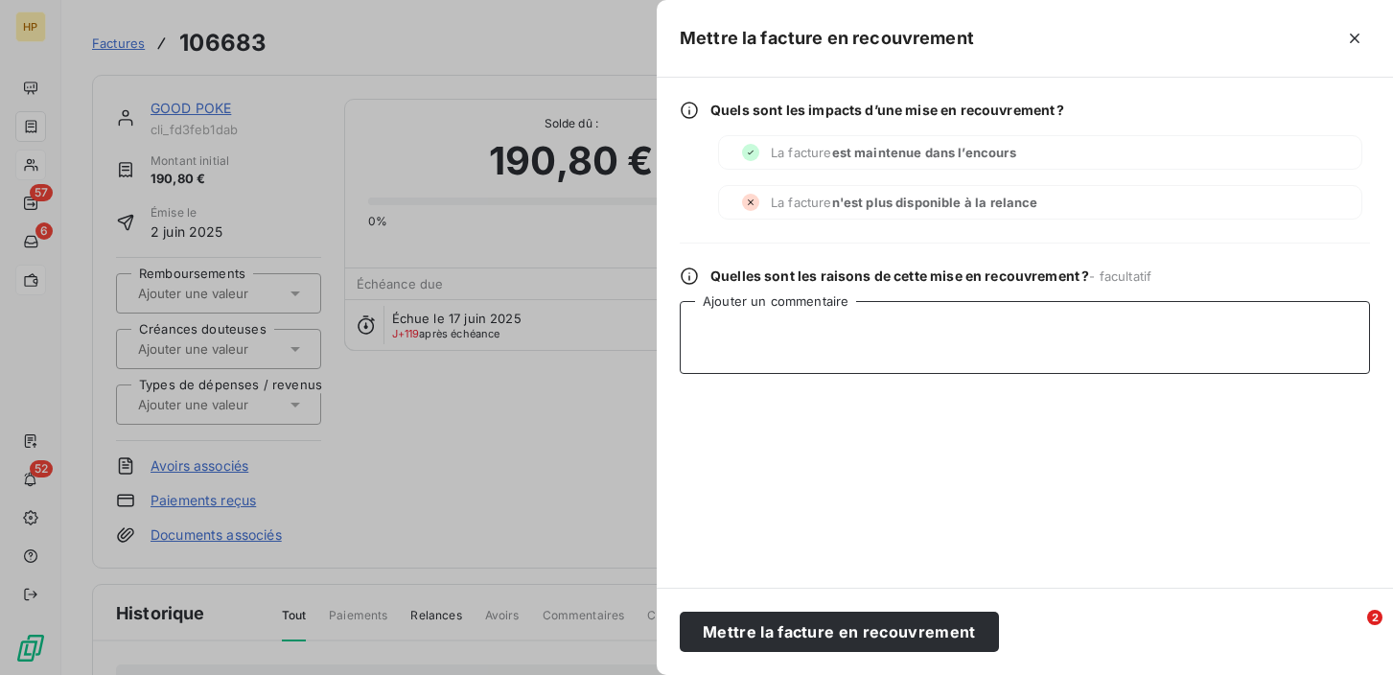
click at [734, 326] on textarea "Ajouter un commentaire" at bounding box center [1025, 337] width 690 height 73
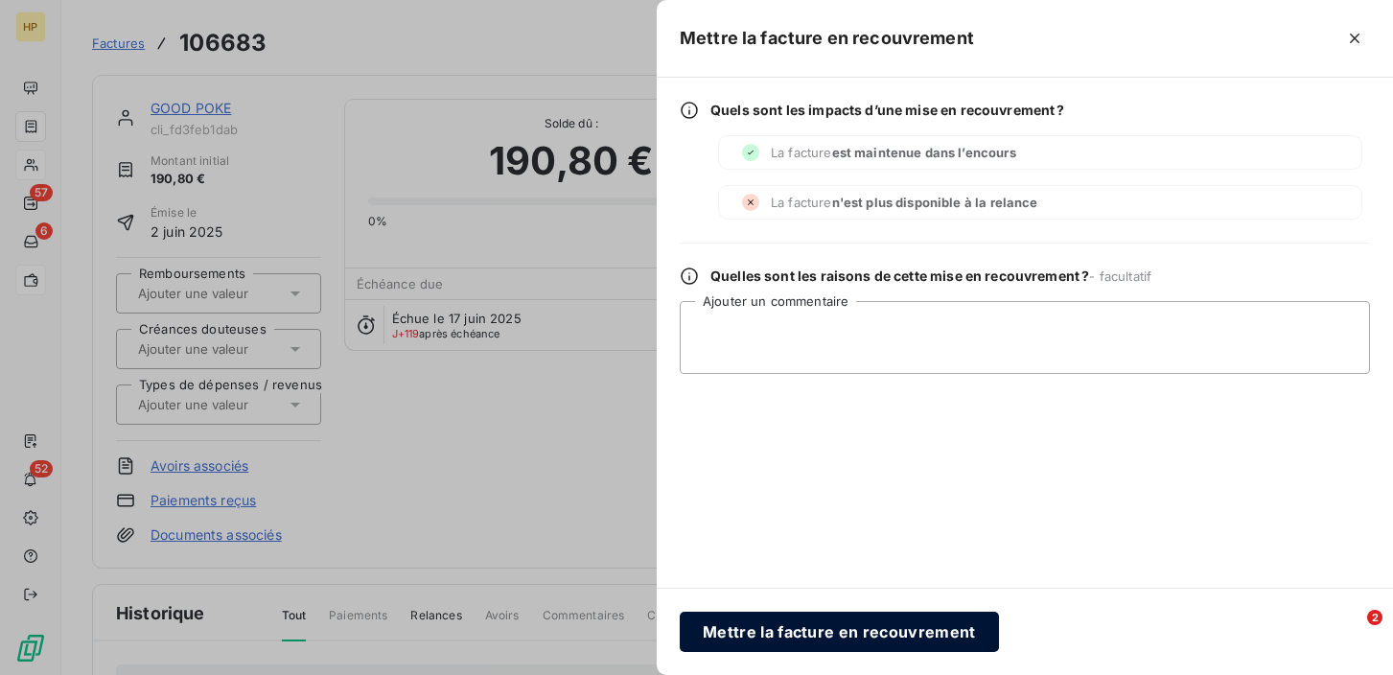
click at [779, 631] on button "Mettre la facture en recouvrement" at bounding box center [839, 632] width 319 height 40
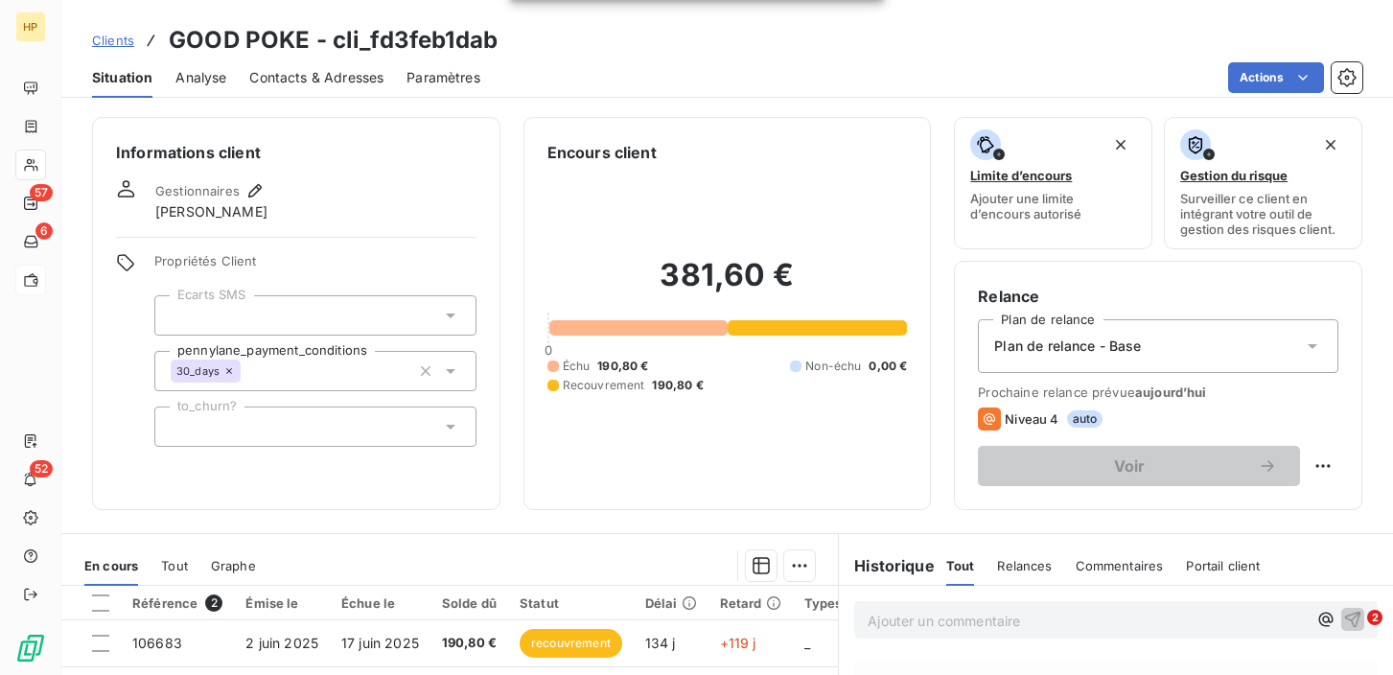
scroll to position [94, 0]
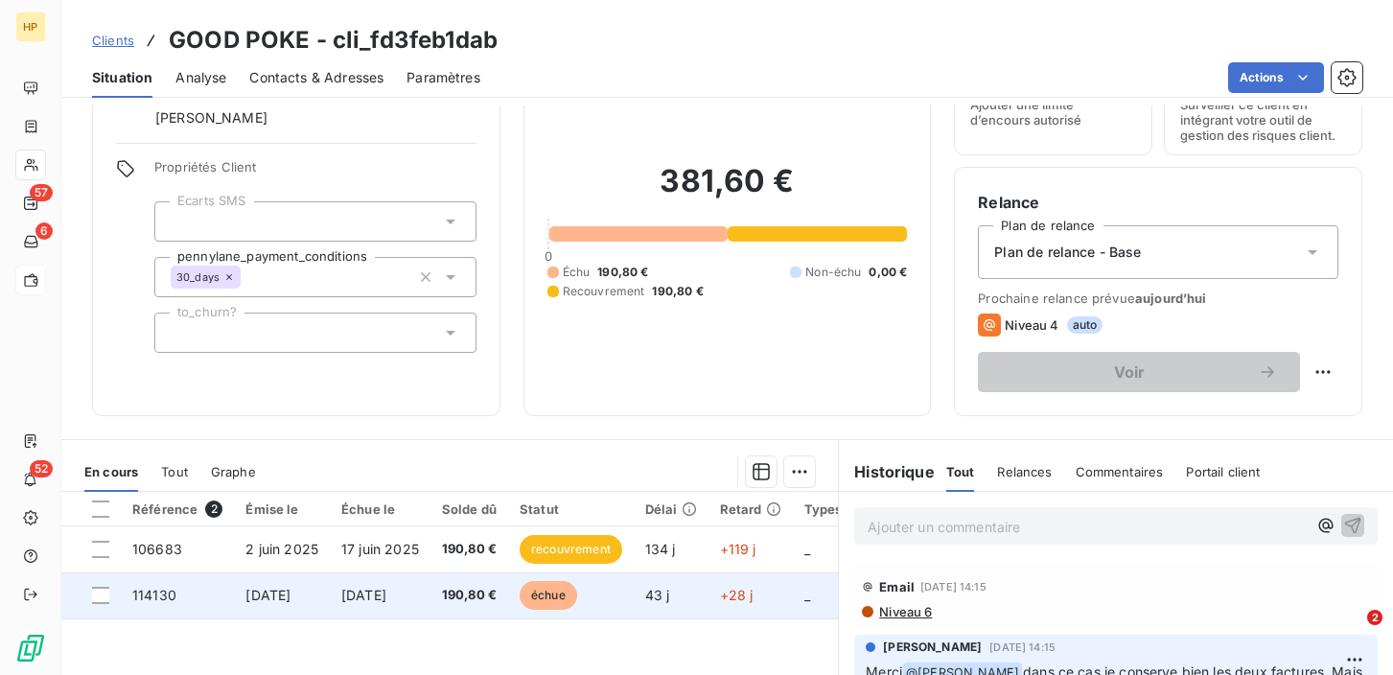
click at [330, 595] on td "[DATE]" at bounding box center [282, 595] width 96 height 46
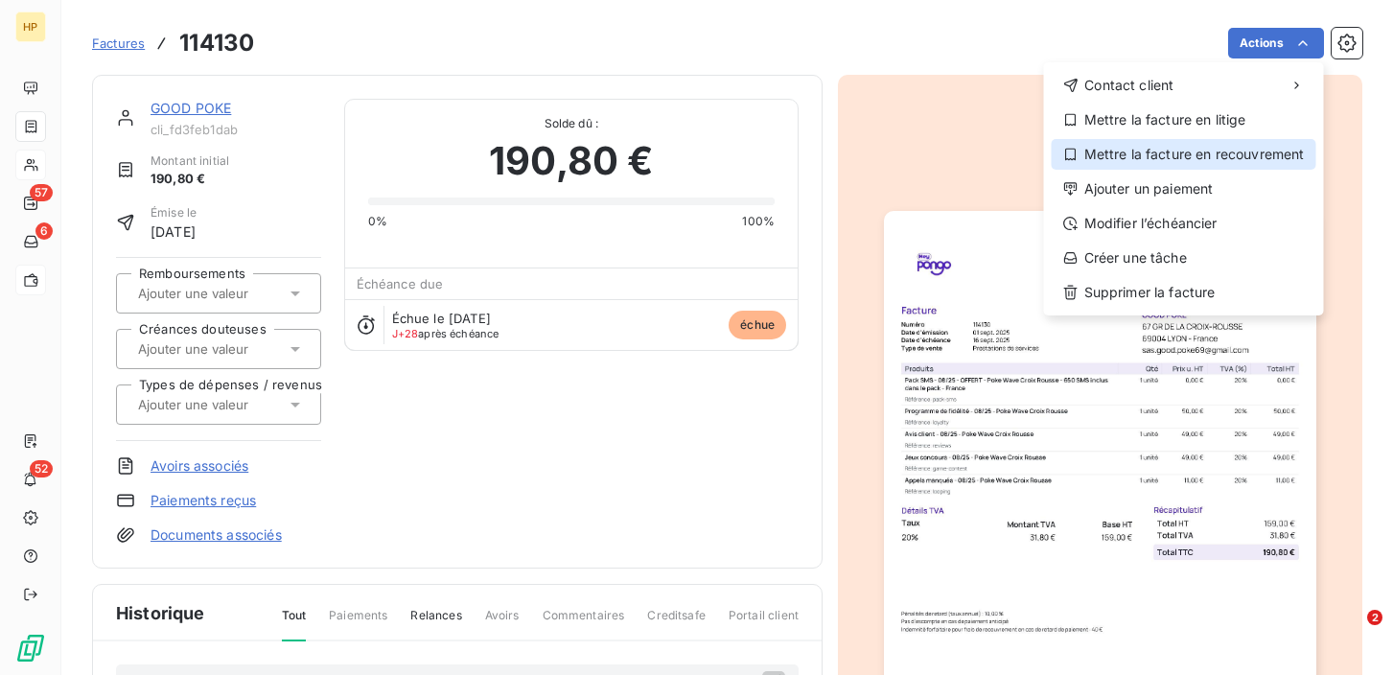
click at [1187, 156] on div "Mettre la facture en recouvrement" at bounding box center [1184, 154] width 265 height 31
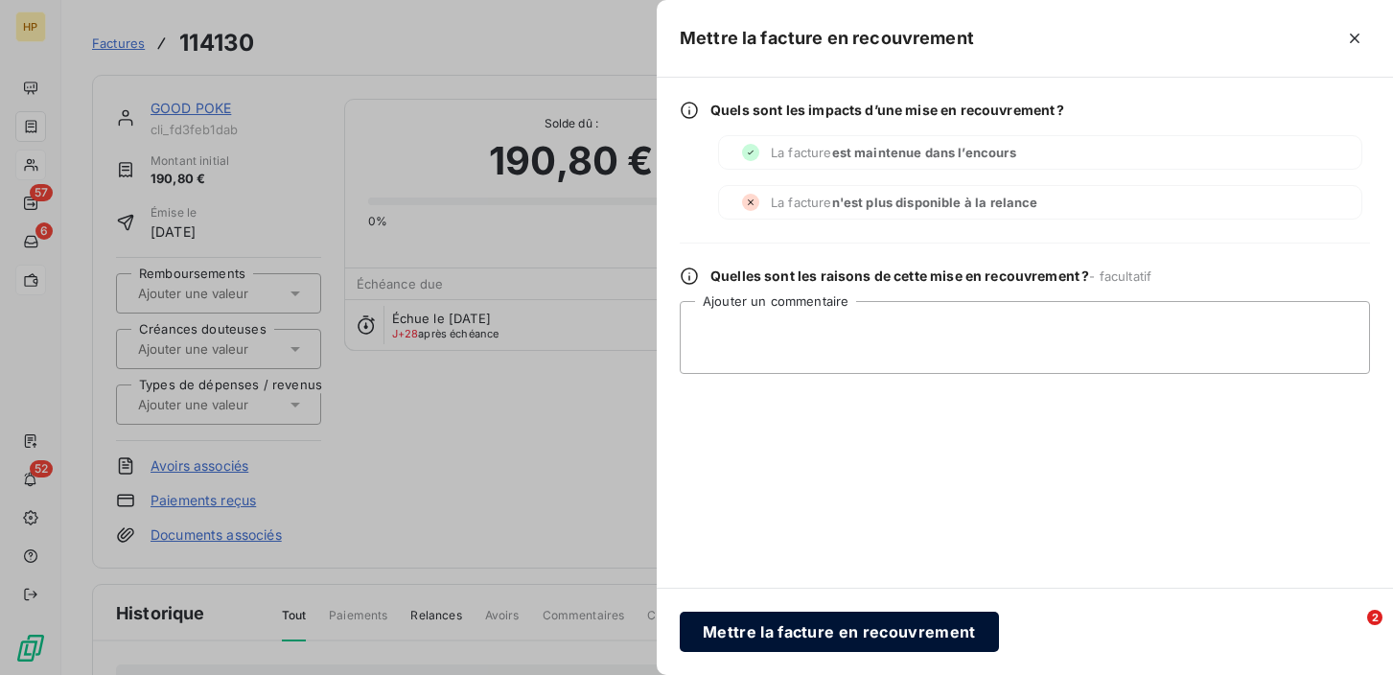
click at [738, 637] on button "Mettre la facture en recouvrement" at bounding box center [839, 632] width 319 height 40
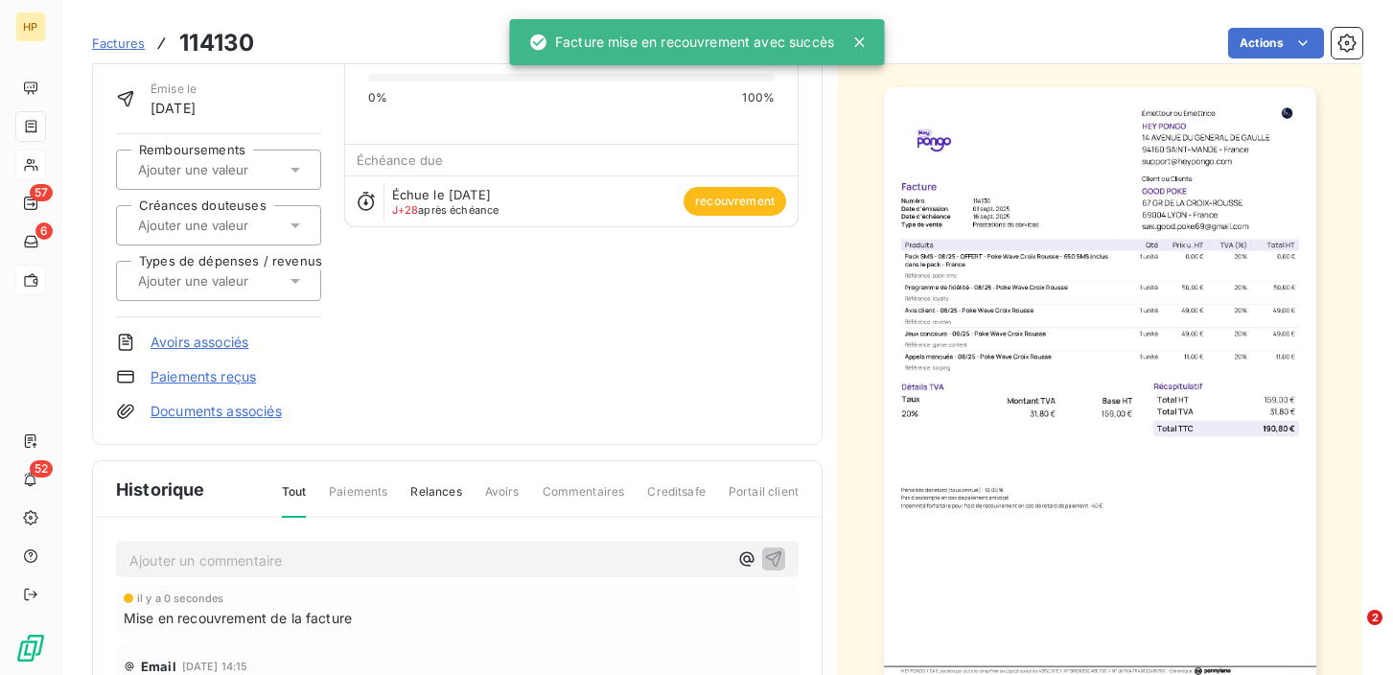
scroll to position [124, 0]
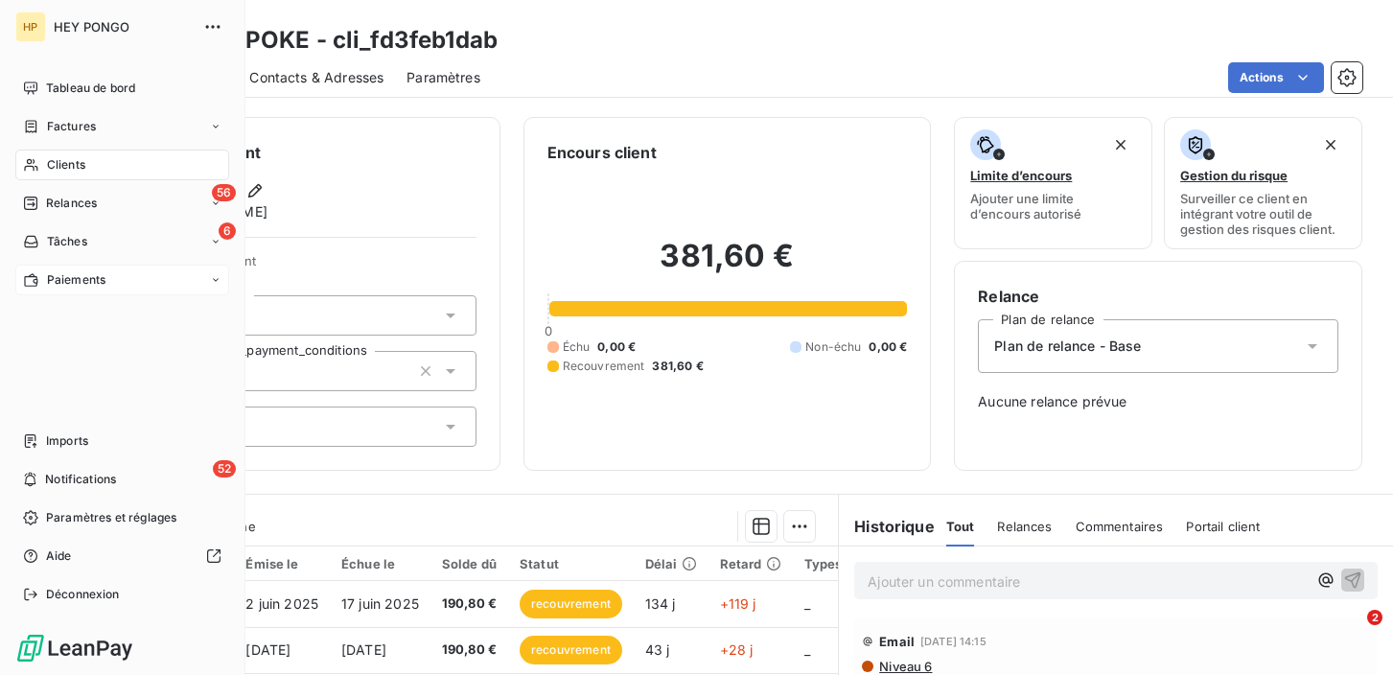
click at [47, 167] on span "Clients" at bounding box center [66, 164] width 38 height 17
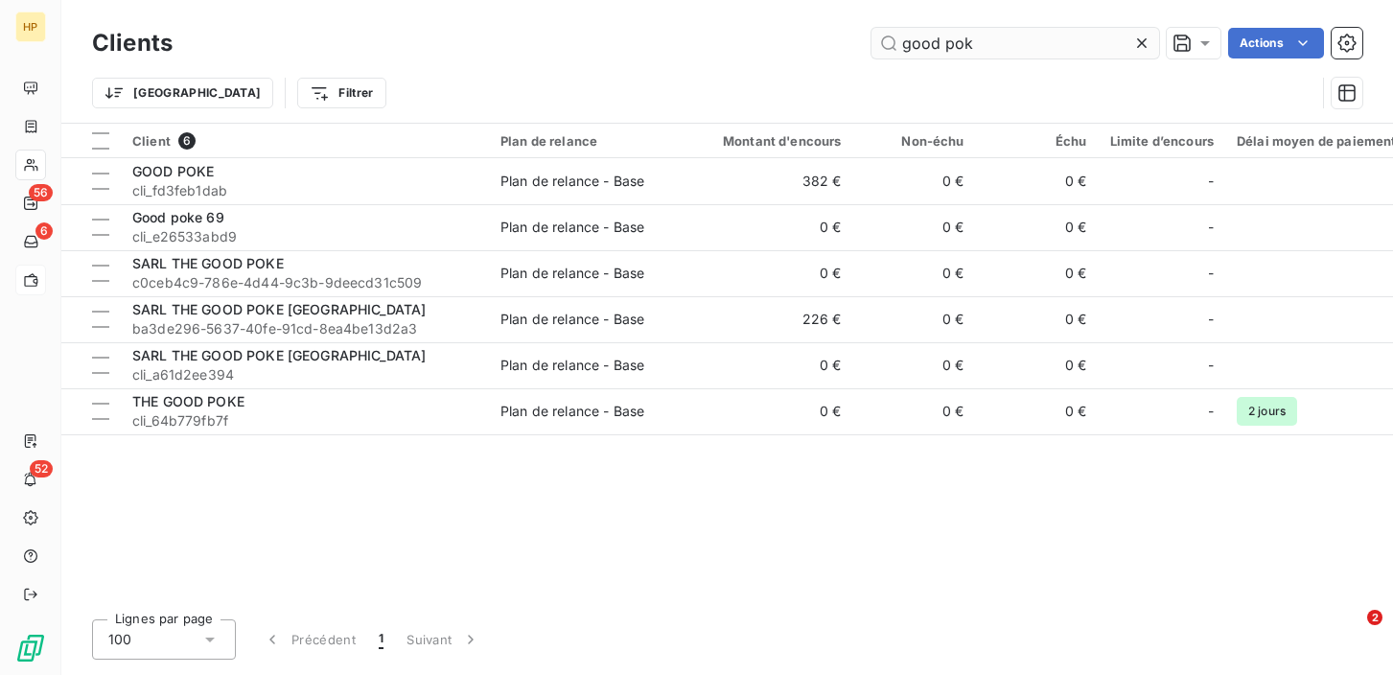
drag, startPoint x: 973, startPoint y: 43, endPoint x: 896, endPoint y: 43, distance: 76.7
click at [896, 43] on input "good pok" at bounding box center [1015, 43] width 288 height 31
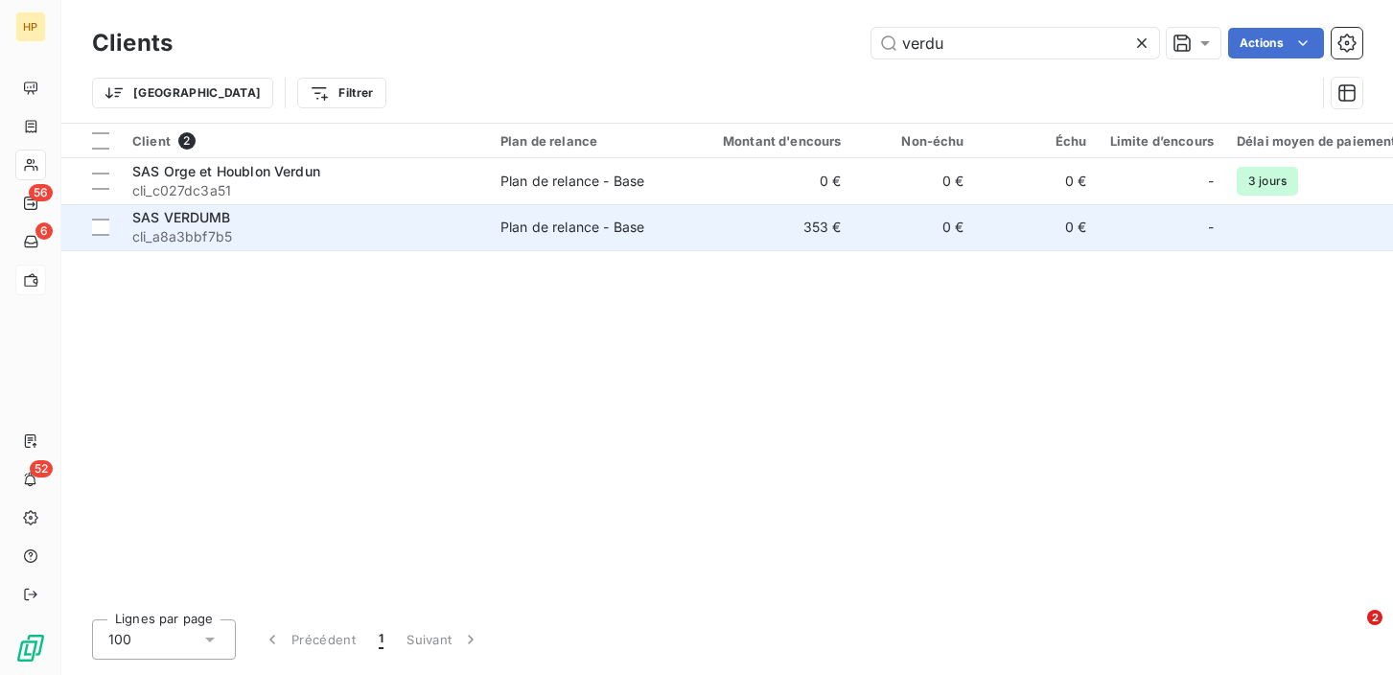
type input "verdu"
click at [342, 222] on div "SAS VERDUMB" at bounding box center [304, 217] width 345 height 19
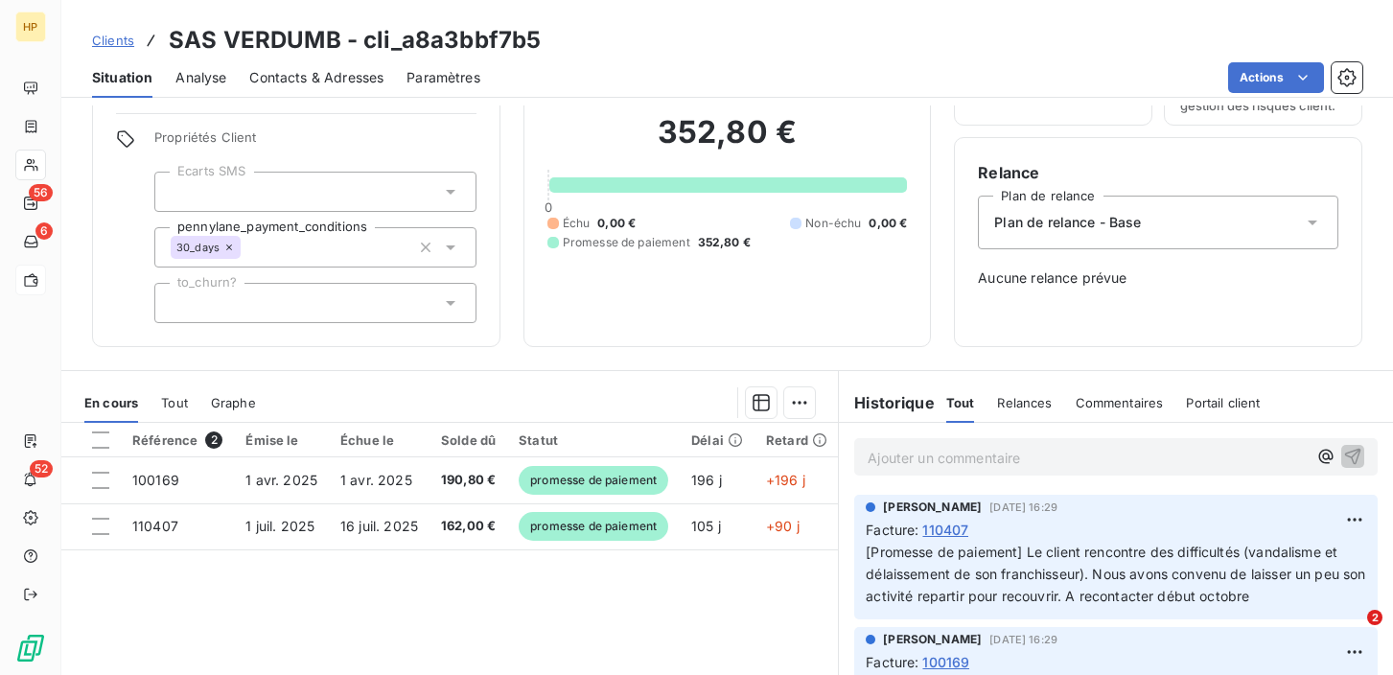
scroll to position [132, 0]
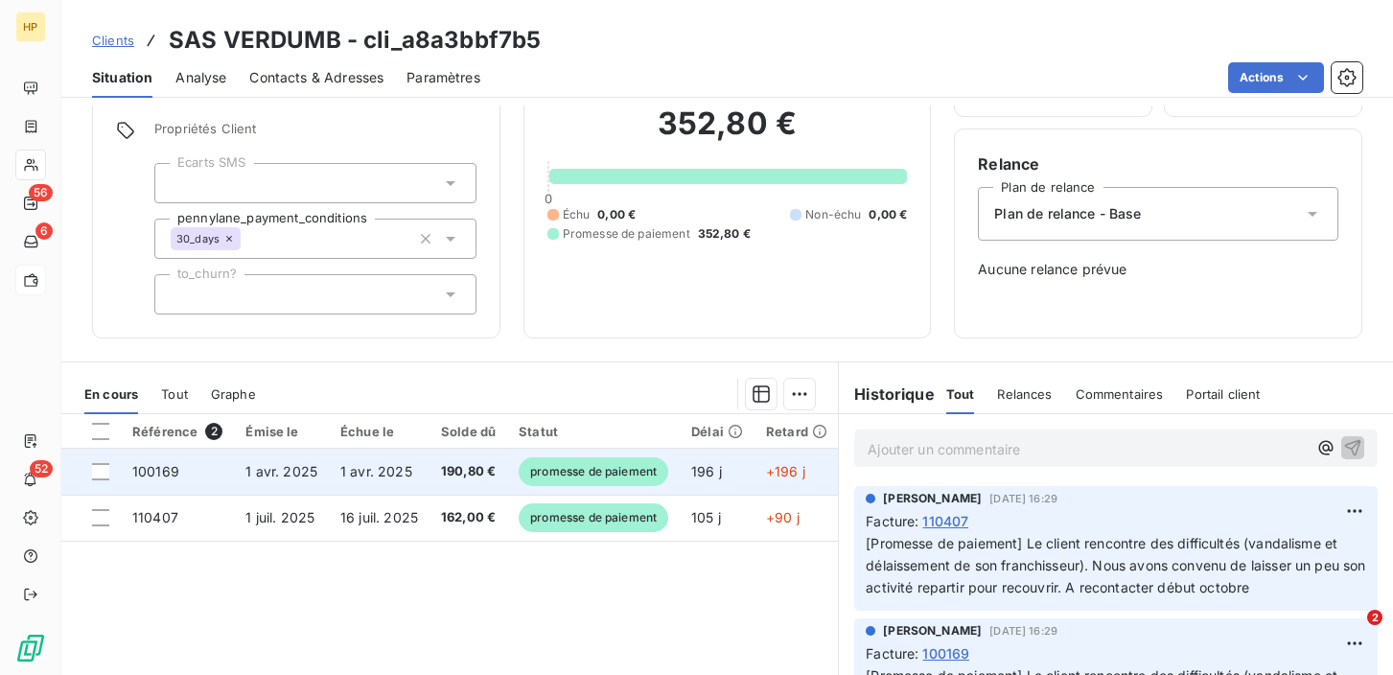
click at [386, 477] on span "1 avr. 2025" at bounding box center [376, 471] width 72 height 16
